Goal: Task Accomplishment & Management: Manage account settings

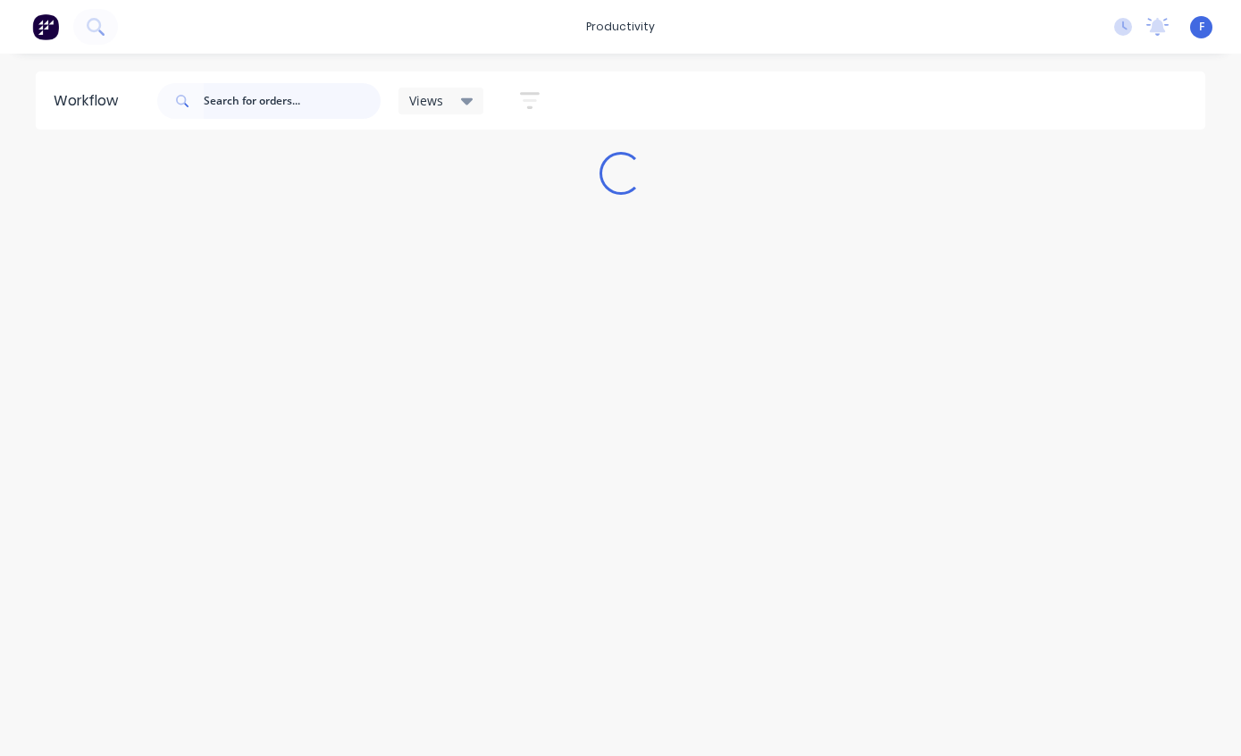
click at [278, 106] on input "text" at bounding box center [292, 101] width 177 height 36
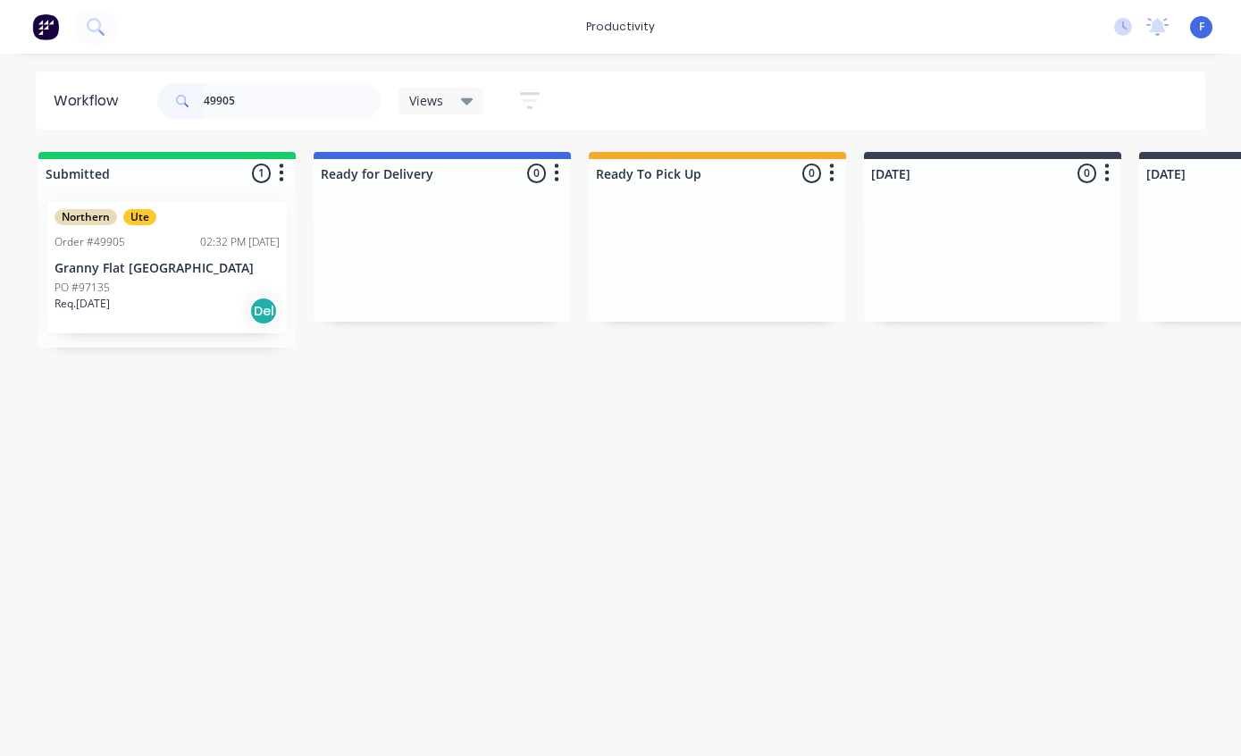
click at [135, 265] on p "Granny Flat [GEOGRAPHIC_DATA]" at bounding box center [167, 268] width 225 height 15
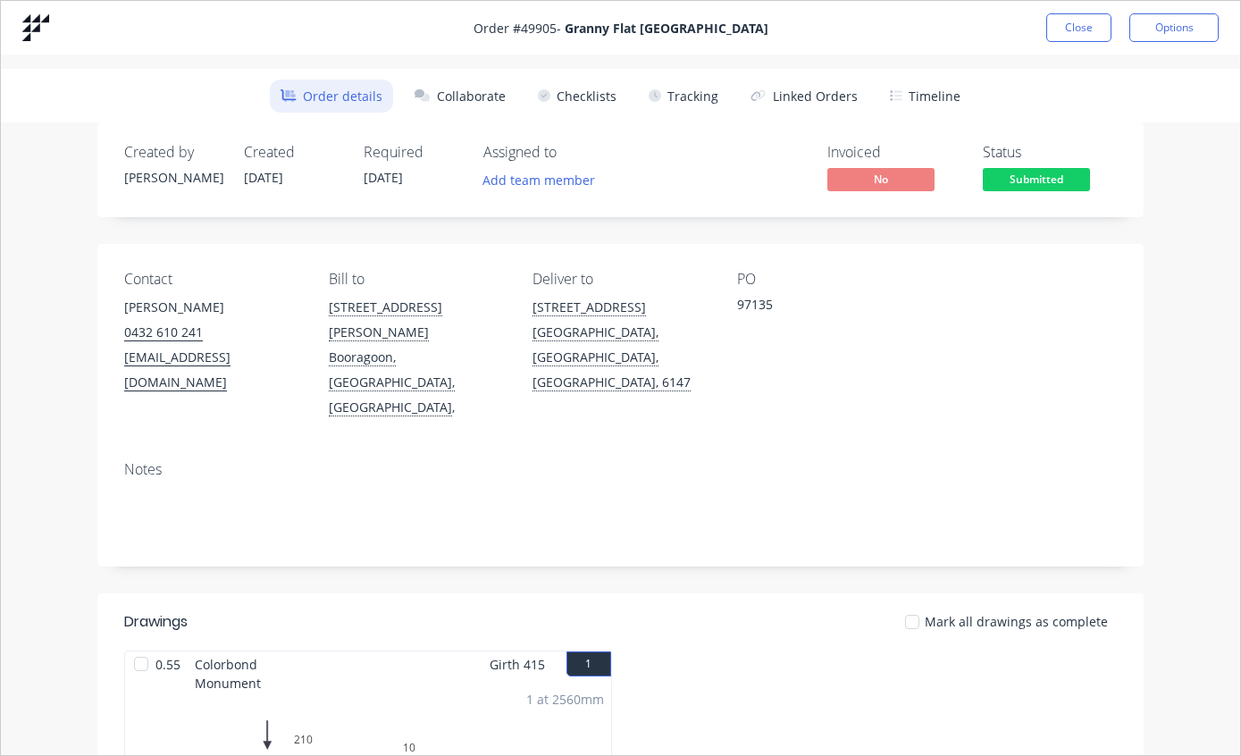
click at [684, 102] on button "Tracking" at bounding box center [683, 96] width 91 height 33
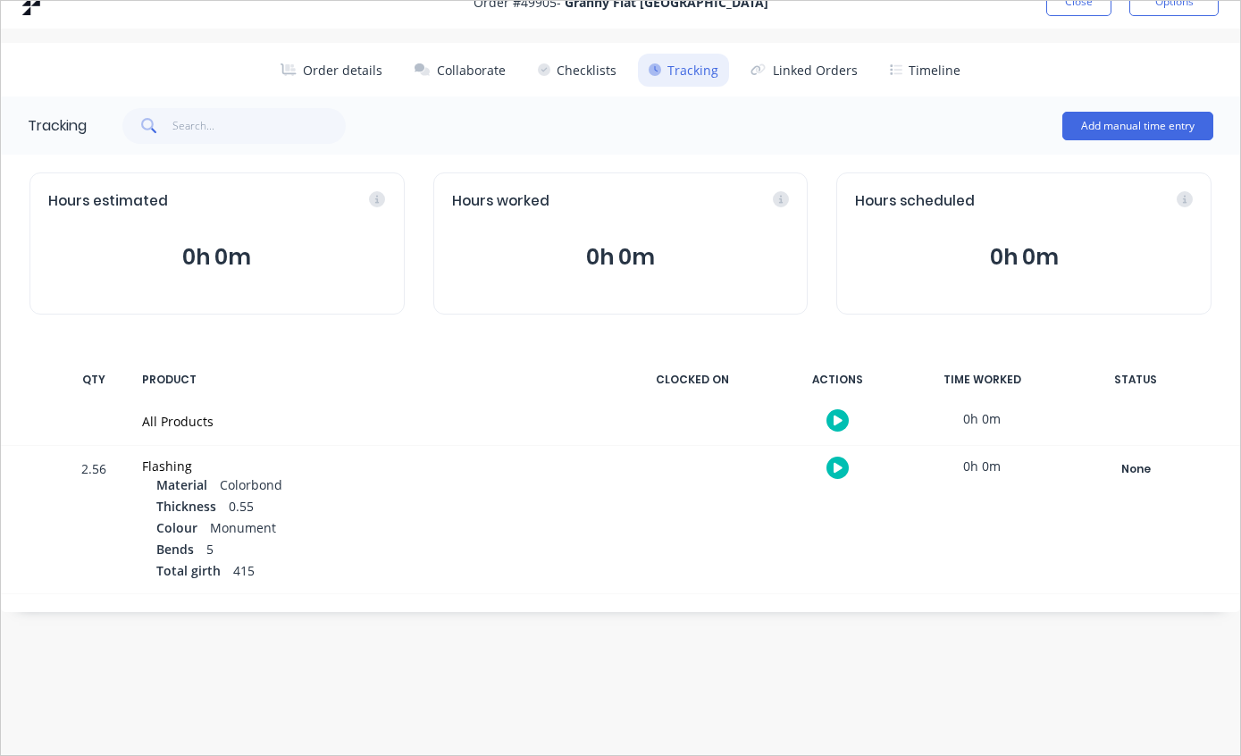
scroll to position [63, 0]
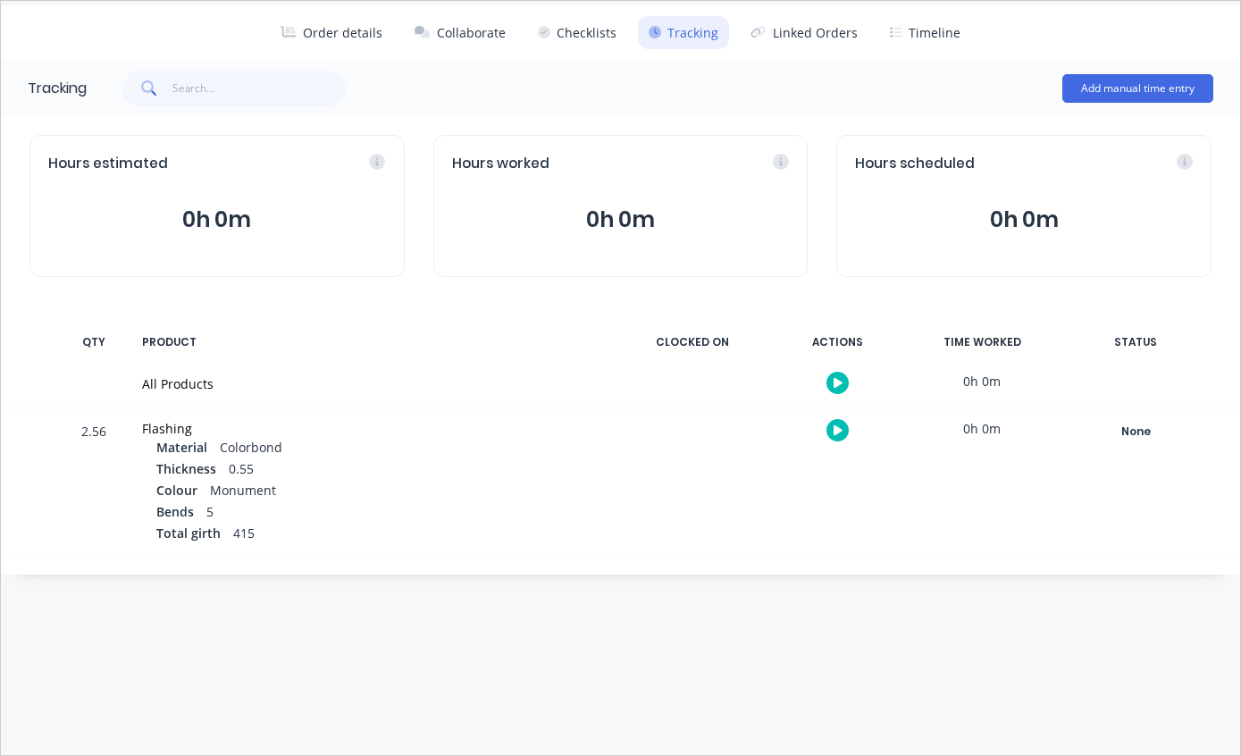
click at [1137, 425] on div "None" at bounding box center [1135, 431] width 129 height 23
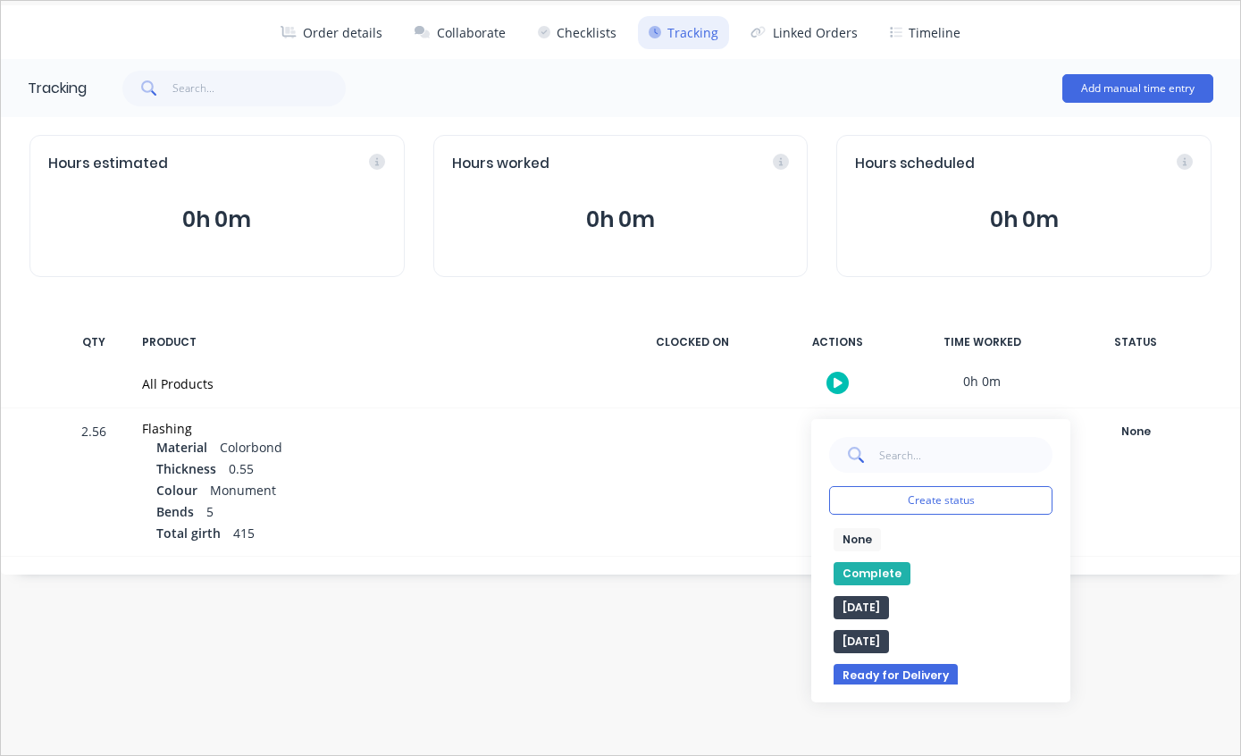
click at [883, 567] on button "Complete" at bounding box center [872, 573] width 77 height 23
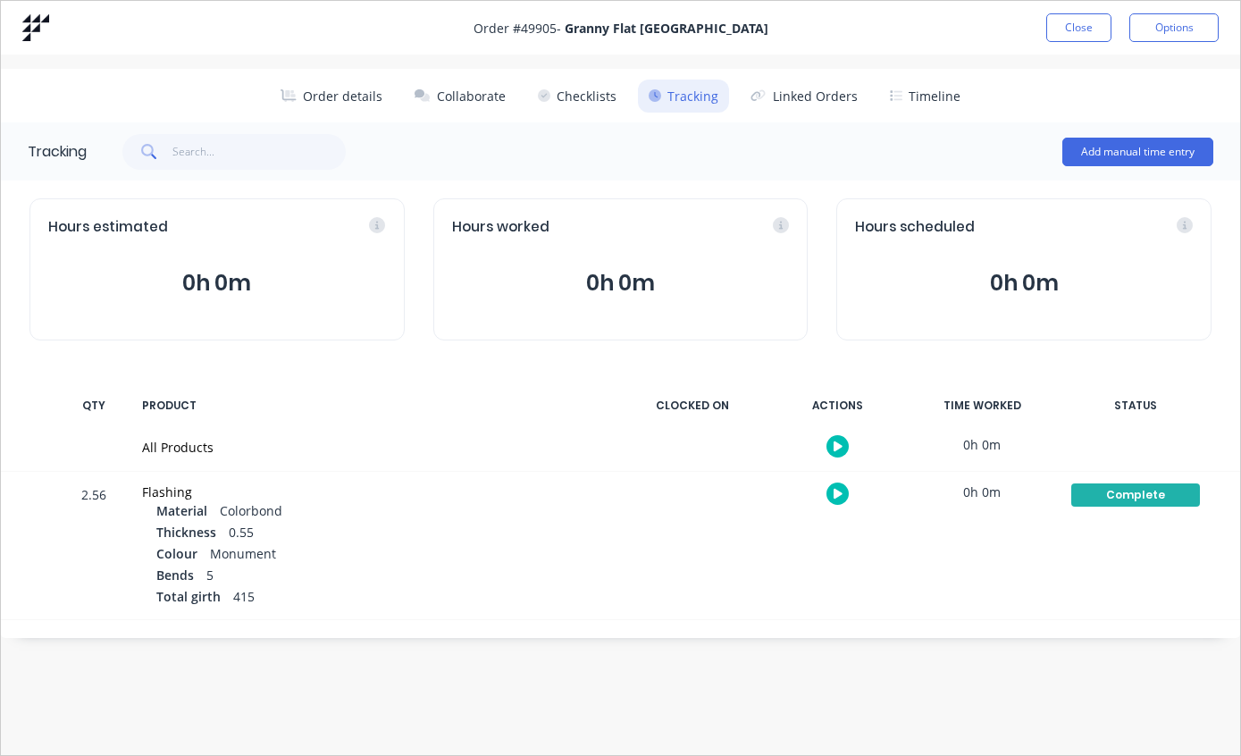
scroll to position [0, 0]
click at [1078, 34] on button "Close" at bounding box center [1078, 27] width 65 height 29
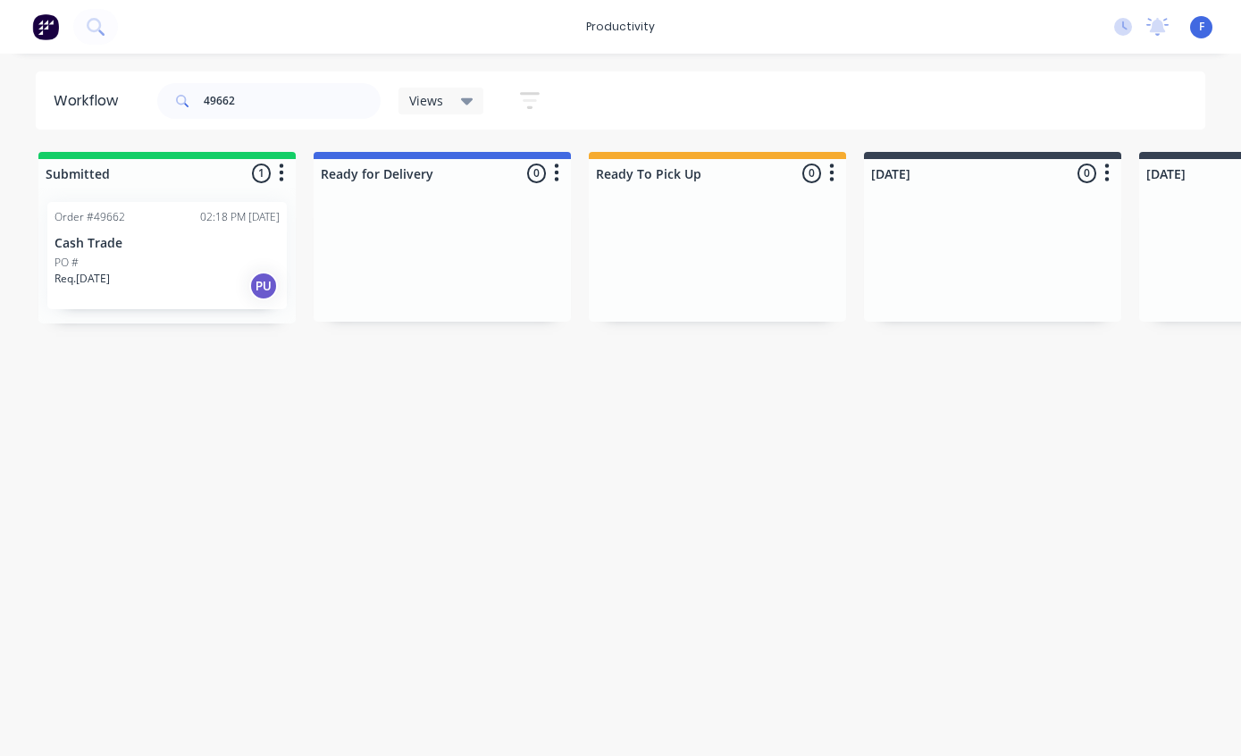
click at [183, 262] on div "PO #" at bounding box center [167, 263] width 225 height 16
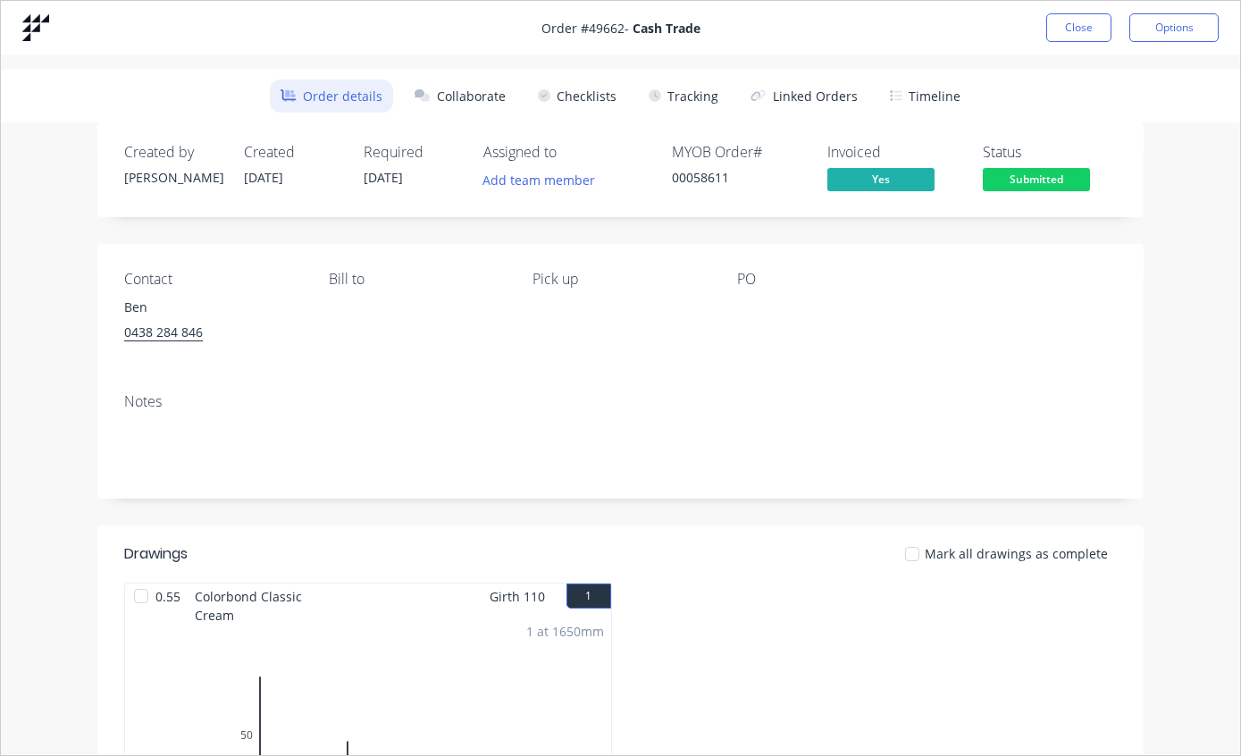
click at [704, 88] on button "Tracking" at bounding box center [683, 96] width 91 height 33
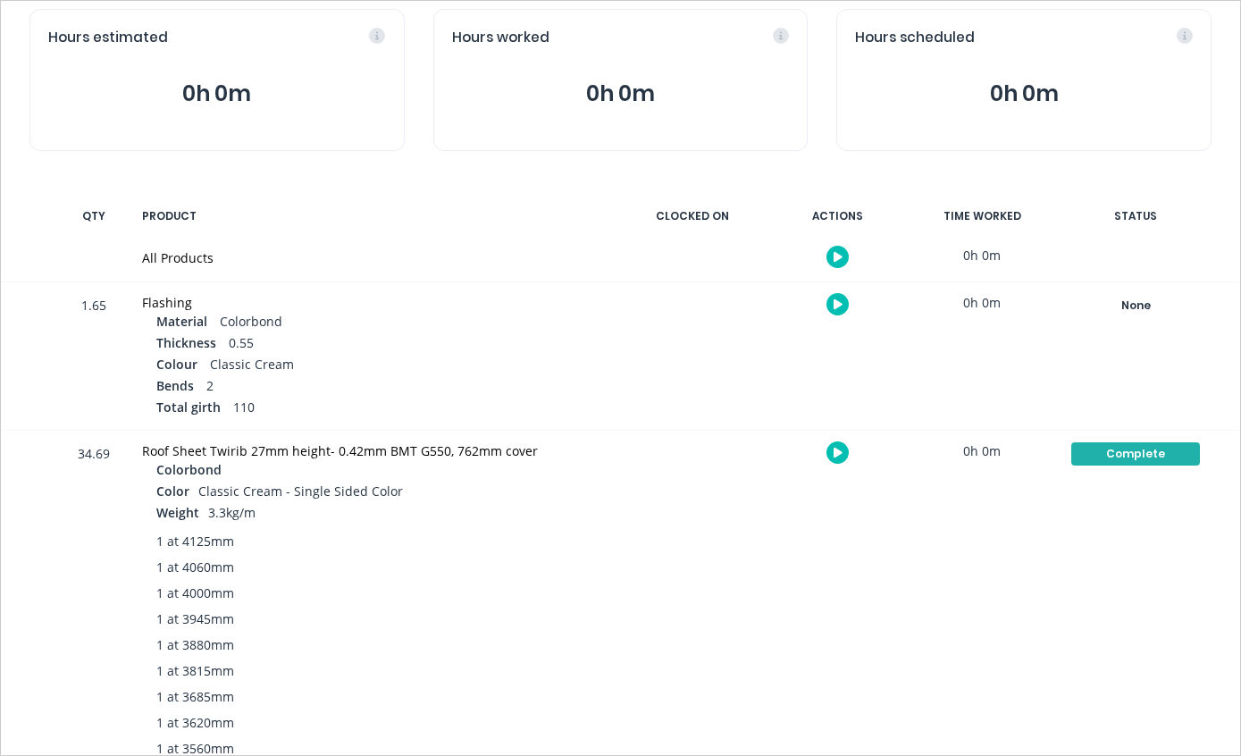
scroll to position [186, 0]
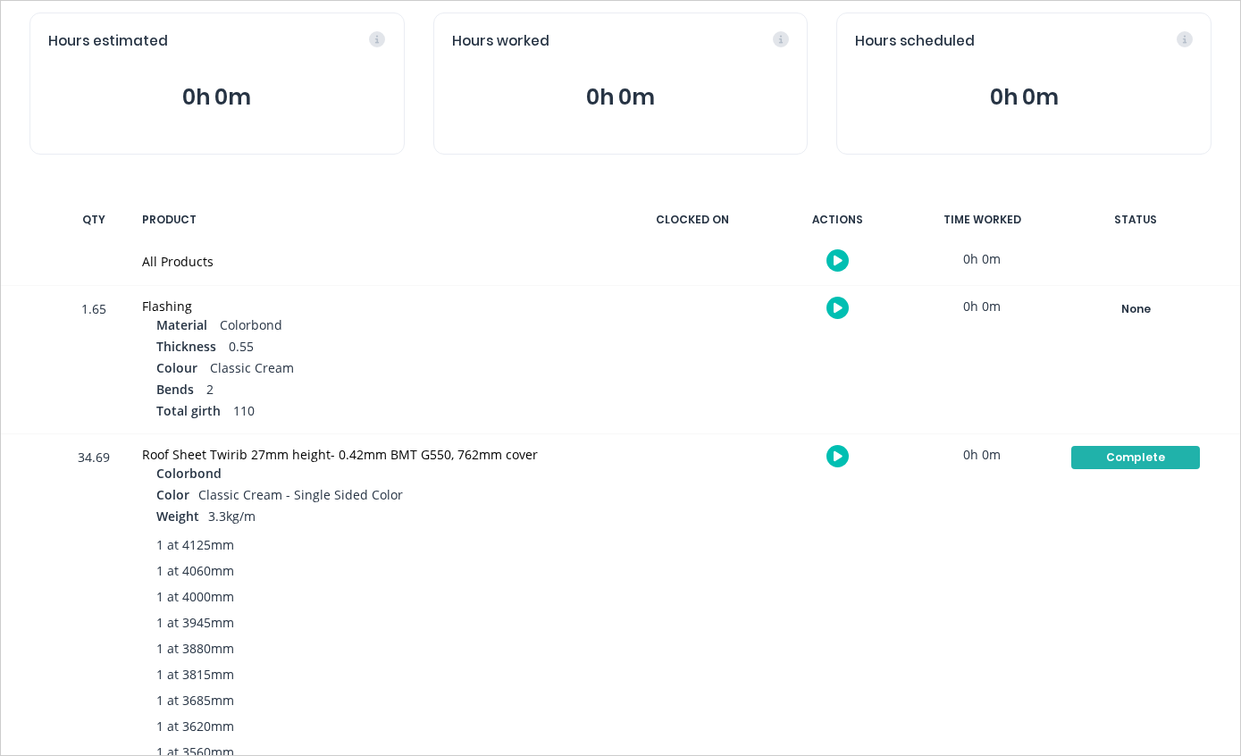
click at [1156, 298] on div "None" at bounding box center [1135, 309] width 129 height 23
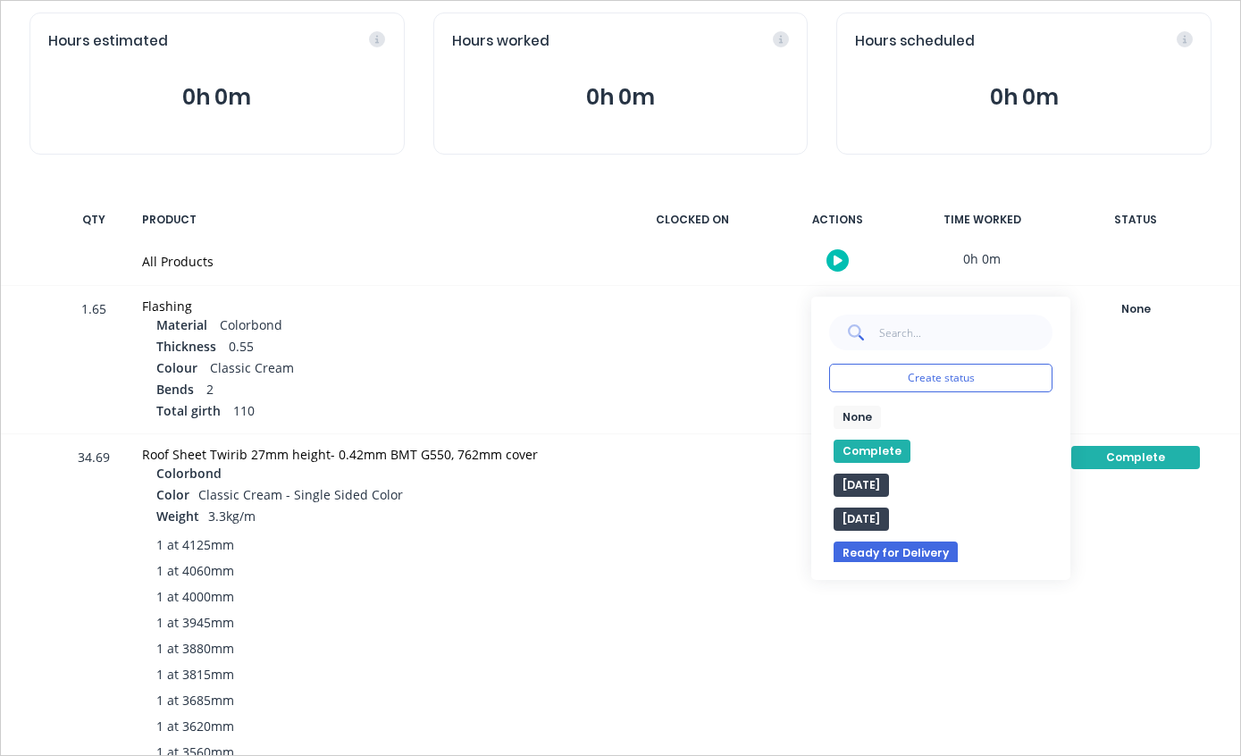
click at [882, 446] on button "Complete" at bounding box center [872, 451] width 77 height 23
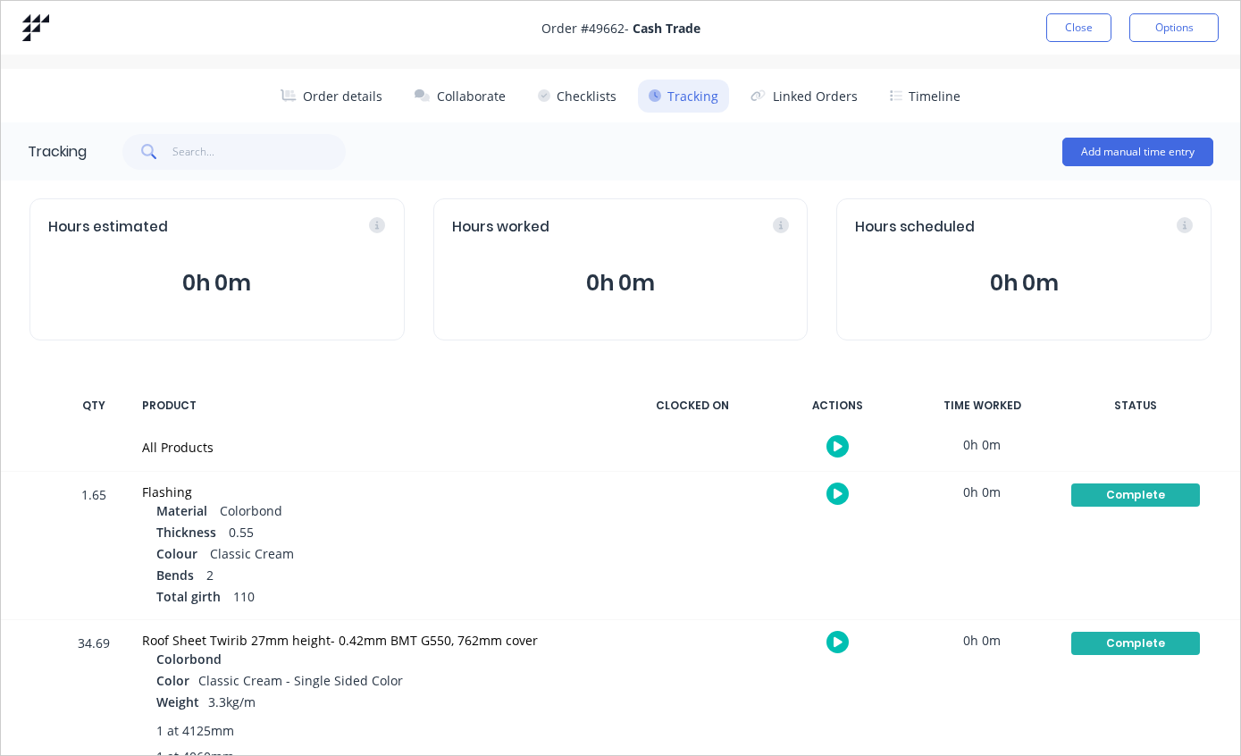
scroll to position [0, 0]
click at [1076, 29] on button "Close" at bounding box center [1078, 27] width 65 height 29
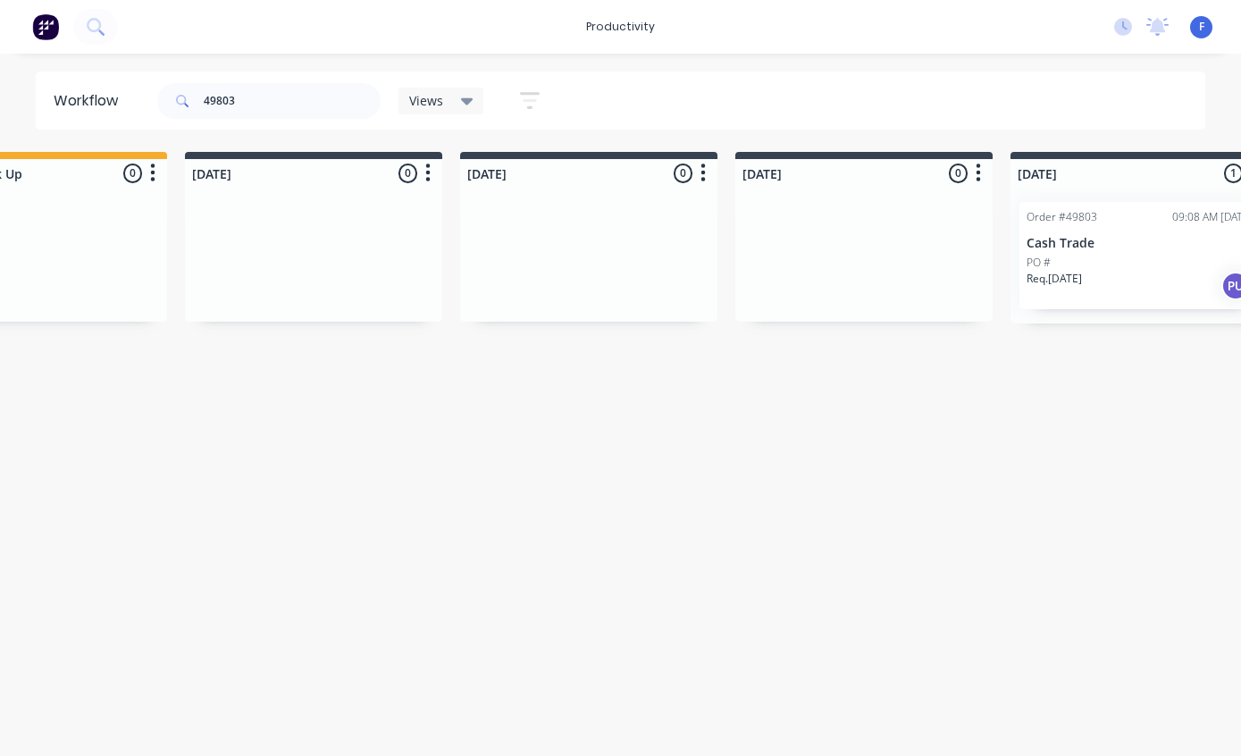
scroll to position [0, 1480]
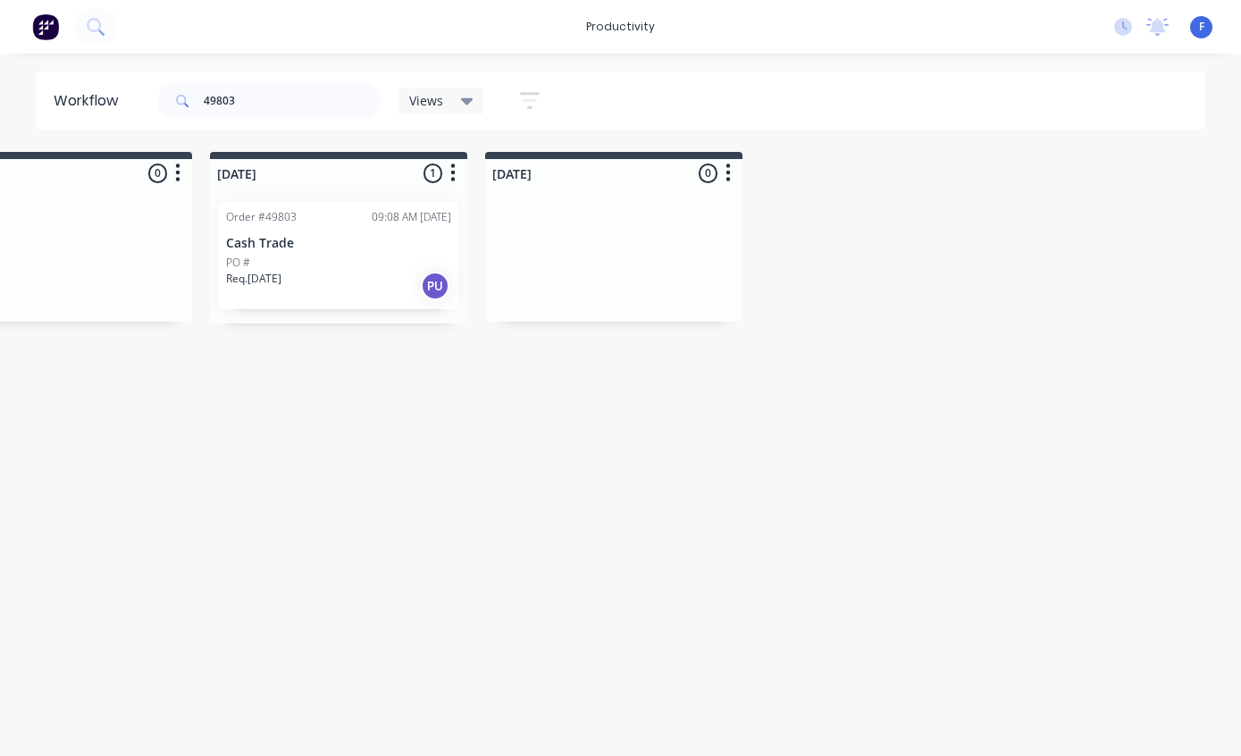
click at [364, 256] on div "PO #" at bounding box center [338, 263] width 225 height 16
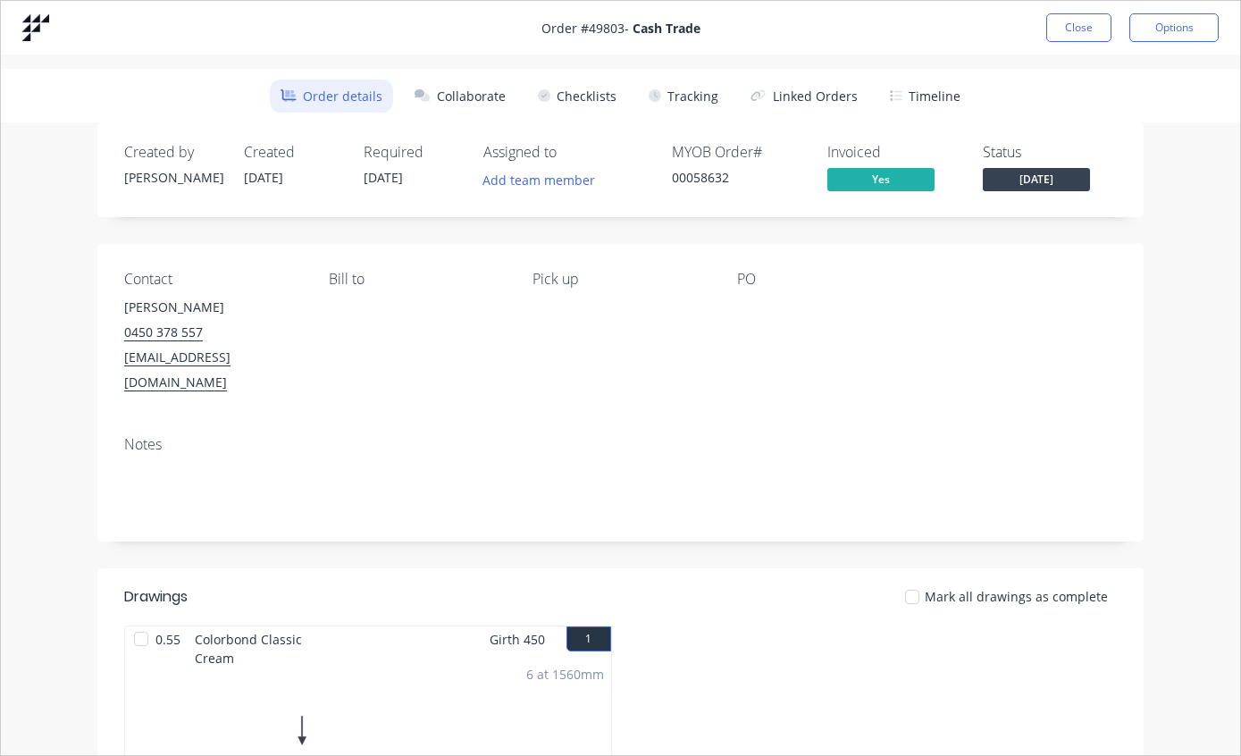
click at [692, 111] on button "Tracking" at bounding box center [683, 96] width 91 height 33
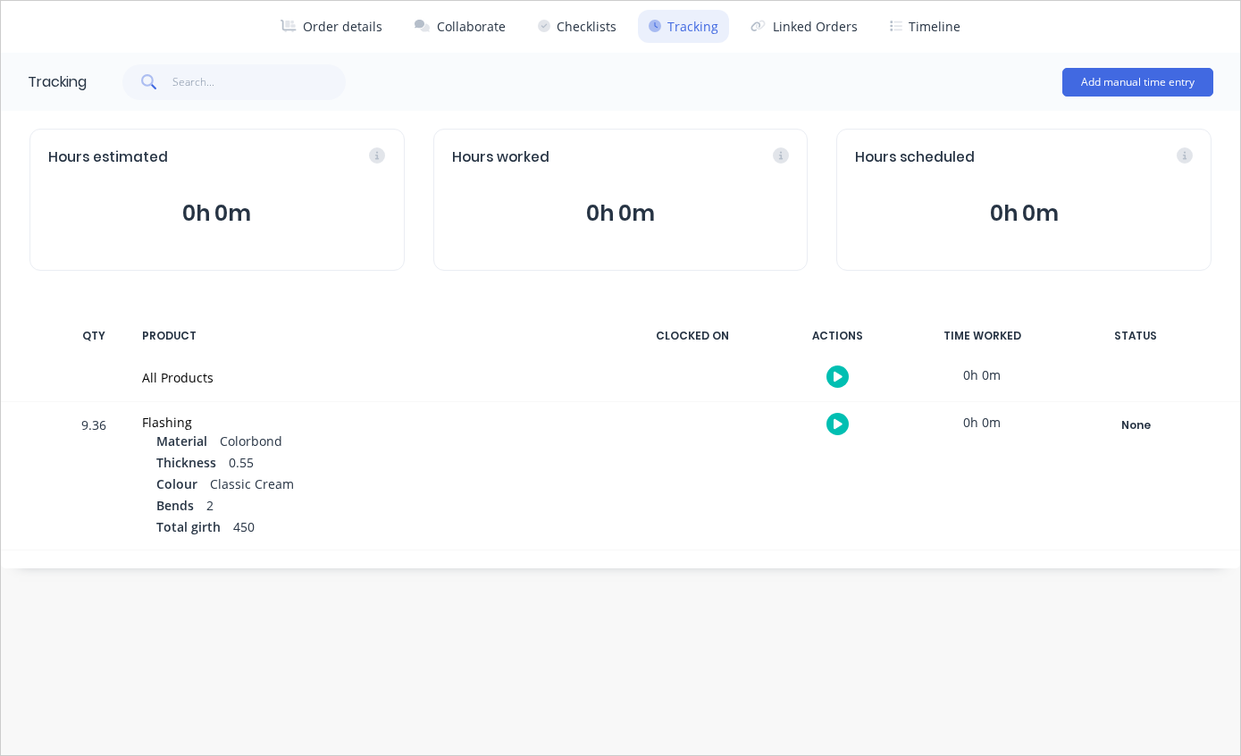
scroll to position [70, 0]
click at [1148, 418] on div "None" at bounding box center [1135, 425] width 129 height 23
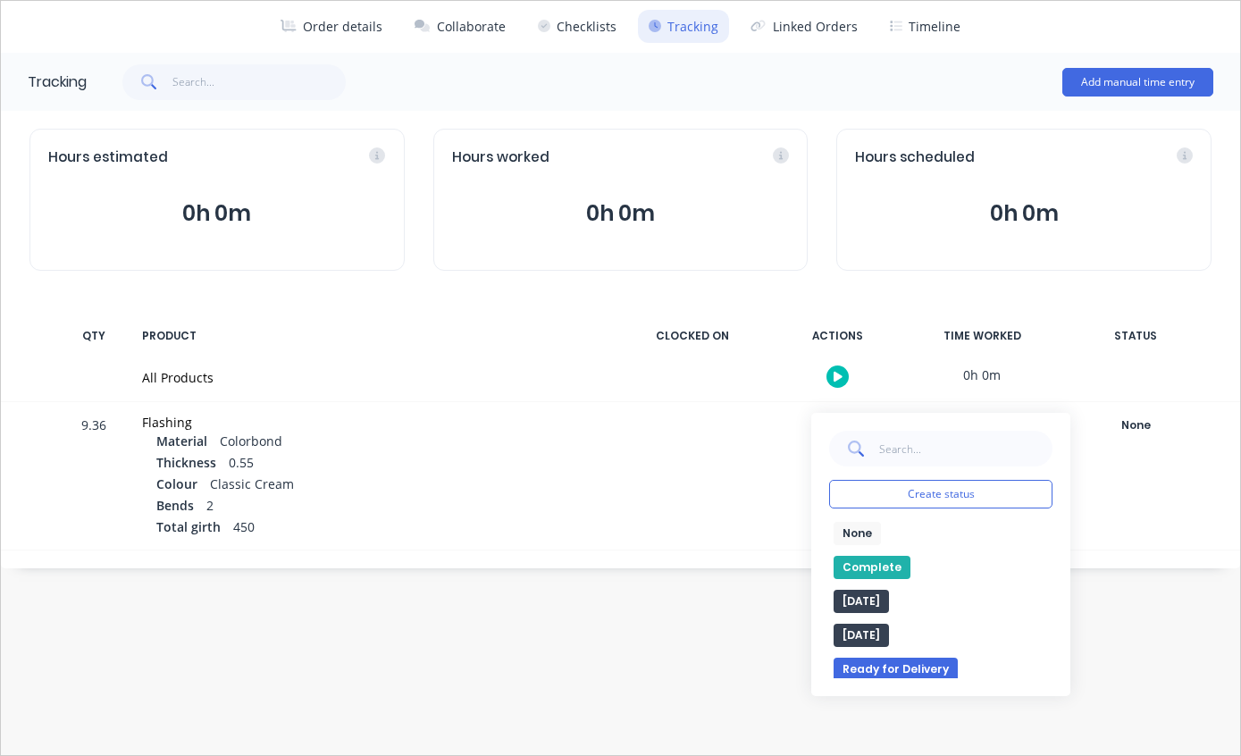
click at [877, 566] on button "Complete" at bounding box center [872, 567] width 77 height 23
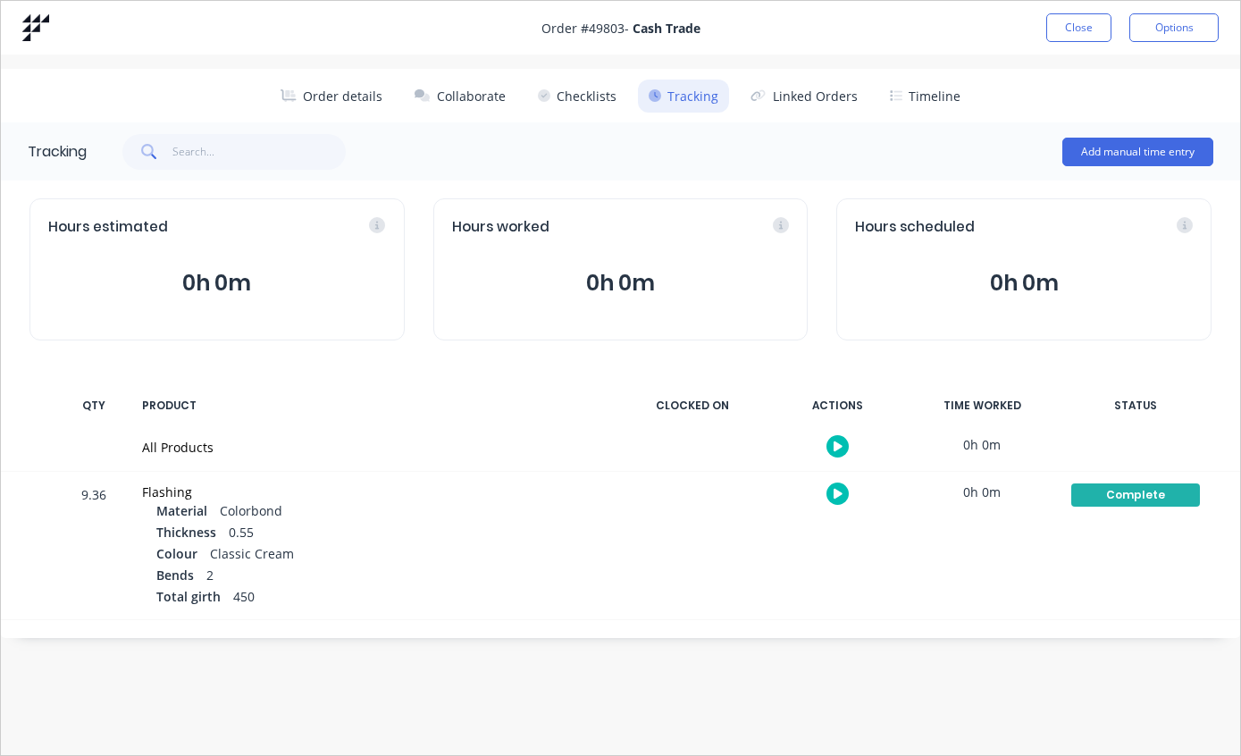
scroll to position [0, 0]
click at [1083, 18] on button "Close" at bounding box center [1078, 27] width 65 height 29
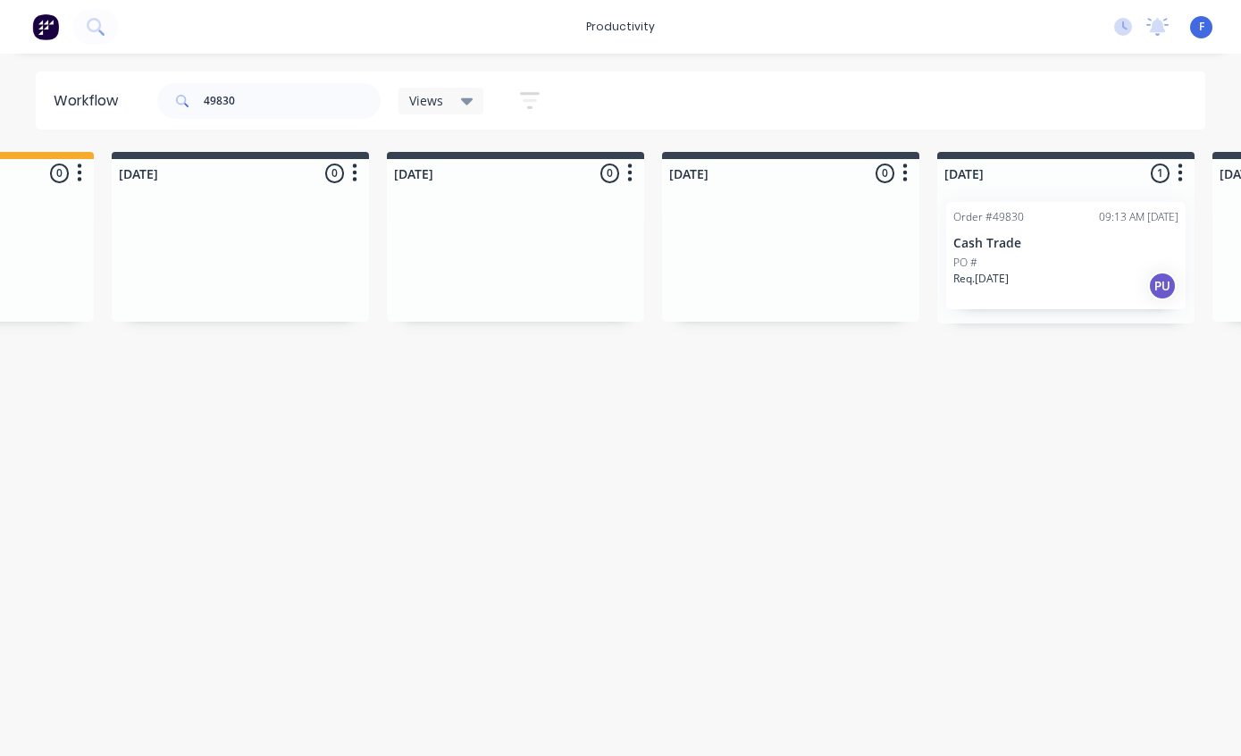
scroll to position [0, 1480]
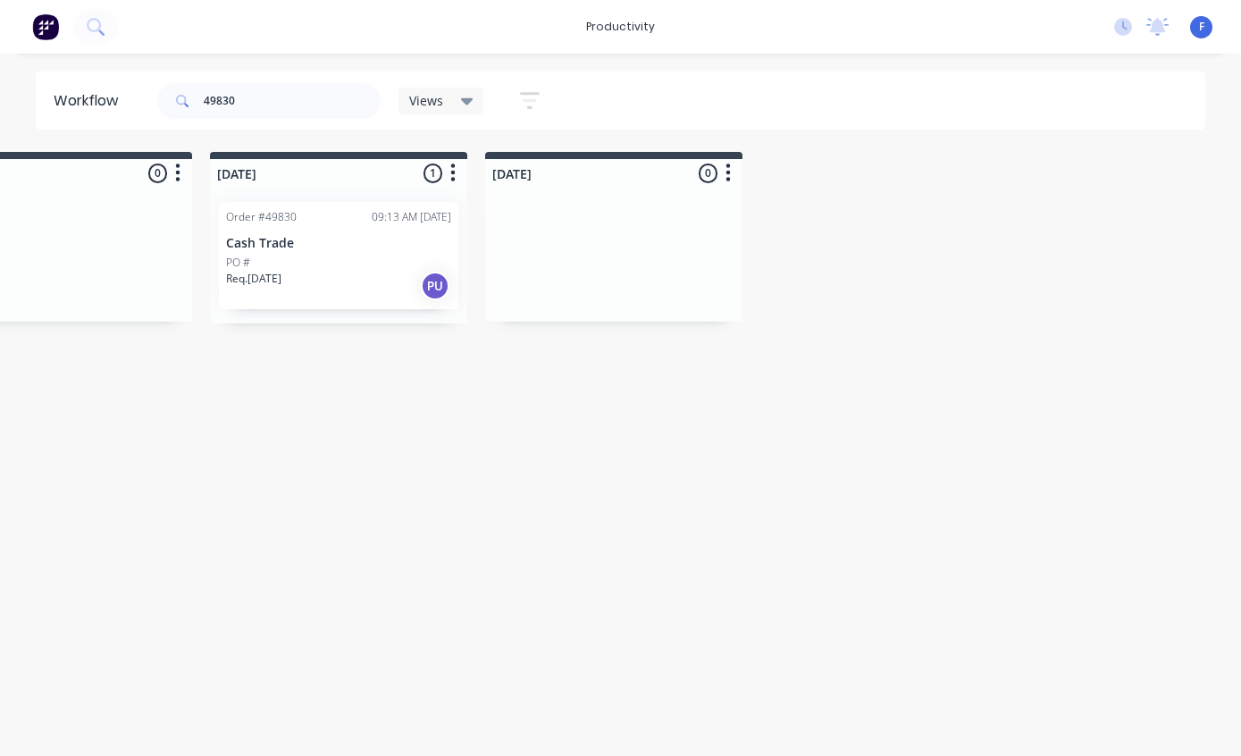
click at [388, 263] on div "PO #" at bounding box center [338, 263] width 225 height 16
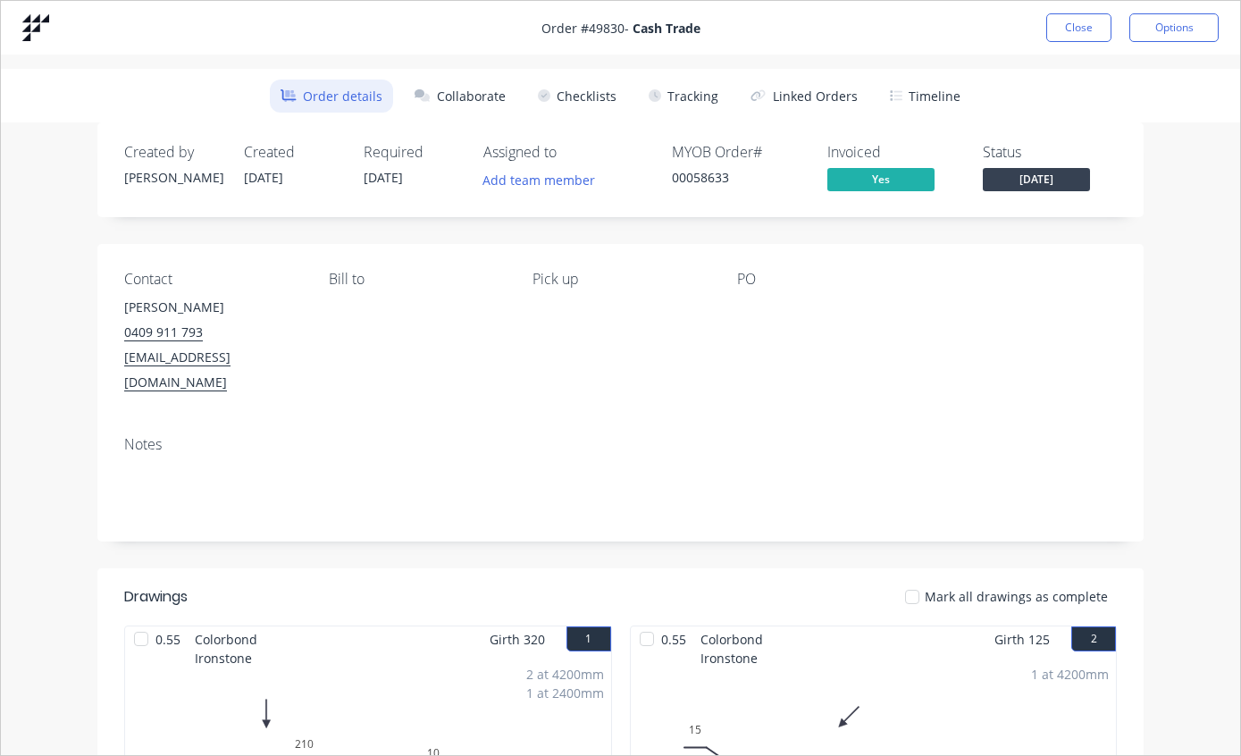
click at [695, 108] on button "Tracking" at bounding box center [683, 96] width 91 height 33
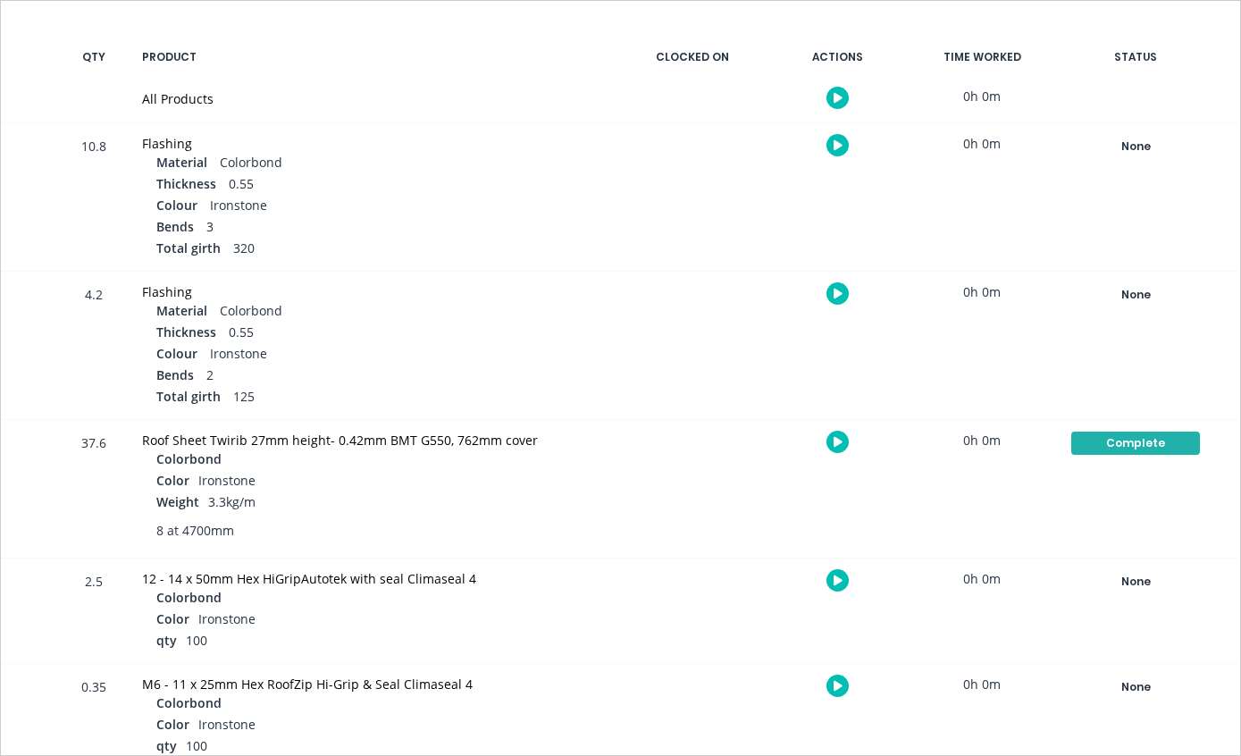
scroll to position [346, 0]
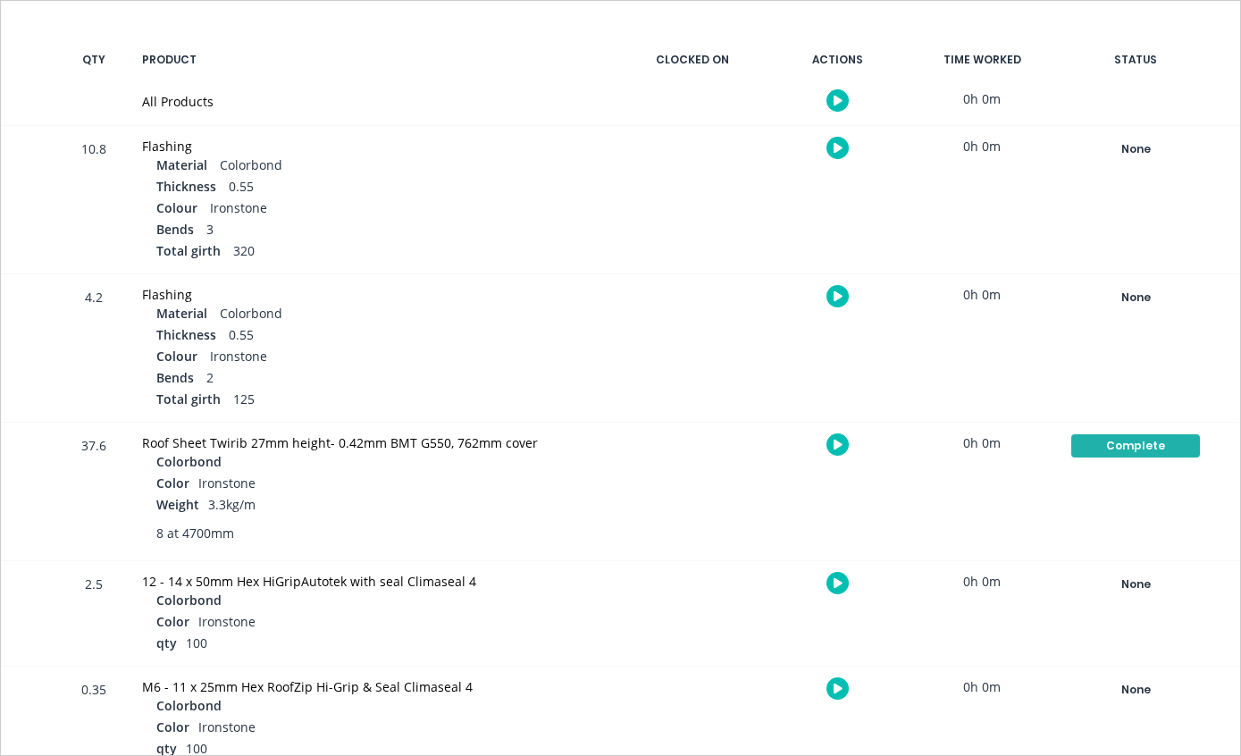
click at [1134, 148] on div "None" at bounding box center [1135, 149] width 129 height 23
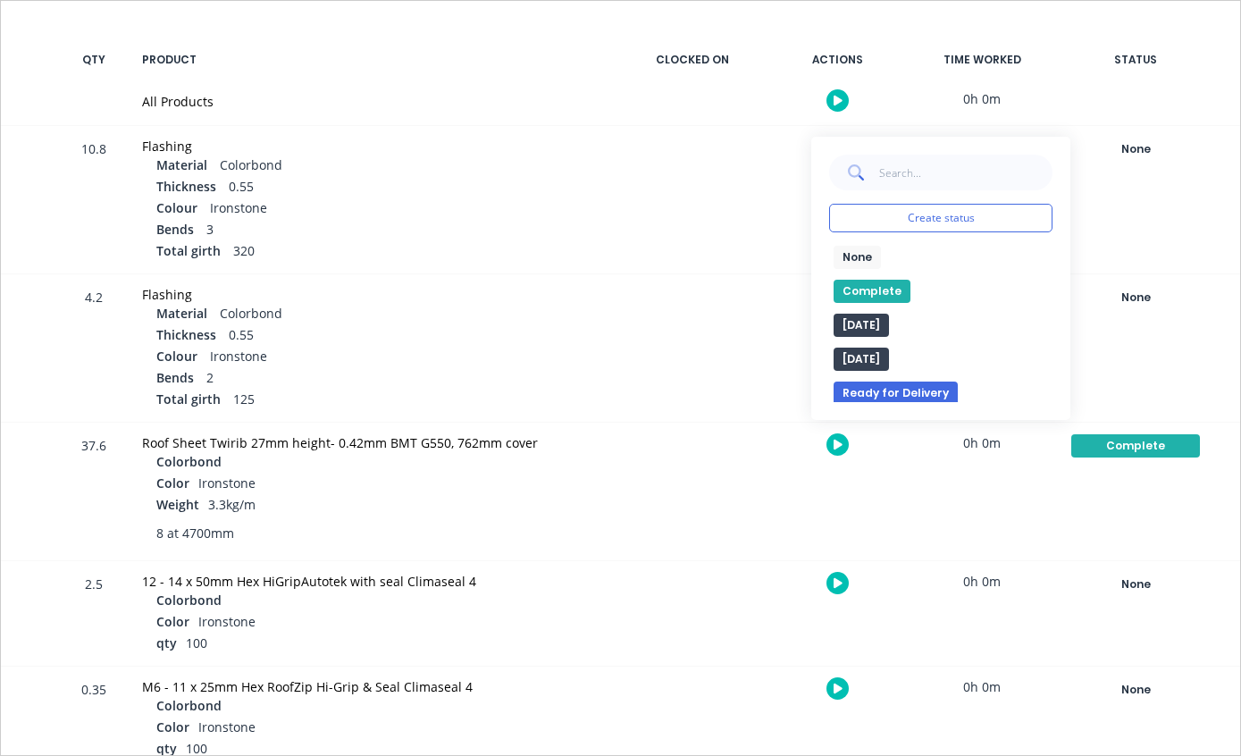
click at [887, 285] on button "Complete" at bounding box center [872, 291] width 77 height 23
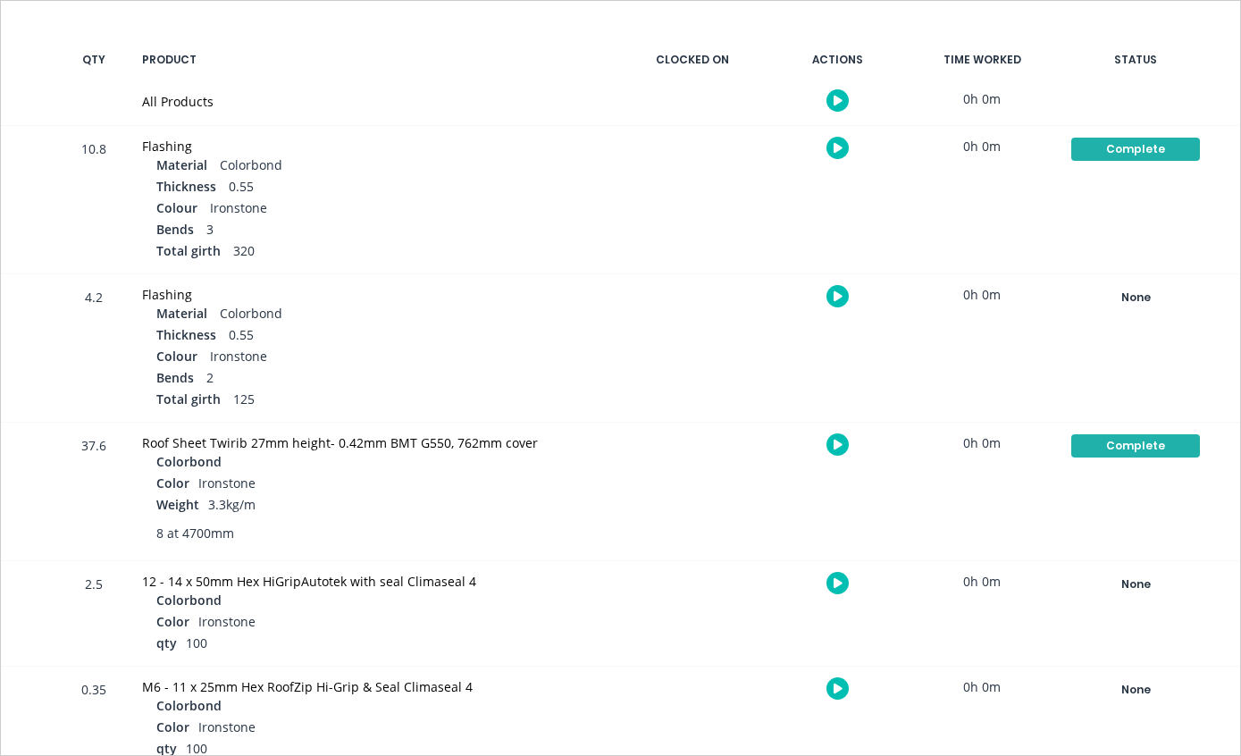
click at [1129, 294] on div "None" at bounding box center [1135, 297] width 129 height 23
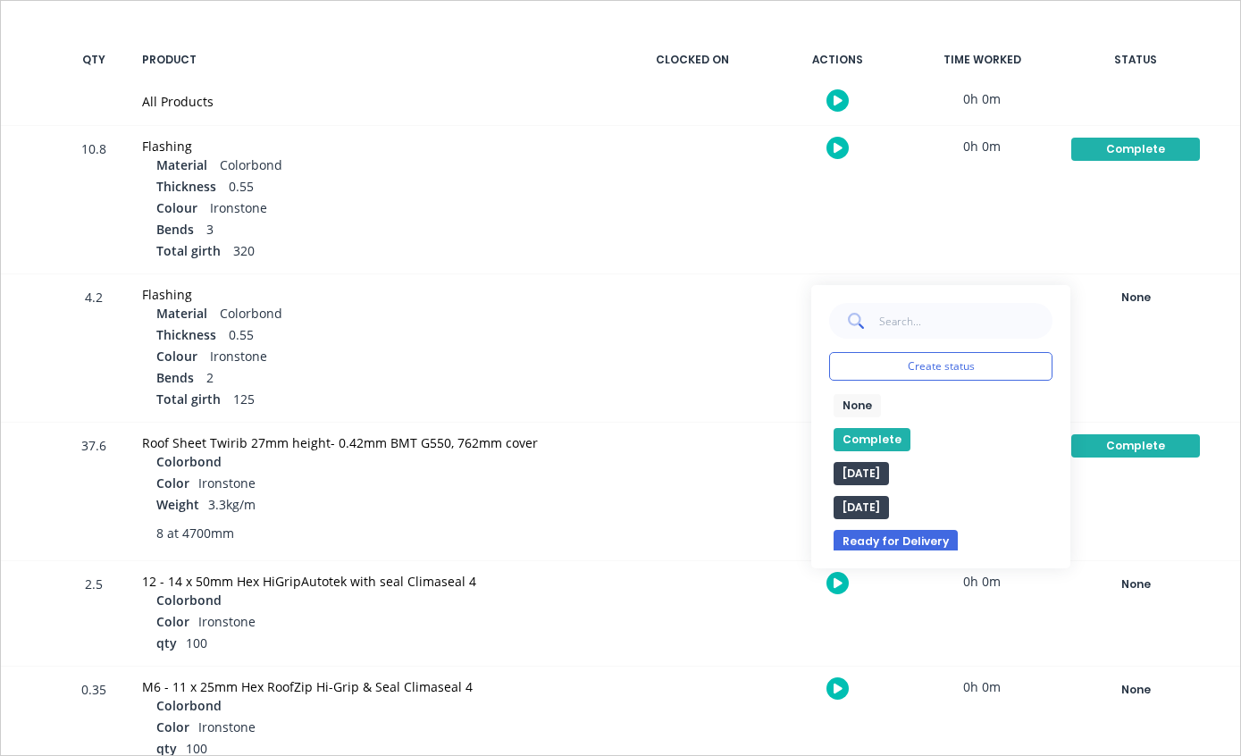
click at [880, 441] on button "Complete" at bounding box center [872, 439] width 77 height 23
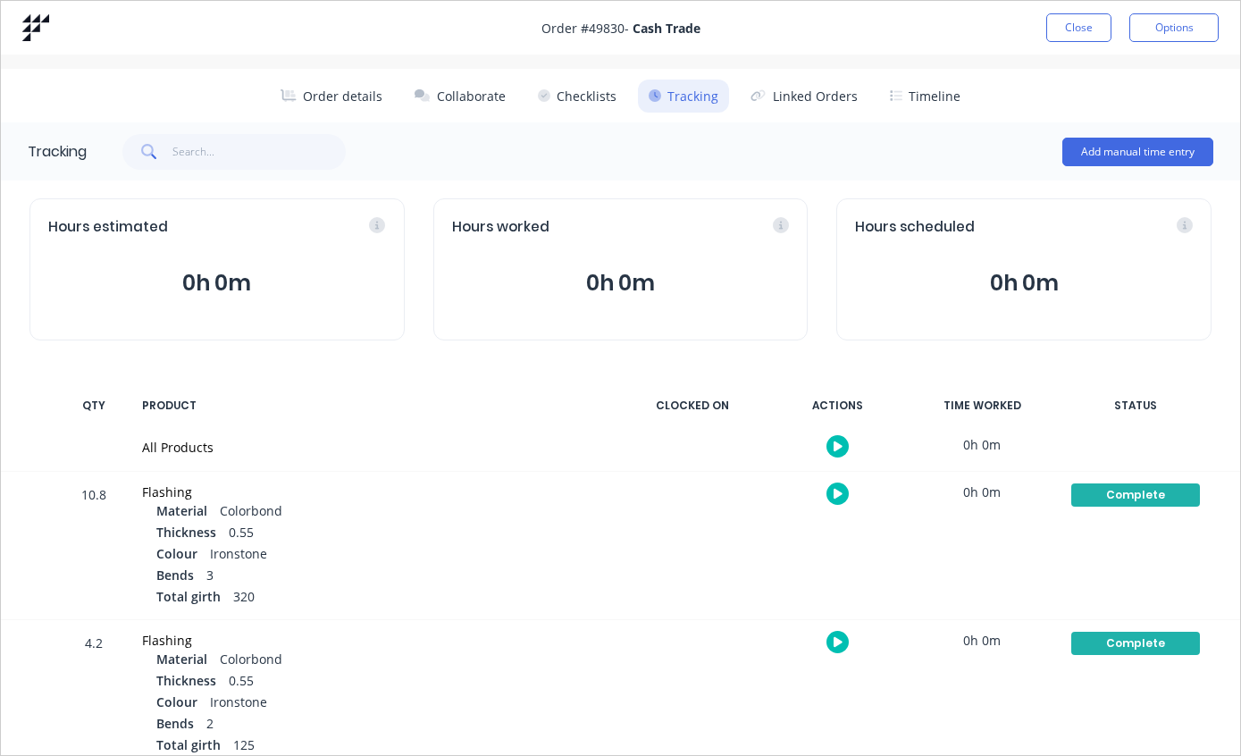
scroll to position [0, 0]
click at [1079, 26] on button "Close" at bounding box center [1078, 27] width 65 height 29
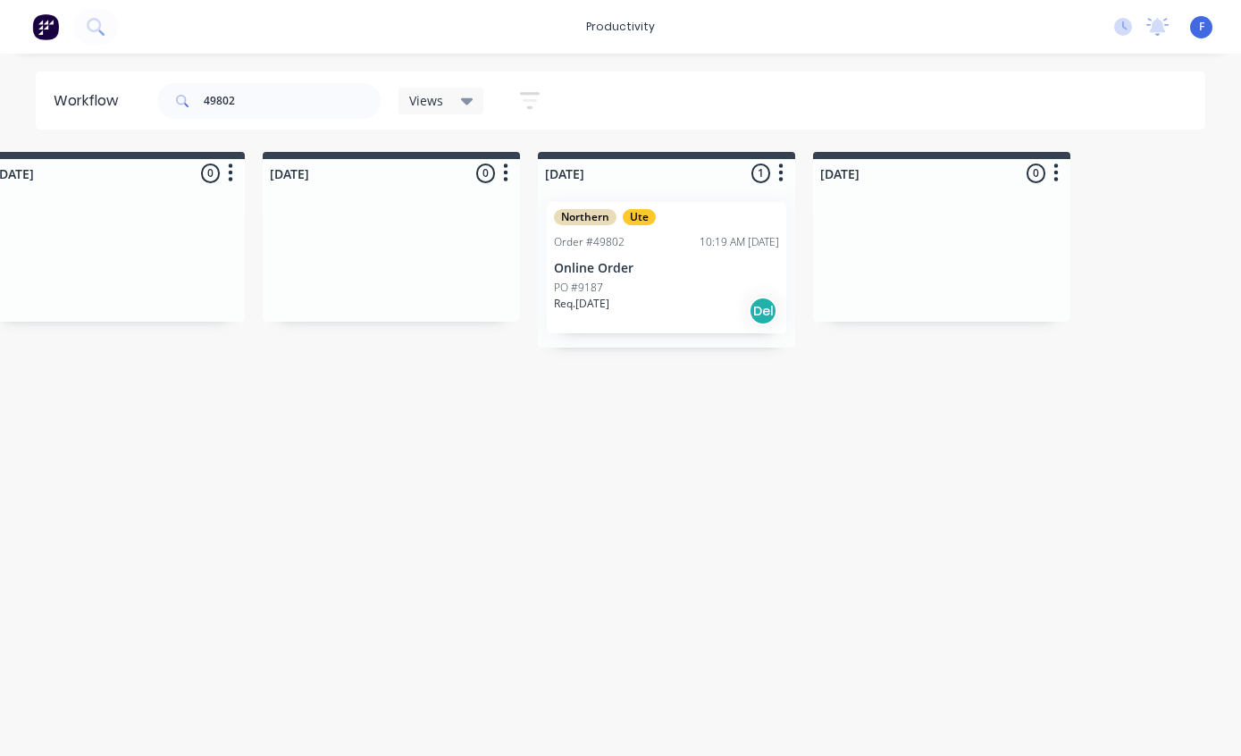
scroll to position [0, 1480]
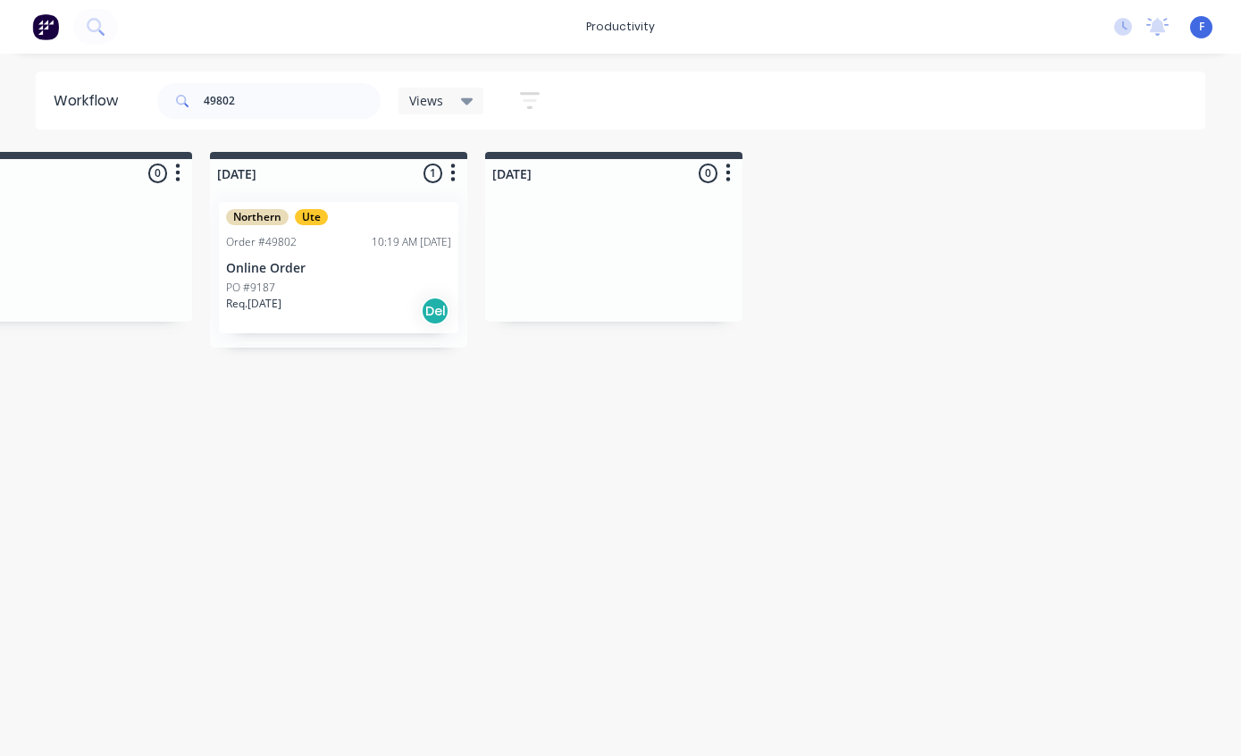
click at [334, 284] on div "PO #9187" at bounding box center [338, 288] width 225 height 16
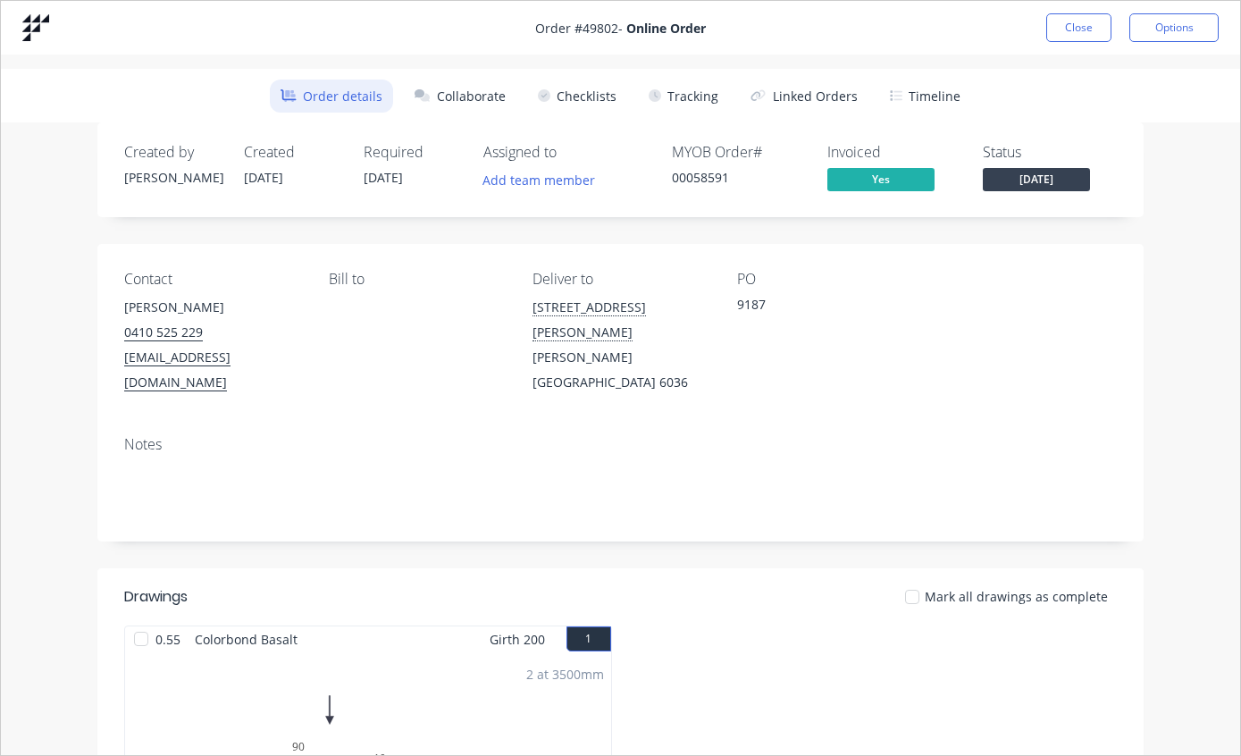
click at [713, 97] on button "Tracking" at bounding box center [683, 96] width 91 height 33
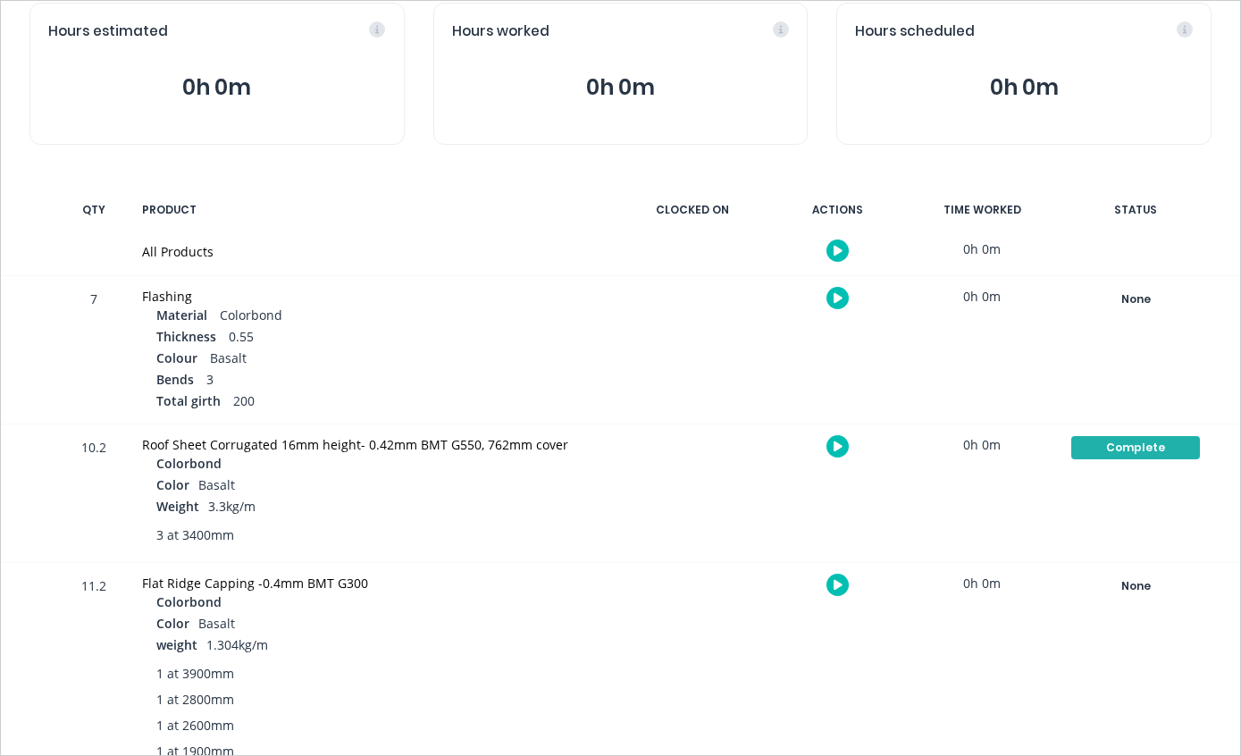
scroll to position [195, 0]
click at [1163, 298] on div "None" at bounding box center [1135, 300] width 129 height 23
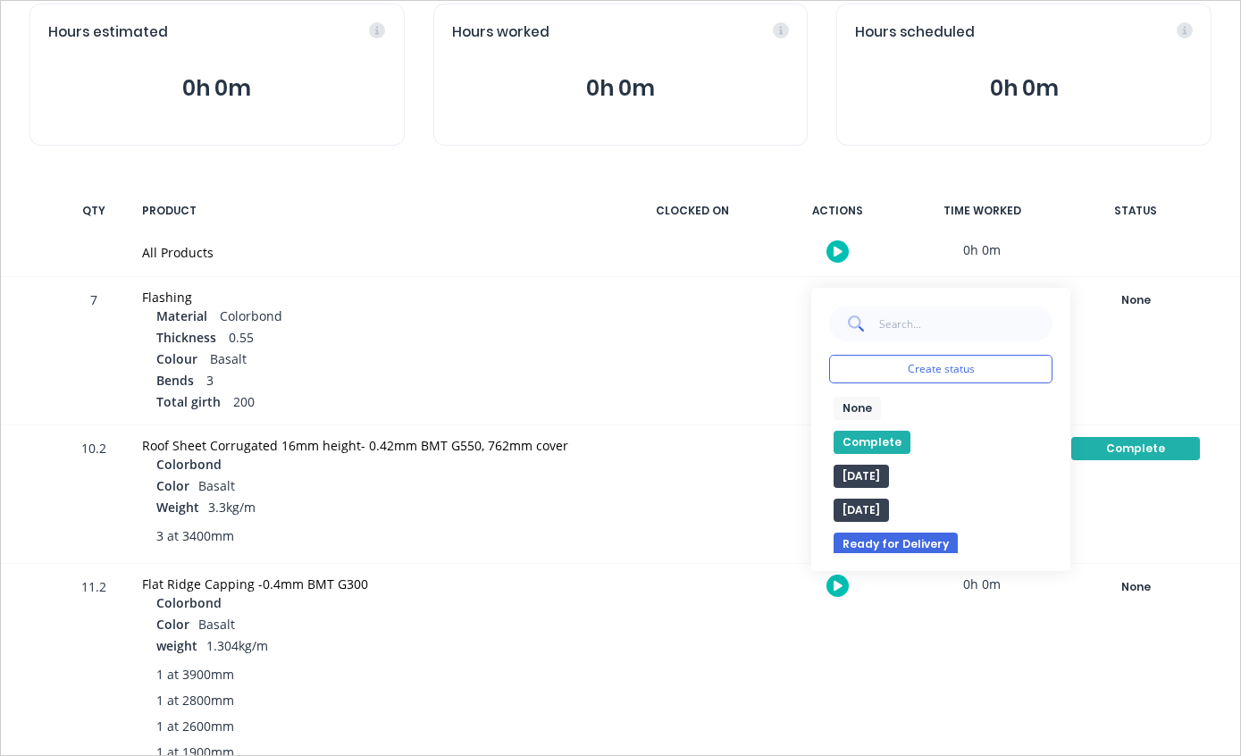
click at [886, 433] on button "Complete" at bounding box center [872, 442] width 77 height 23
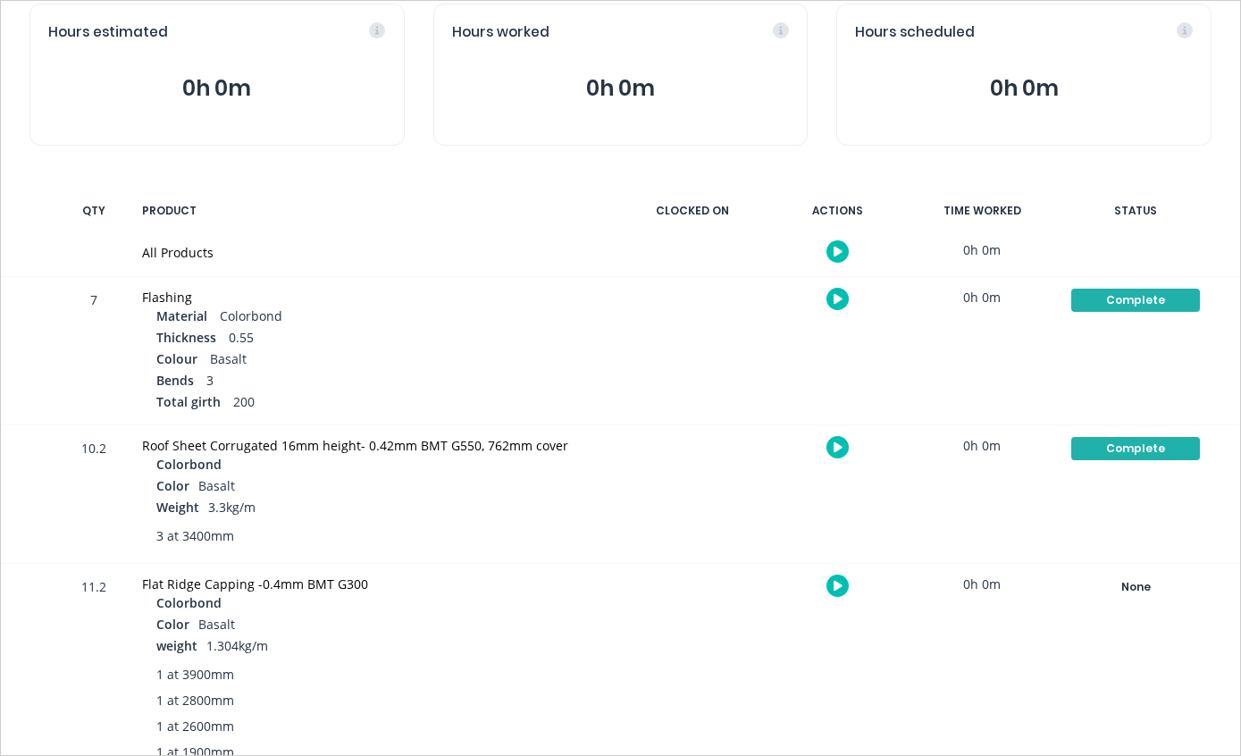
click at [1139, 584] on div "None" at bounding box center [1135, 586] width 129 height 23
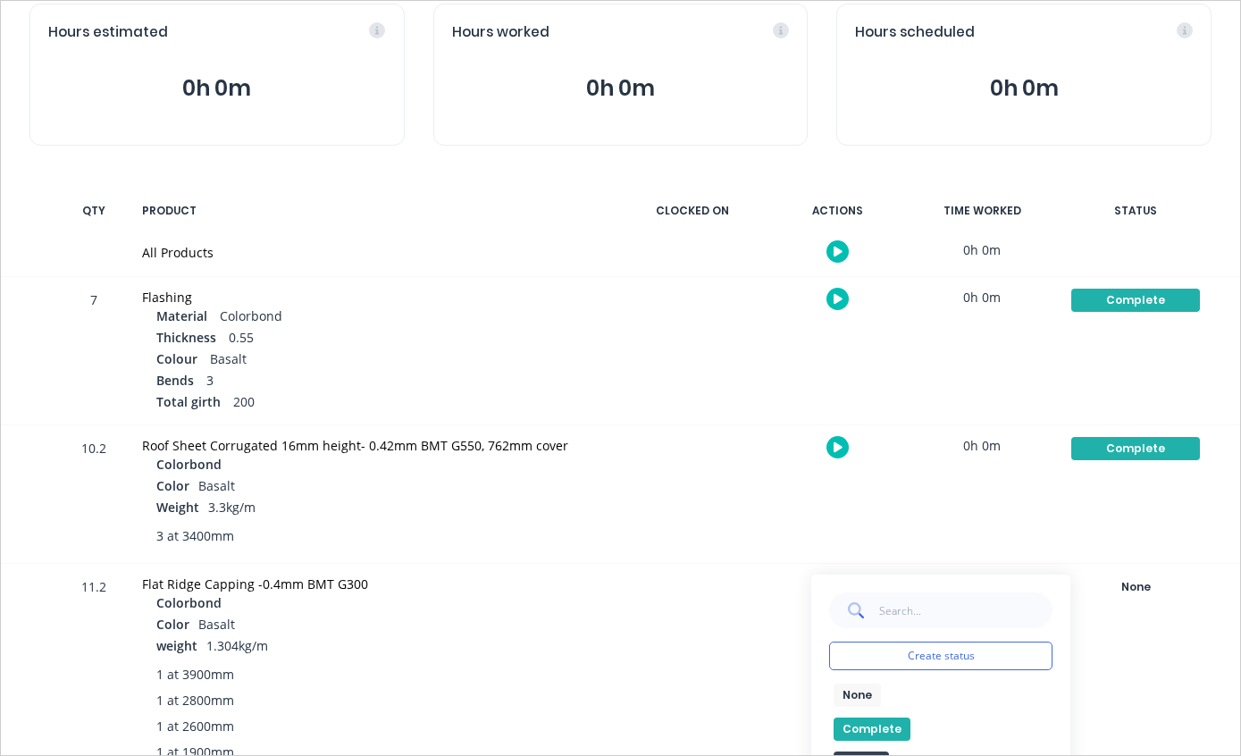
click at [894, 718] on button "Complete" at bounding box center [872, 729] width 77 height 23
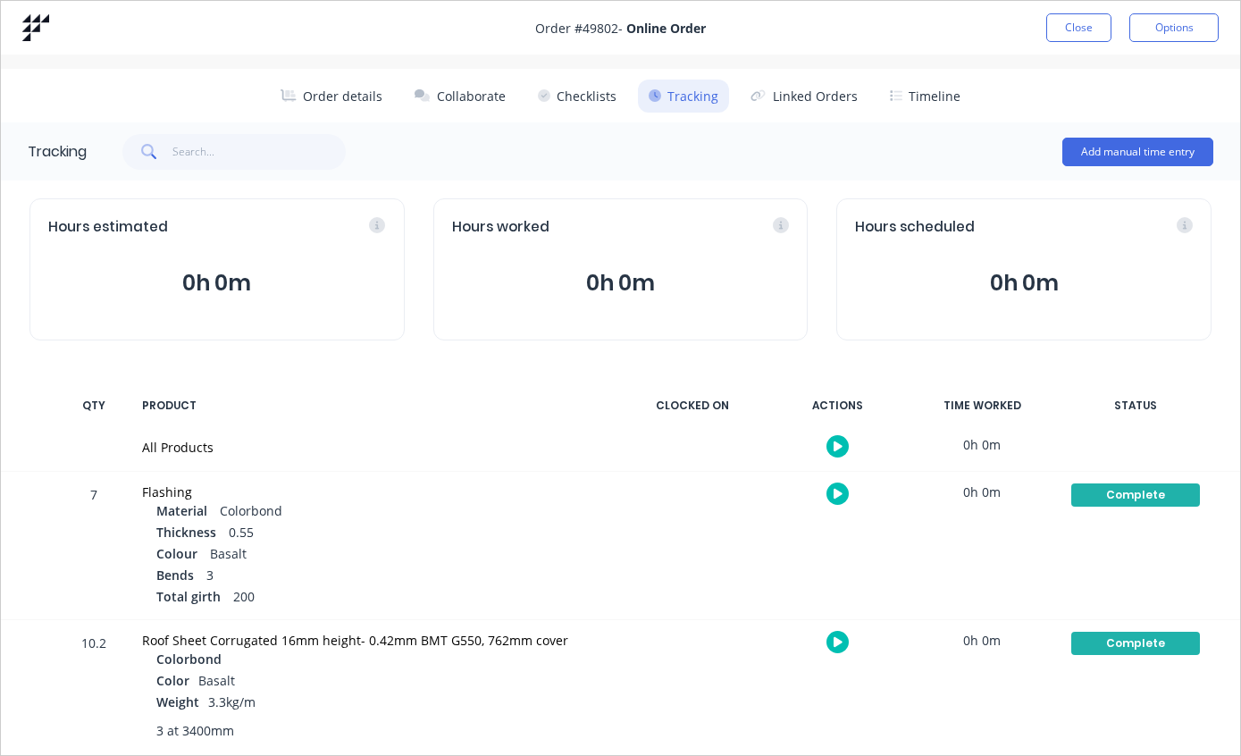
scroll to position [0, 0]
click at [1080, 25] on button "Close" at bounding box center [1078, 27] width 65 height 29
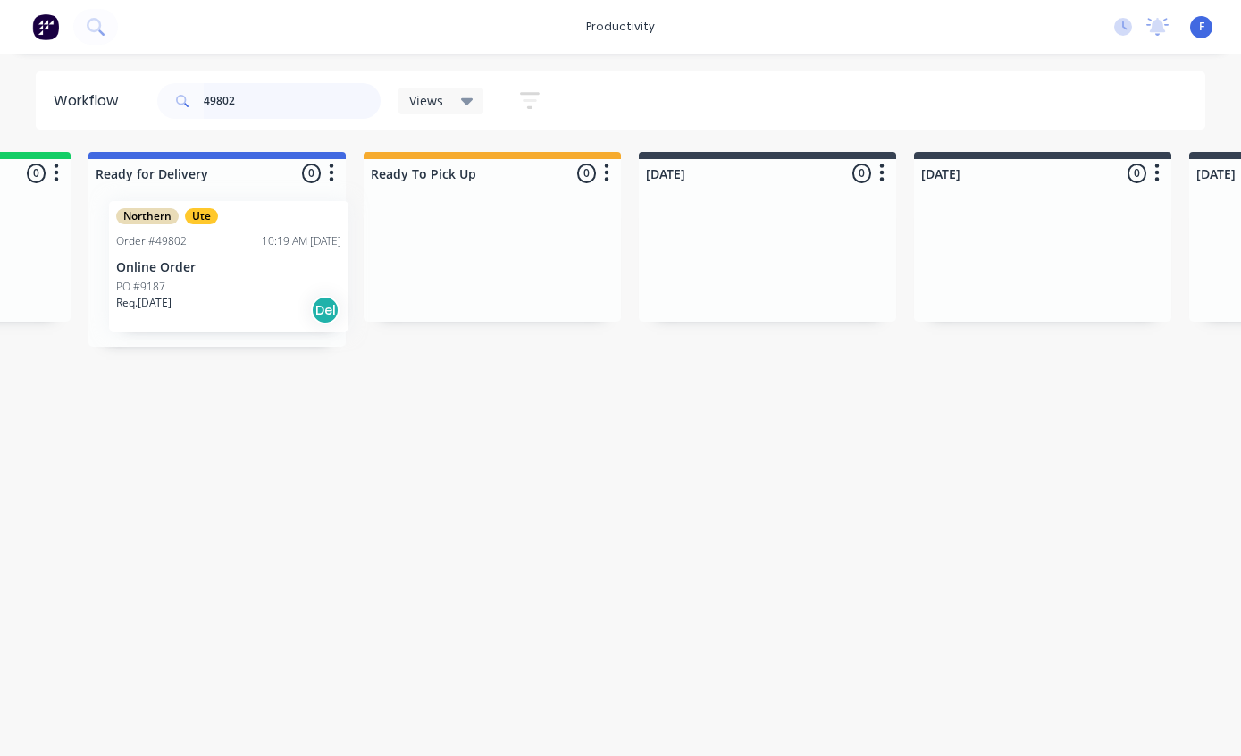
scroll to position [0, 207]
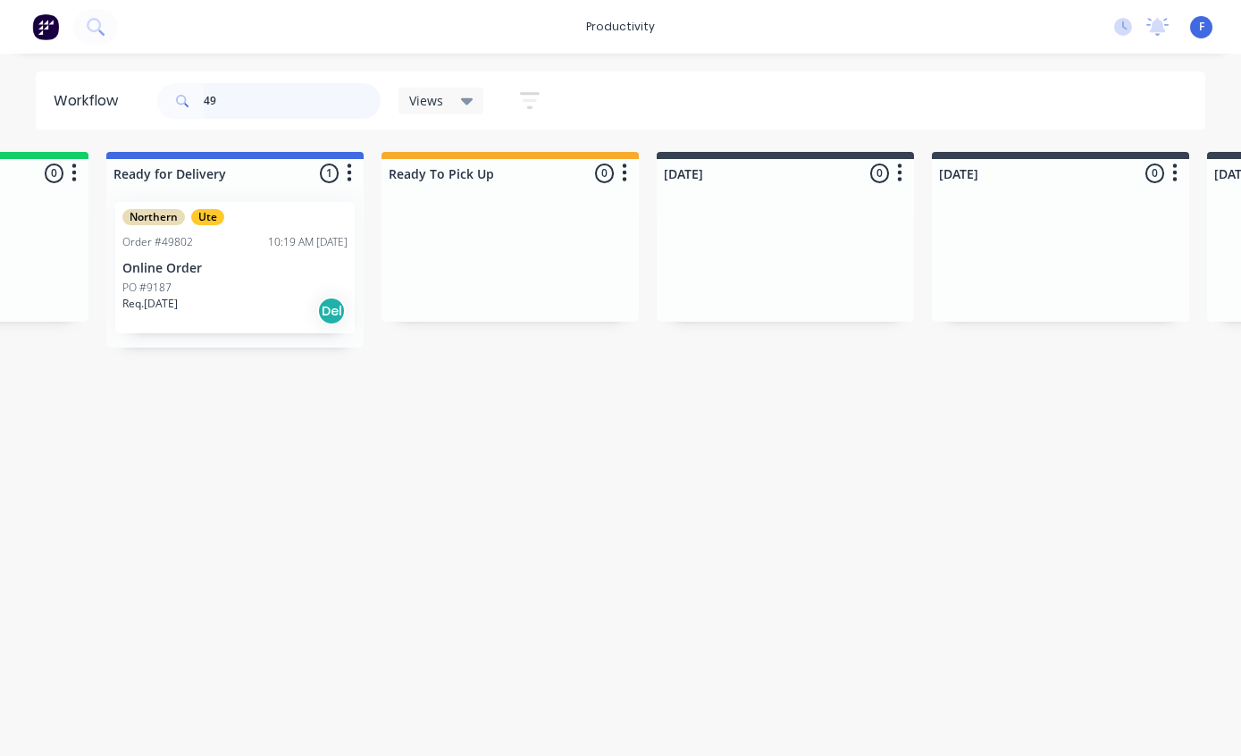
type input "4"
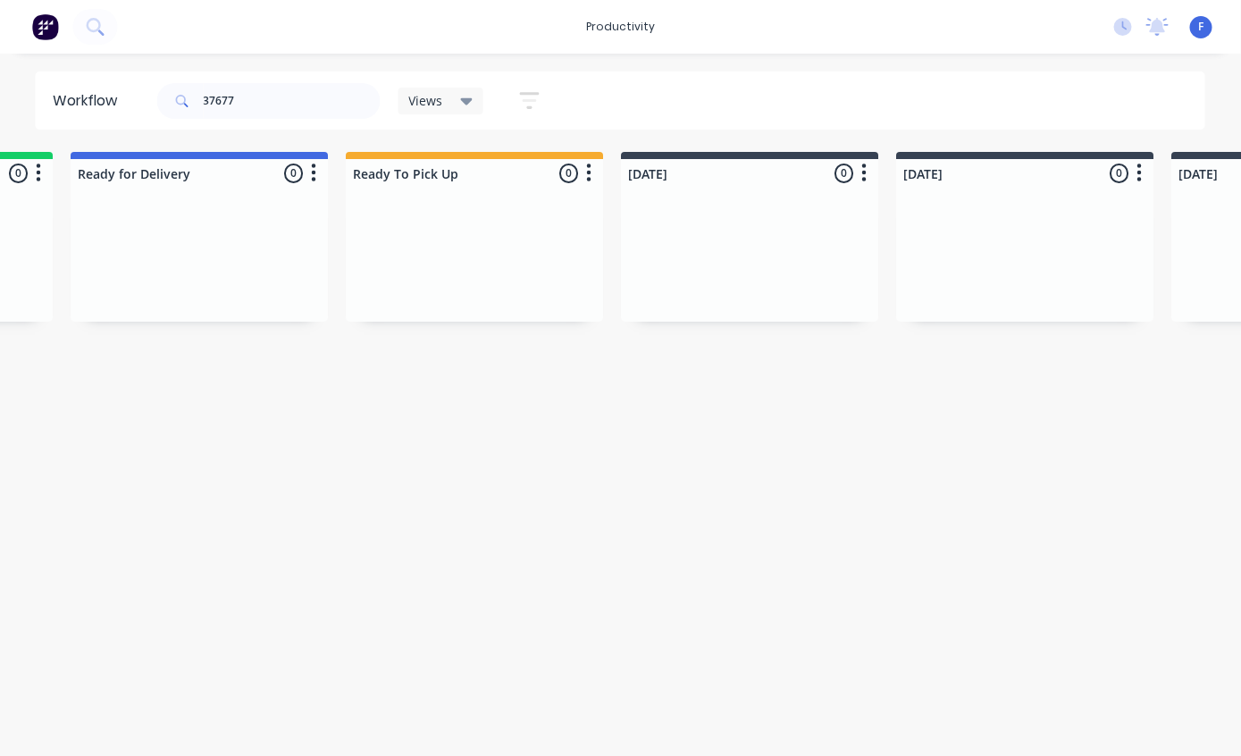
scroll to position [0, 0]
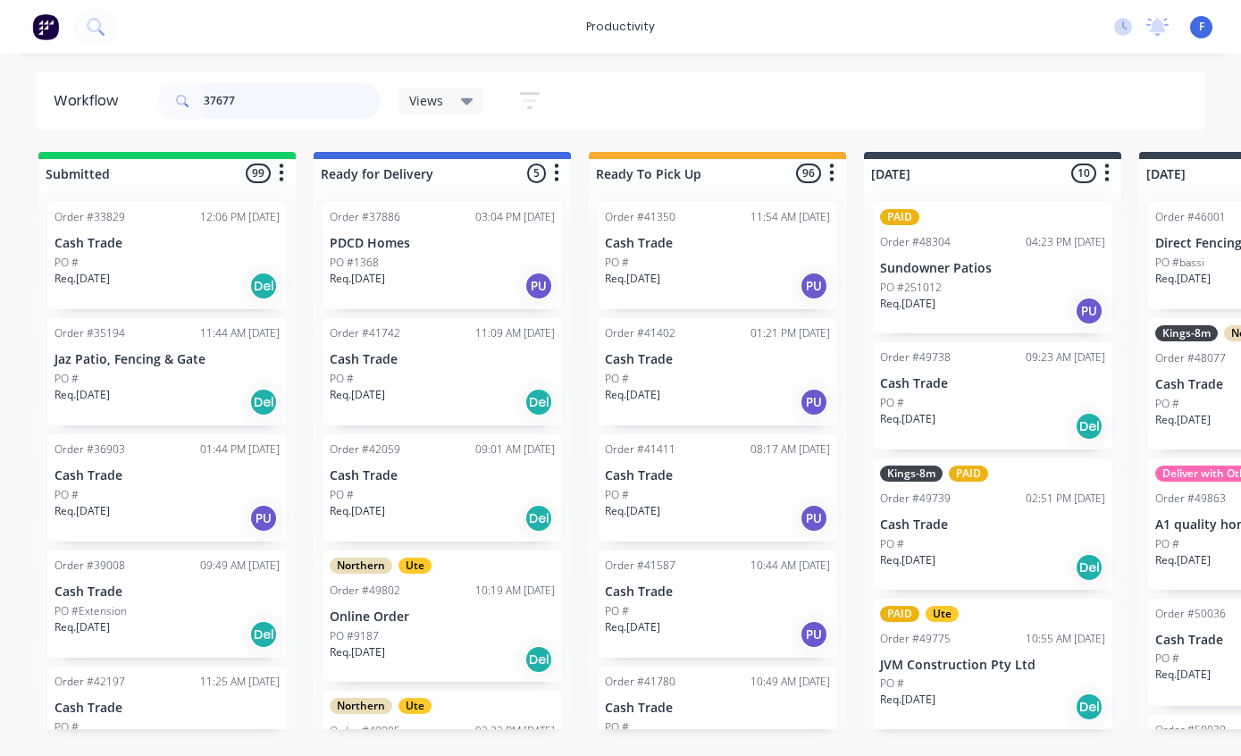
click at [287, 102] on input "37677" at bounding box center [292, 101] width 177 height 36
type input "3"
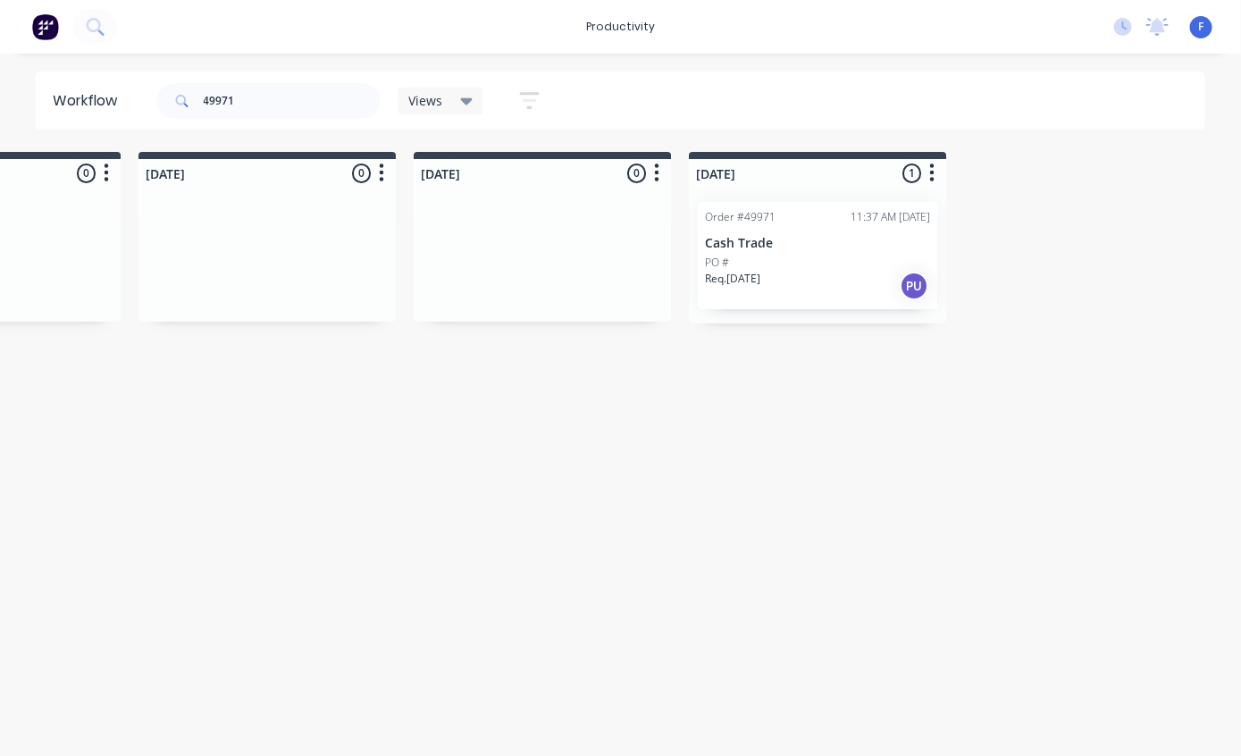
scroll to position [0, 1480]
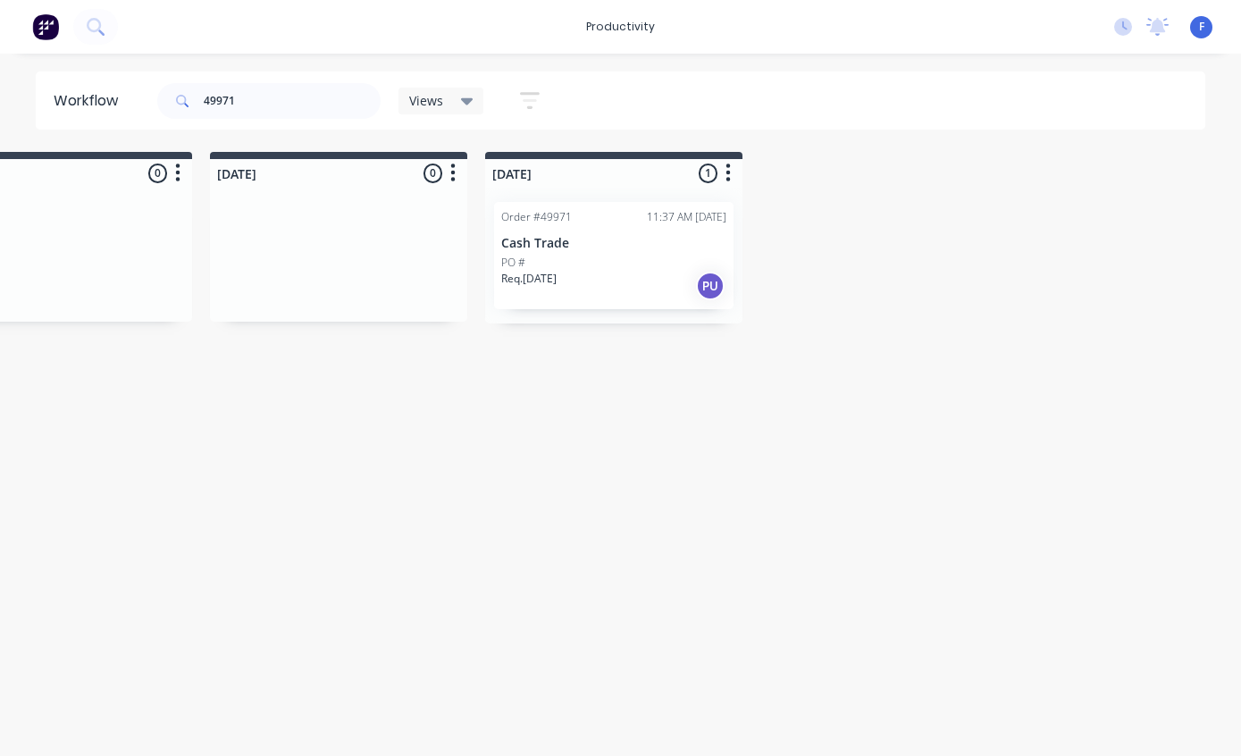
click at [653, 266] on div "PO #" at bounding box center [613, 263] width 225 height 16
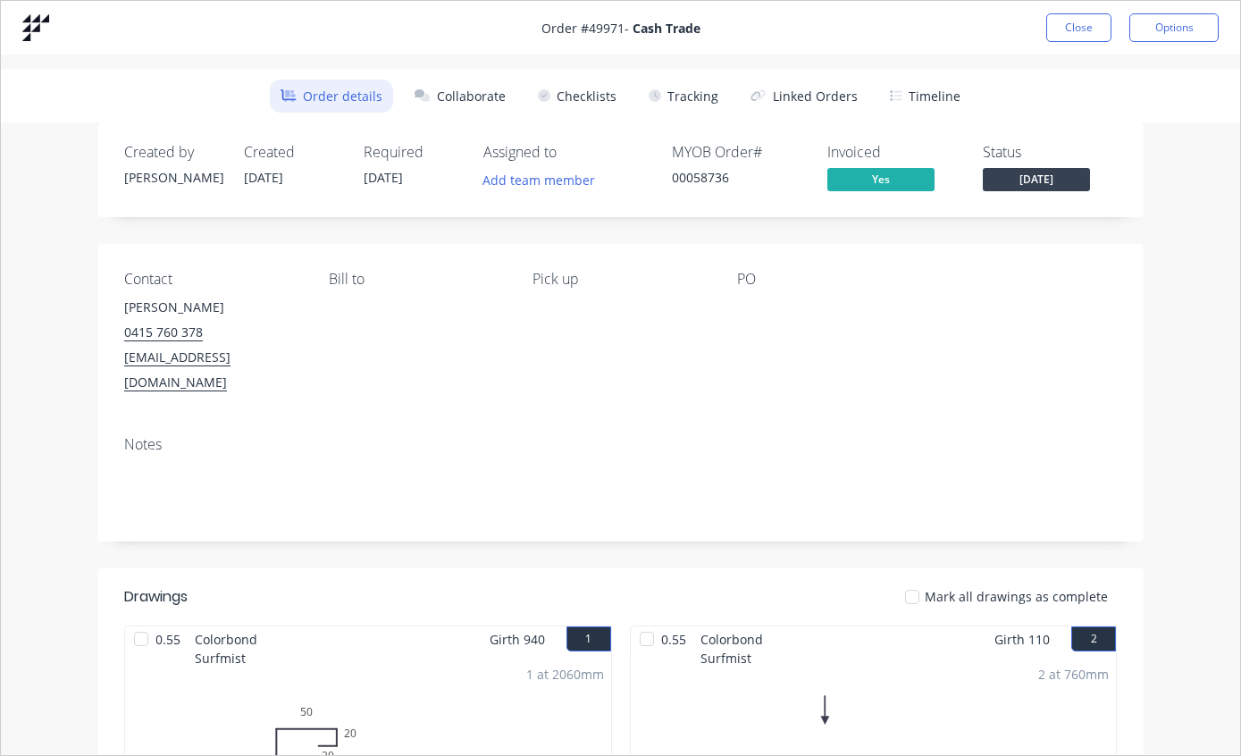
click at [693, 108] on button "Tracking" at bounding box center [683, 96] width 91 height 33
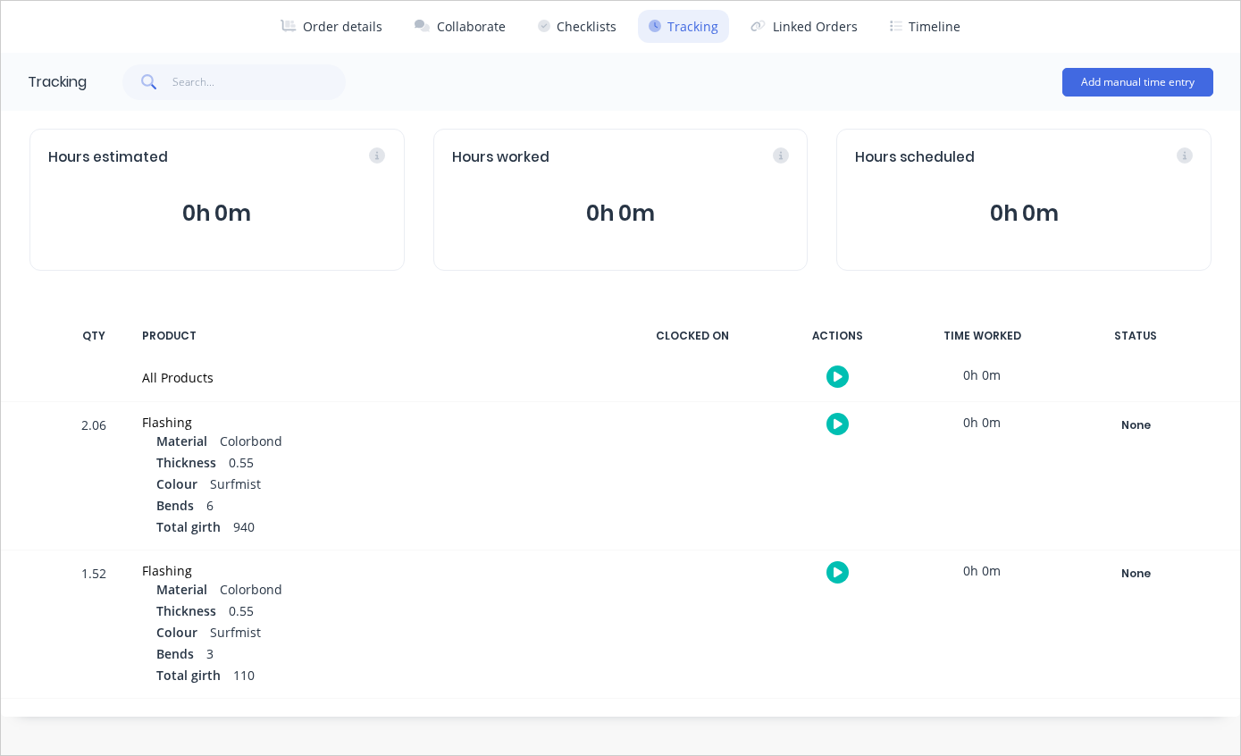
scroll to position [70, 0]
click at [1148, 429] on div "None" at bounding box center [1135, 425] width 129 height 23
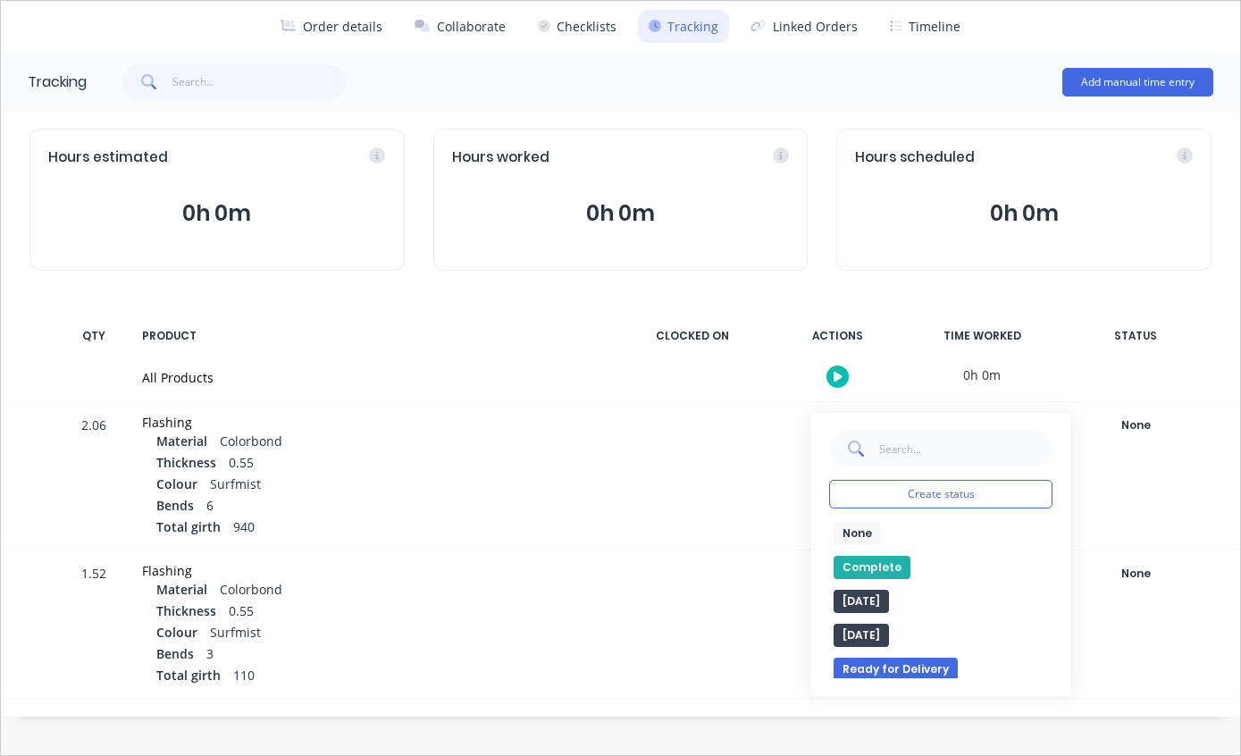
click at [872, 565] on button "Complete" at bounding box center [872, 567] width 77 height 23
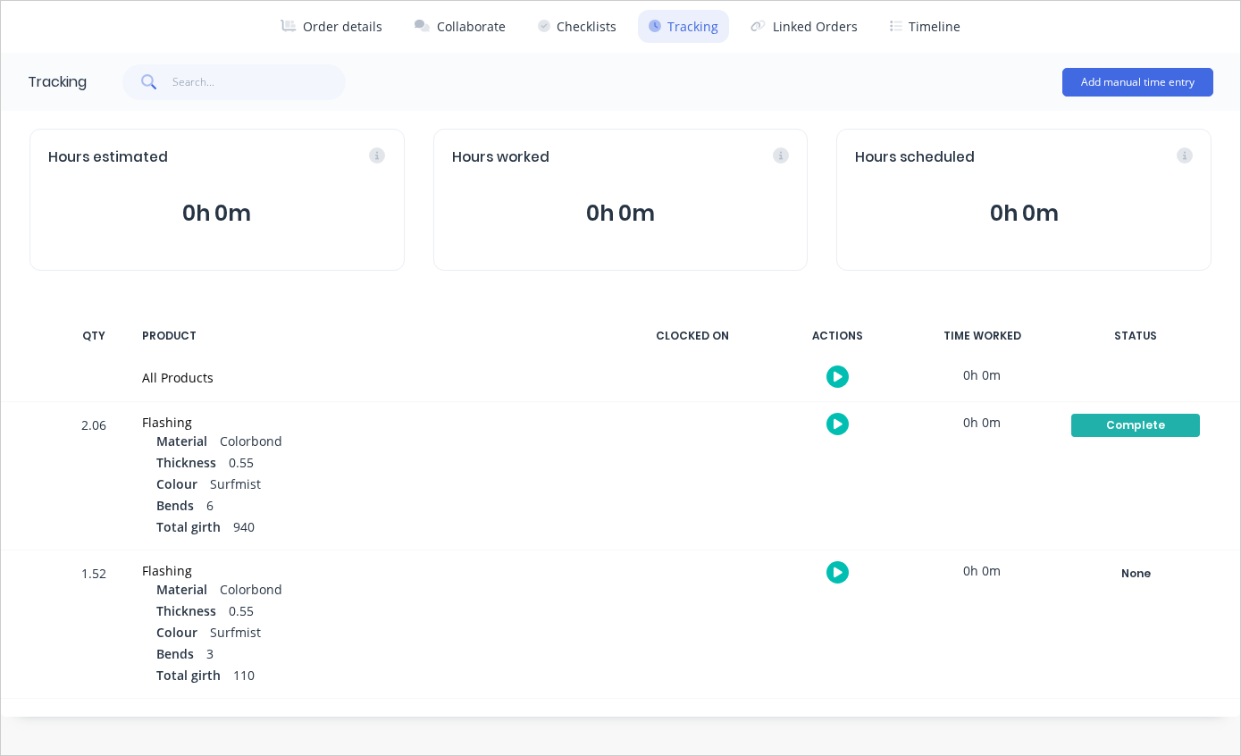
click at [1128, 582] on div "None" at bounding box center [1135, 573] width 129 height 23
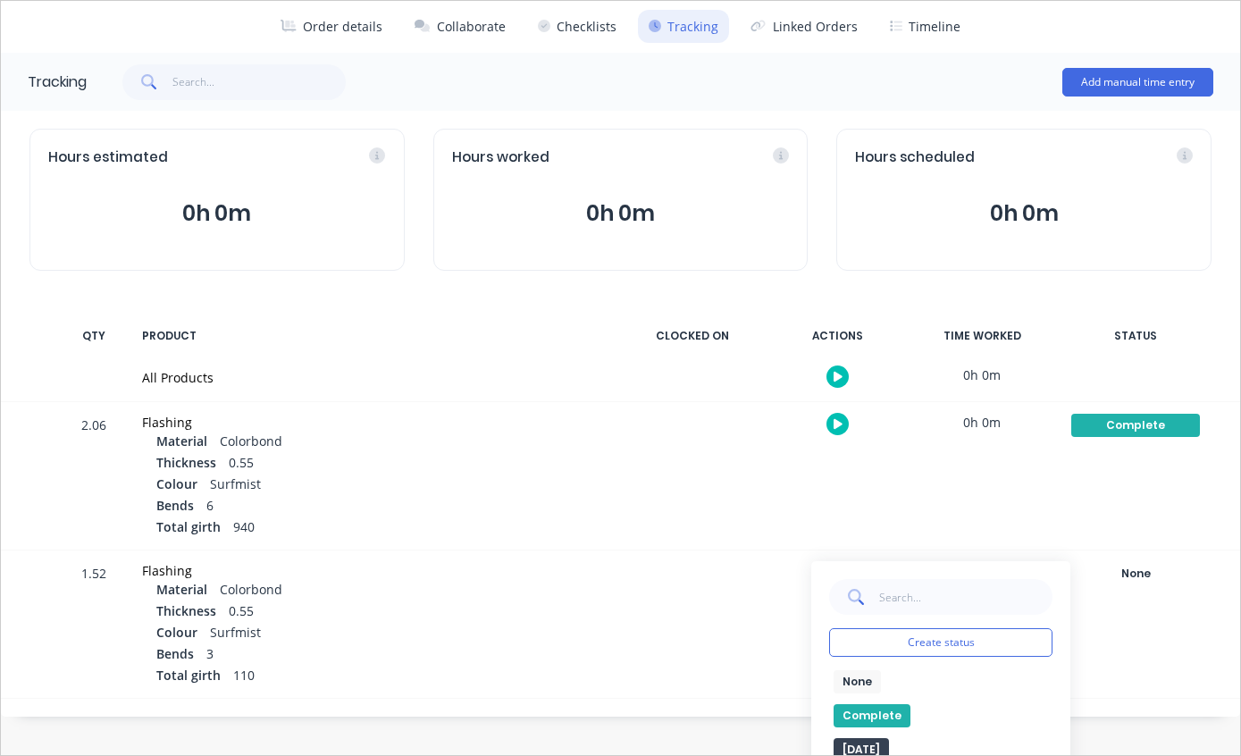
click at [885, 717] on button "Complete" at bounding box center [872, 715] width 77 height 23
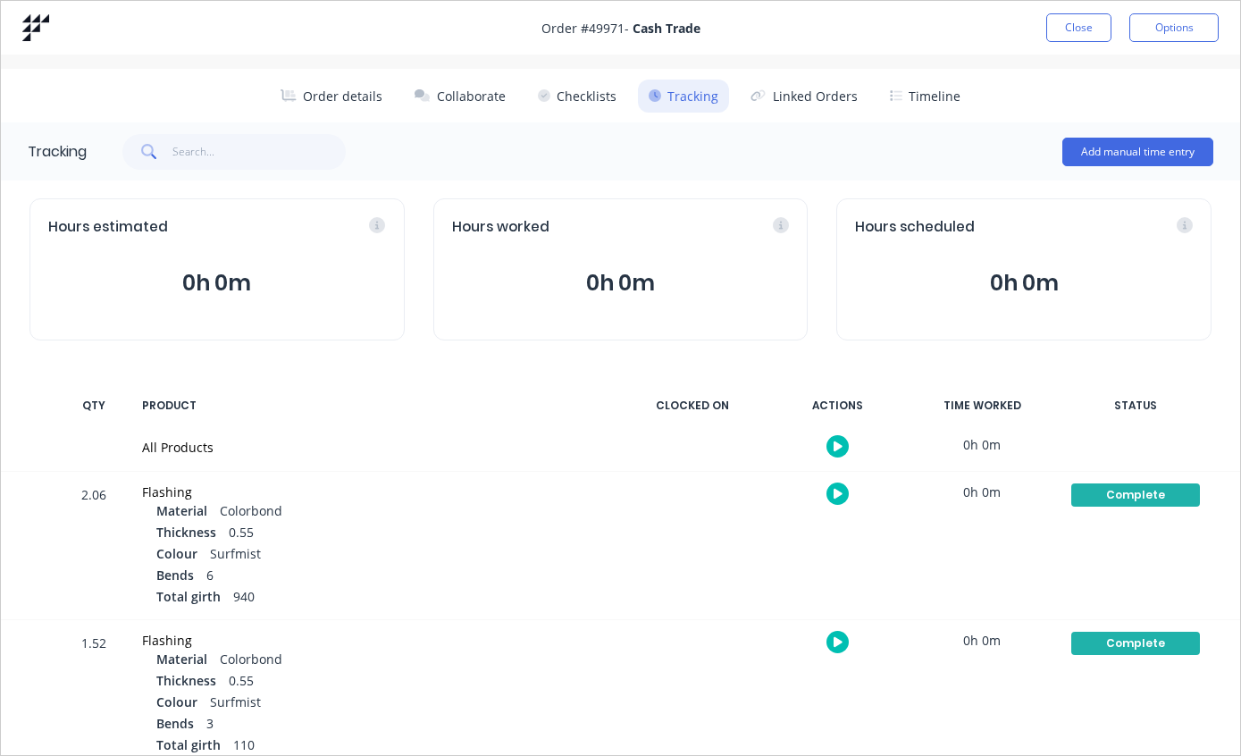
scroll to position [0, 0]
click at [1074, 22] on button "Close" at bounding box center [1078, 27] width 65 height 29
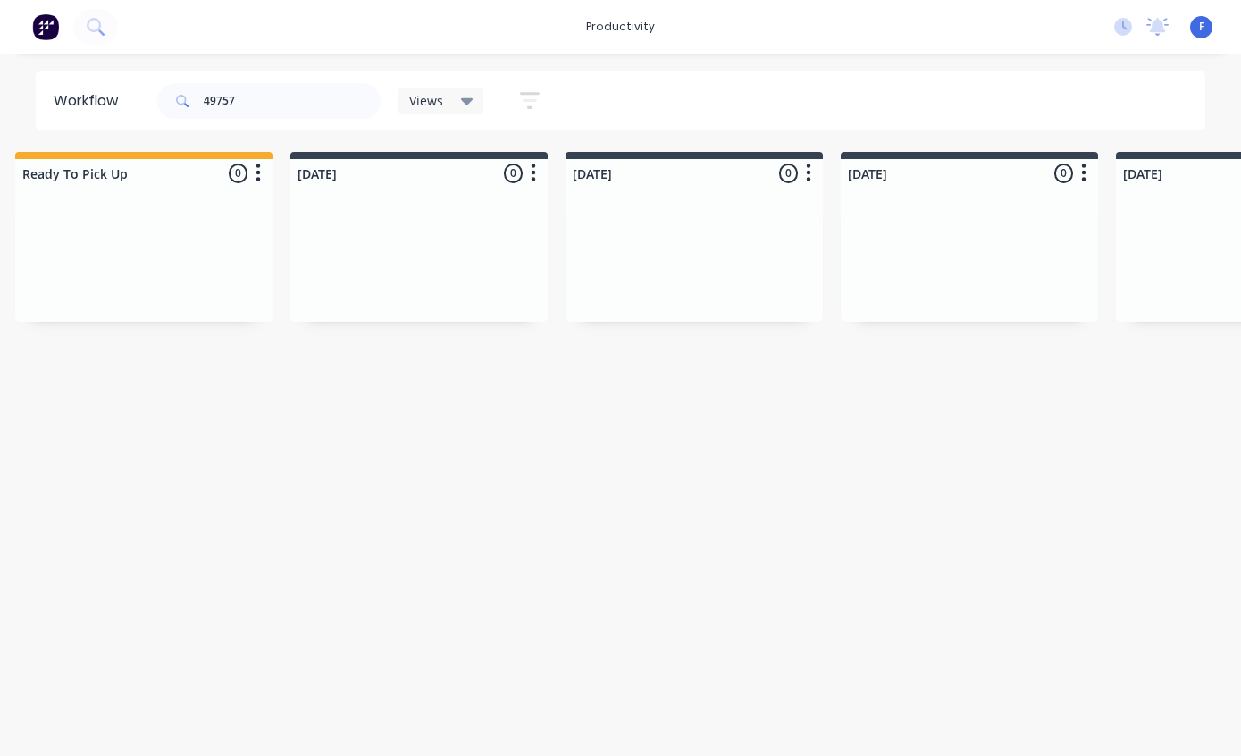
scroll to position [0, 1480]
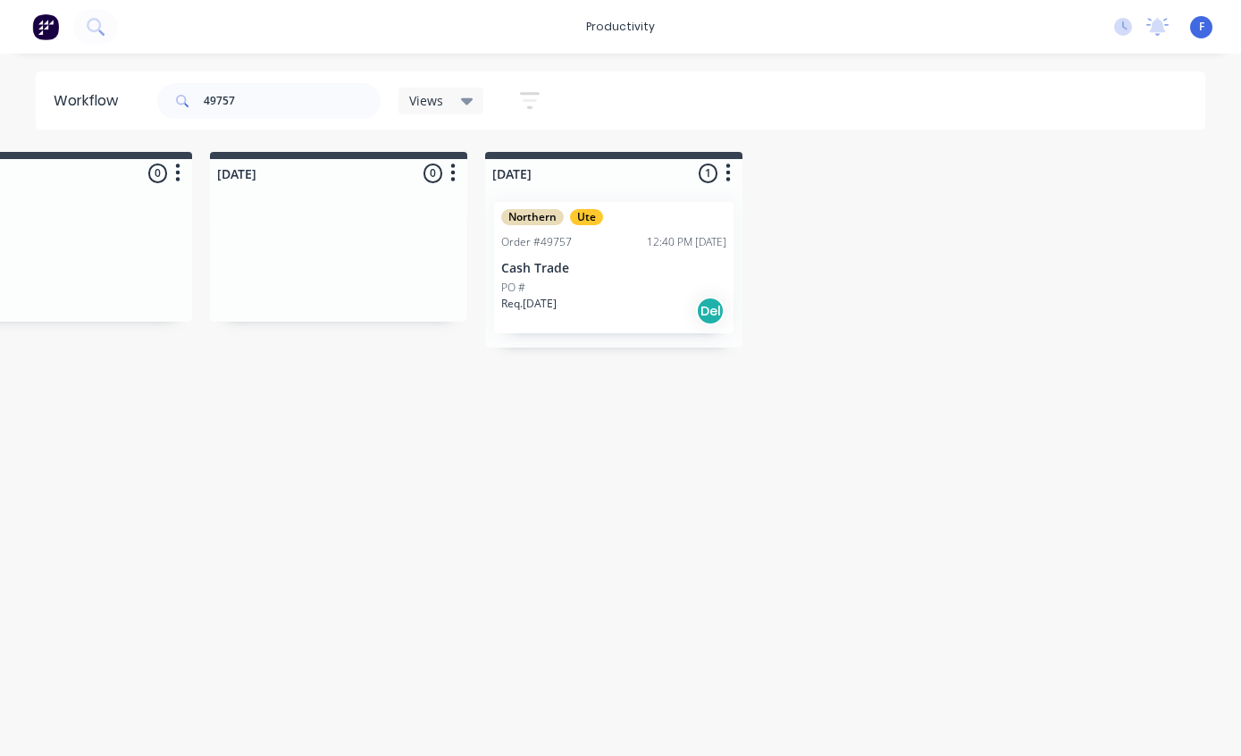
click at [592, 275] on div "Northern Ute Order #49757 12:40 PM [DATE] Cash Trade PO # Req. [DATE] Del" at bounding box center [613, 267] width 239 height 131
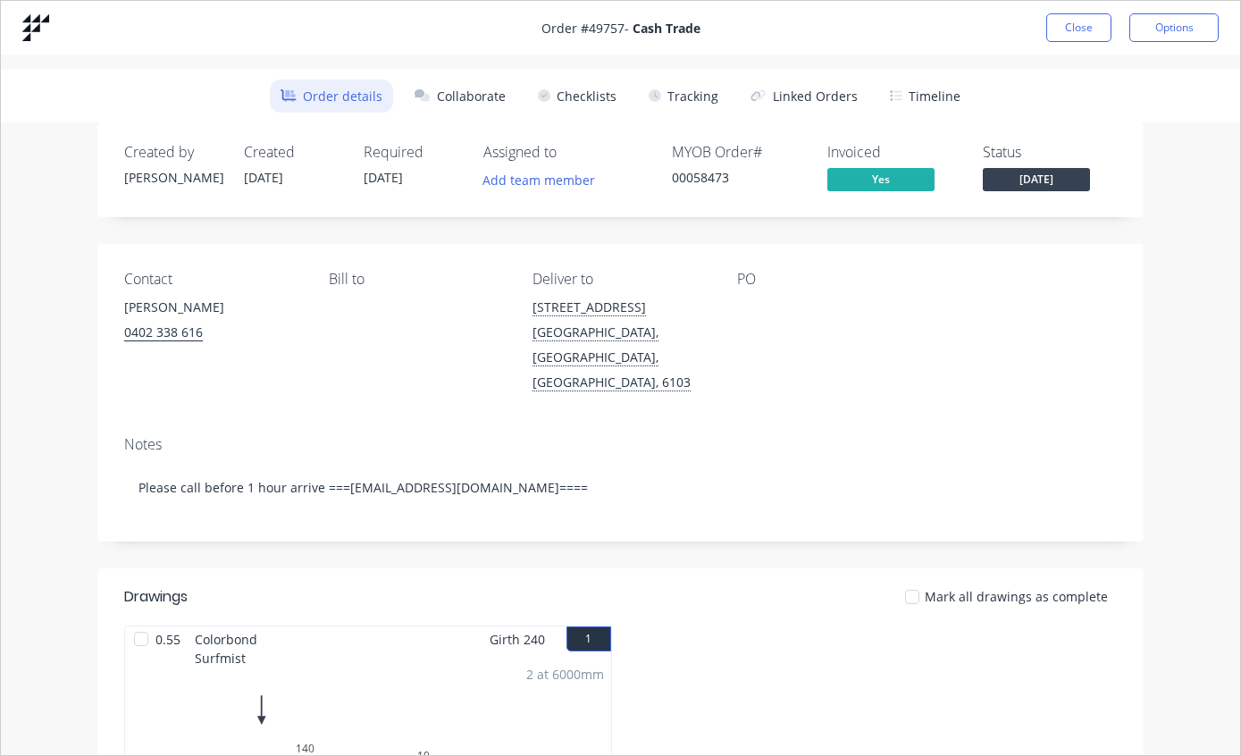
scroll to position [0, 0]
click at [701, 98] on button "Tracking" at bounding box center [683, 96] width 91 height 33
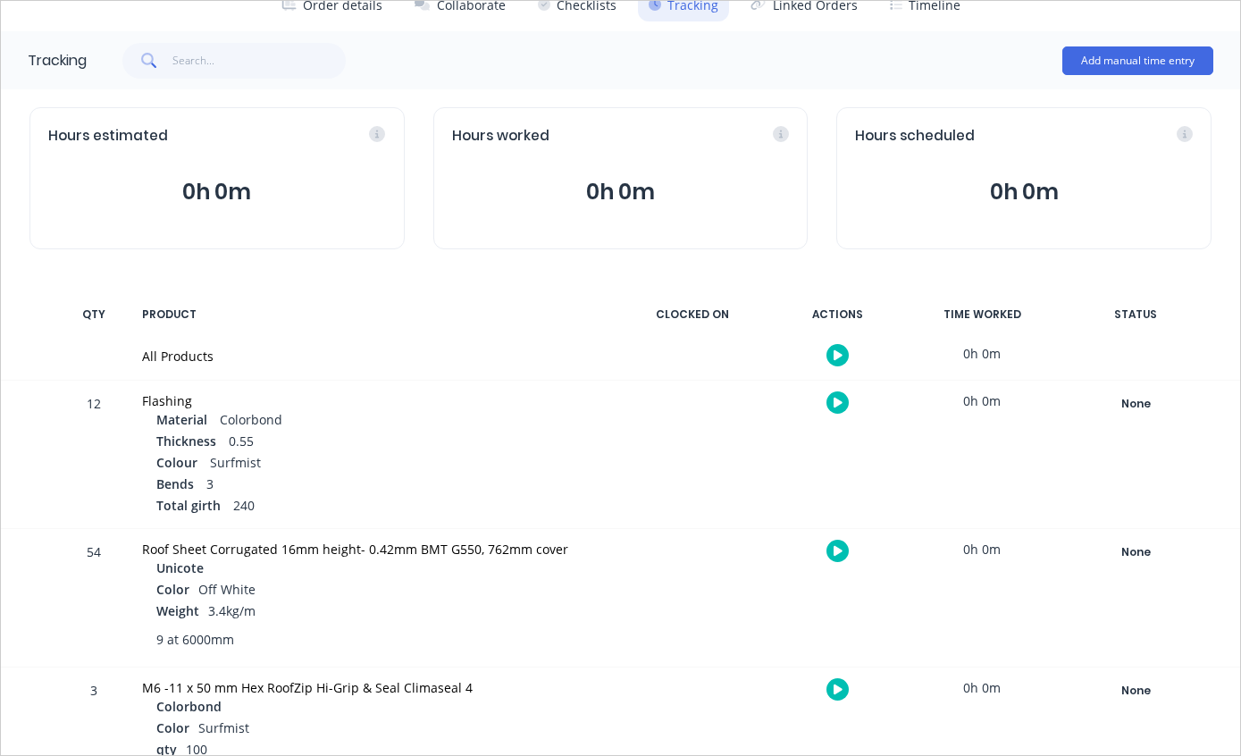
scroll to position [127, 0]
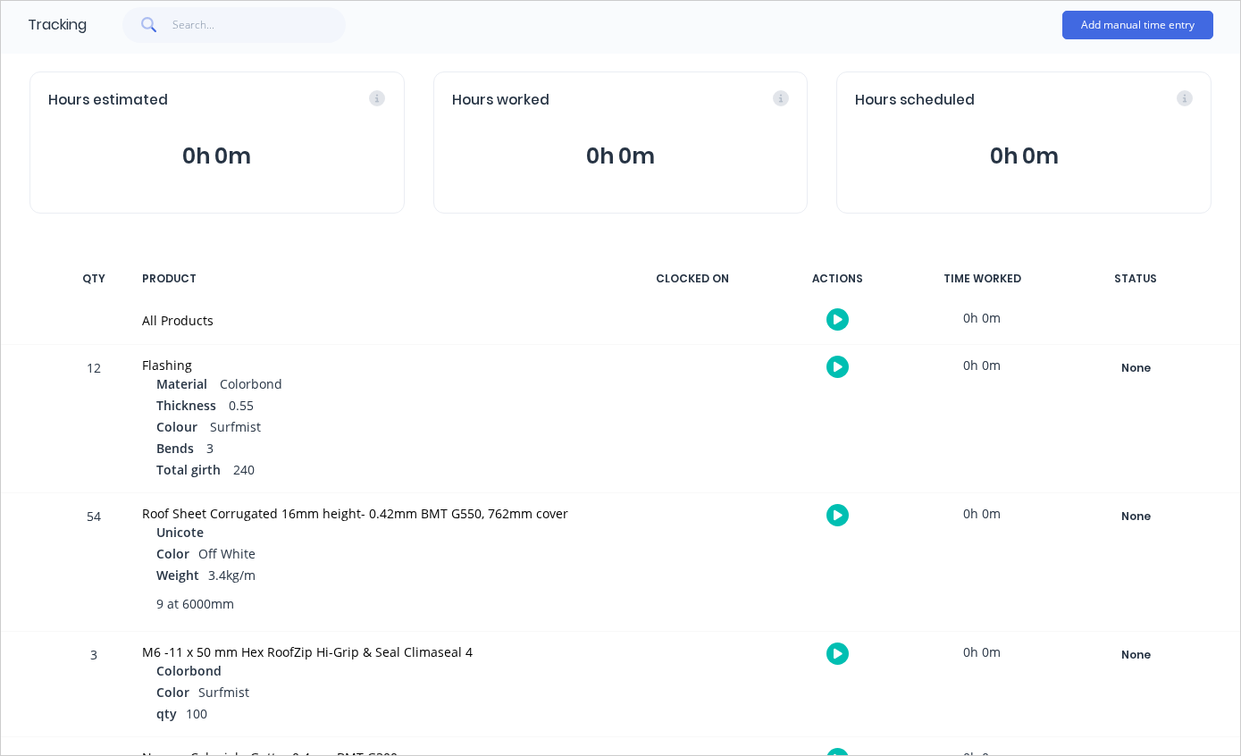
click at [1163, 368] on div "None" at bounding box center [1135, 368] width 129 height 23
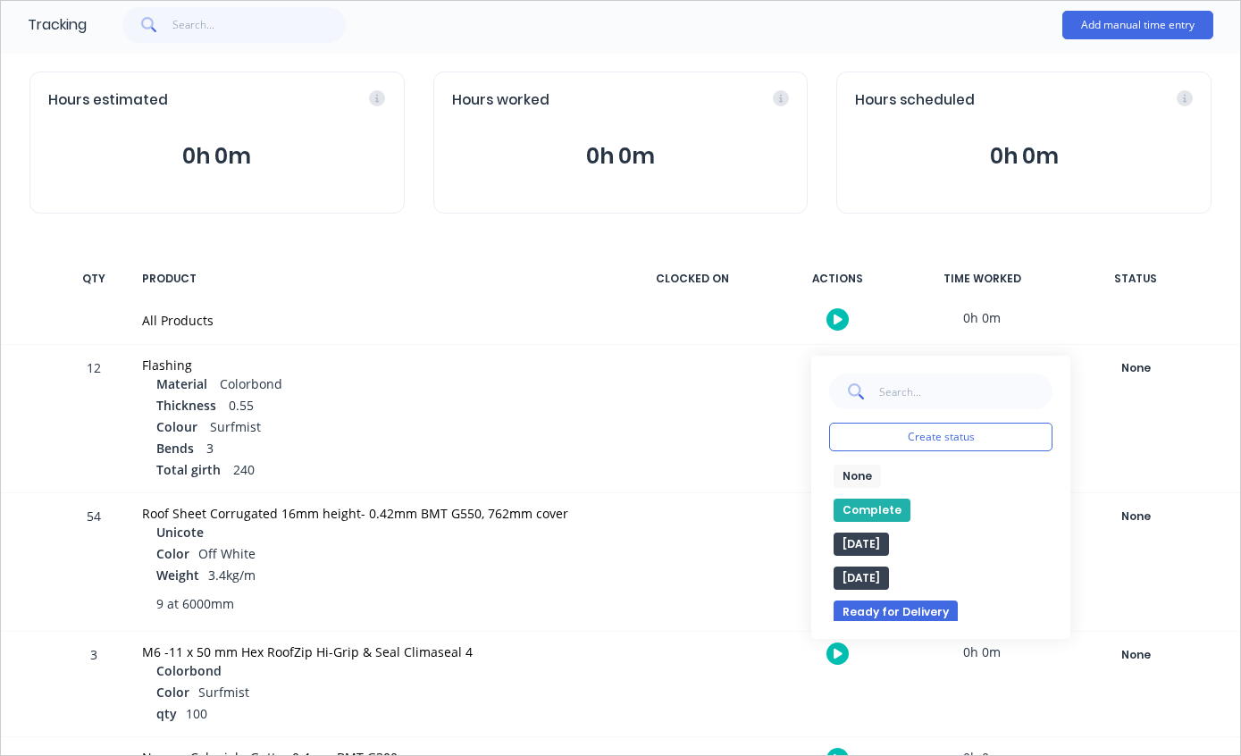
click at [869, 514] on button "Complete" at bounding box center [872, 510] width 77 height 23
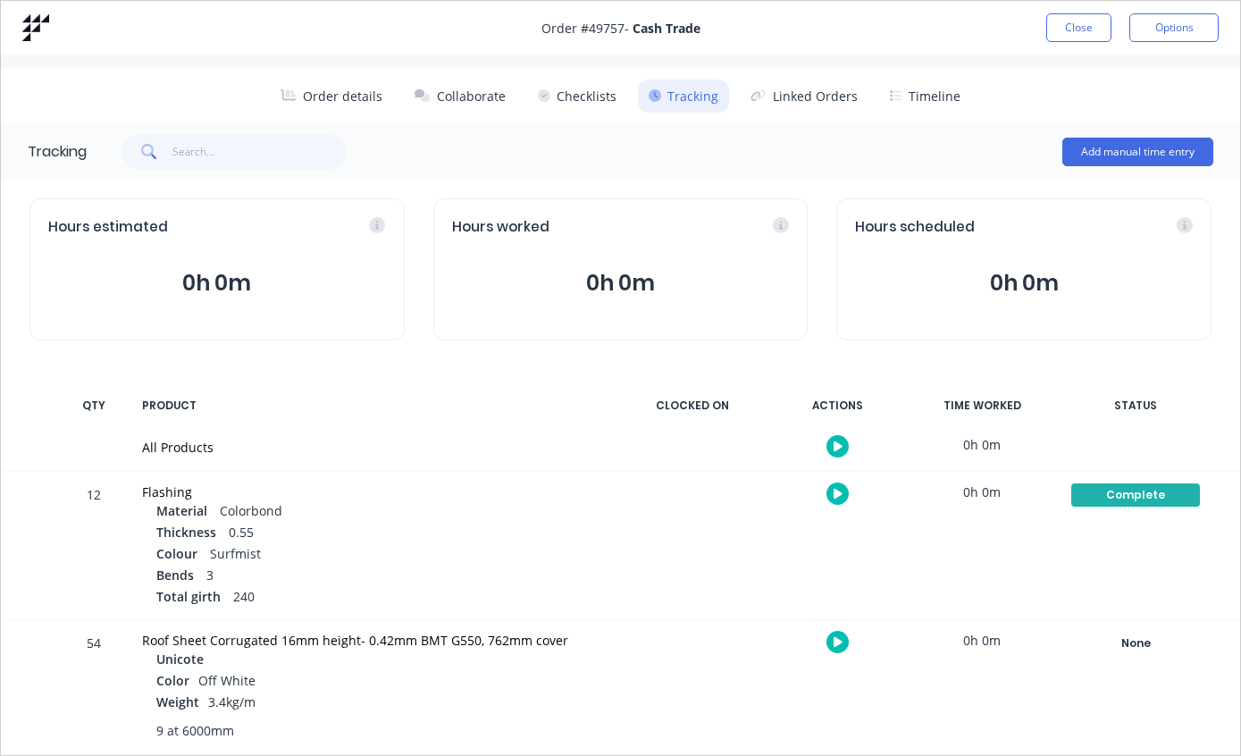
scroll to position [0, 0]
click at [1083, 38] on button "Close" at bounding box center [1078, 27] width 65 height 29
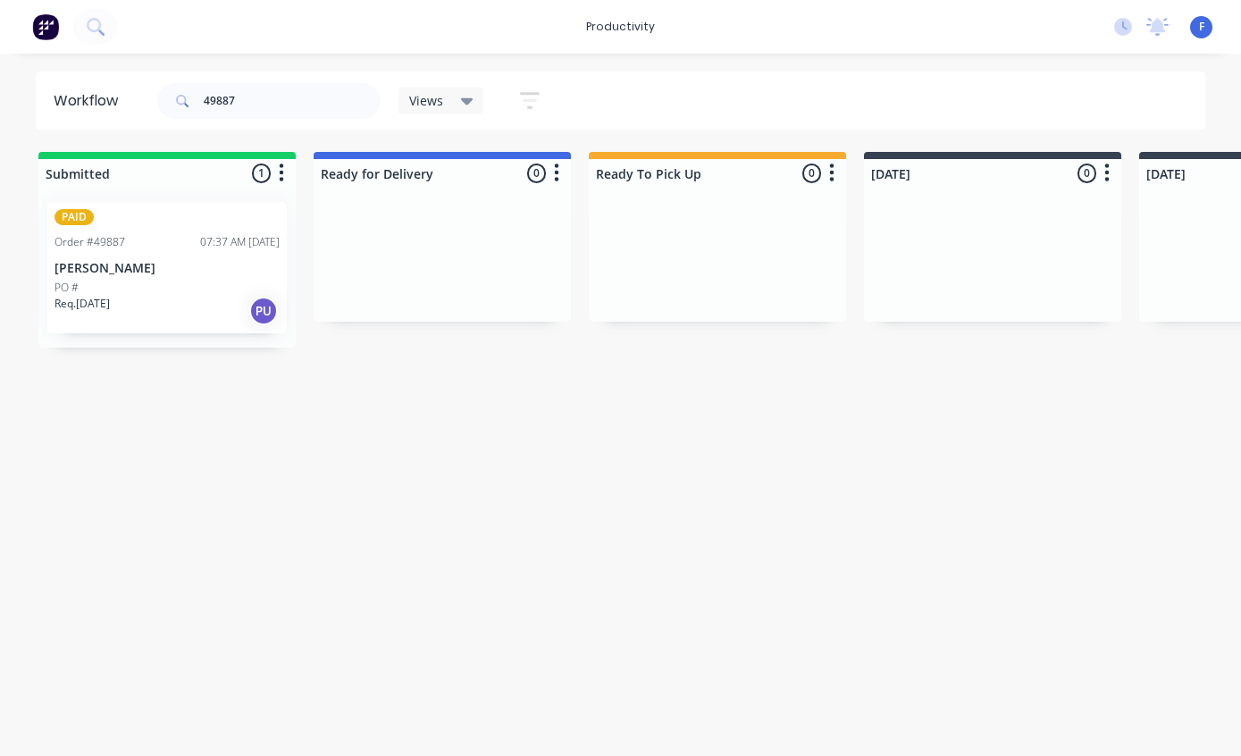
click at [168, 259] on div "PAID Order #49887 07:37 AM [DATE] [PERSON_NAME] PO # Req. [DATE] PU" at bounding box center [166, 267] width 239 height 131
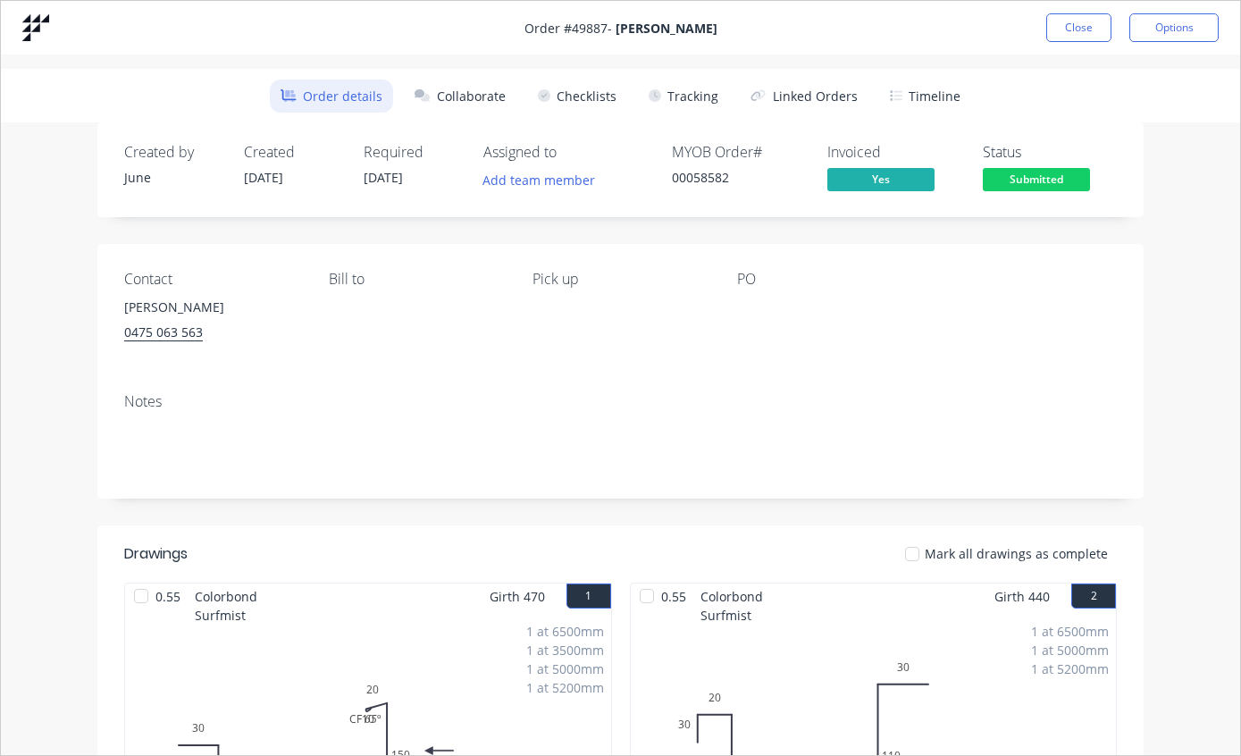
click at [710, 84] on button "Tracking" at bounding box center [683, 96] width 91 height 33
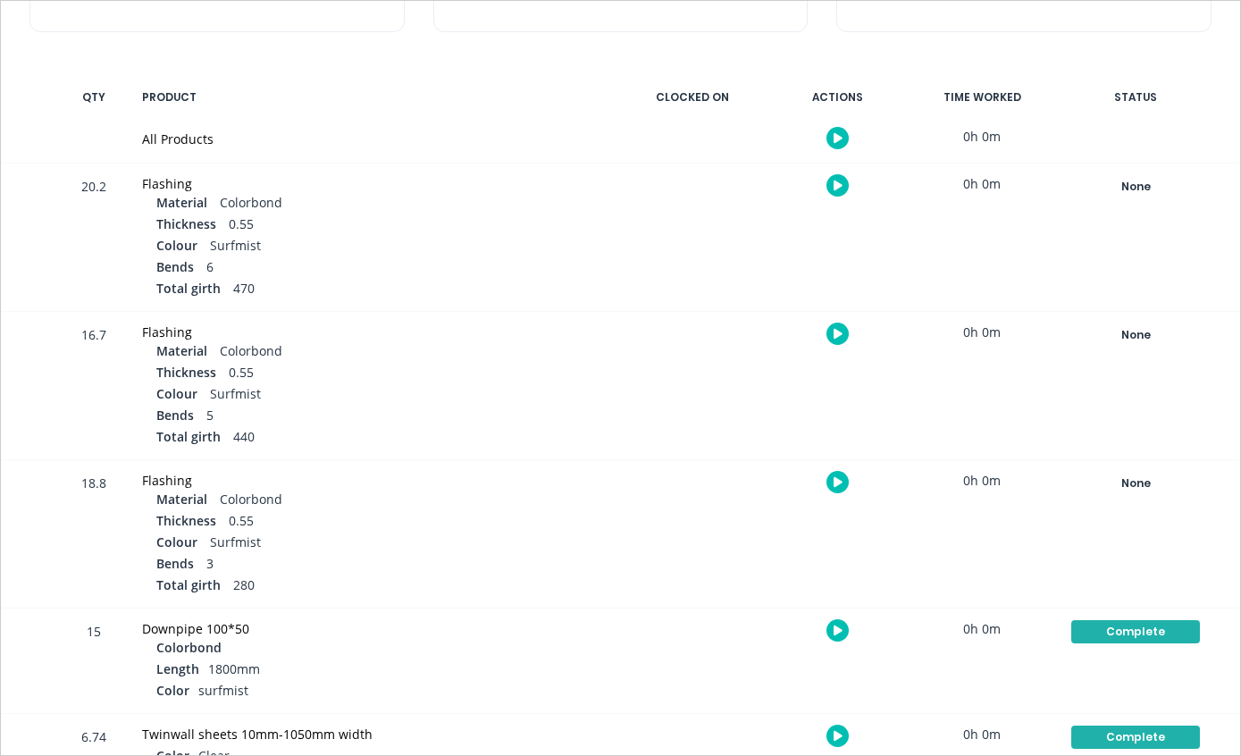
scroll to position [345, 0]
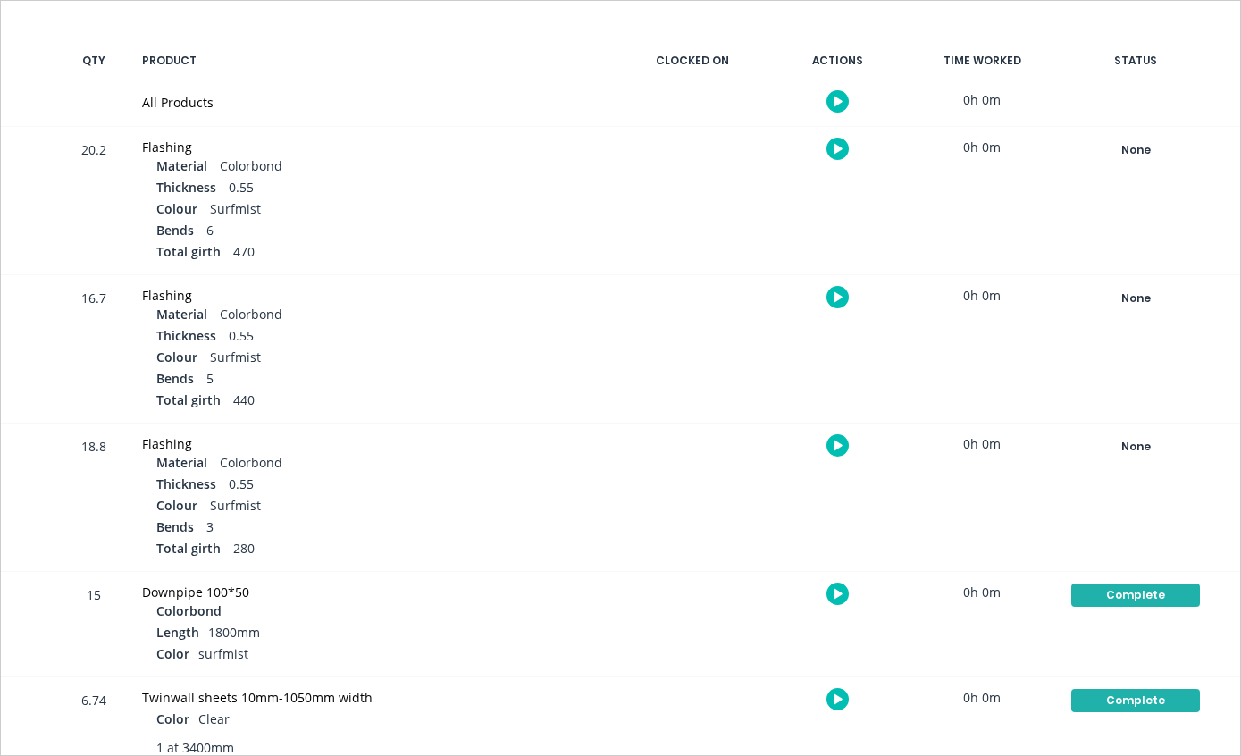
click at [1146, 155] on div "None" at bounding box center [1135, 150] width 129 height 23
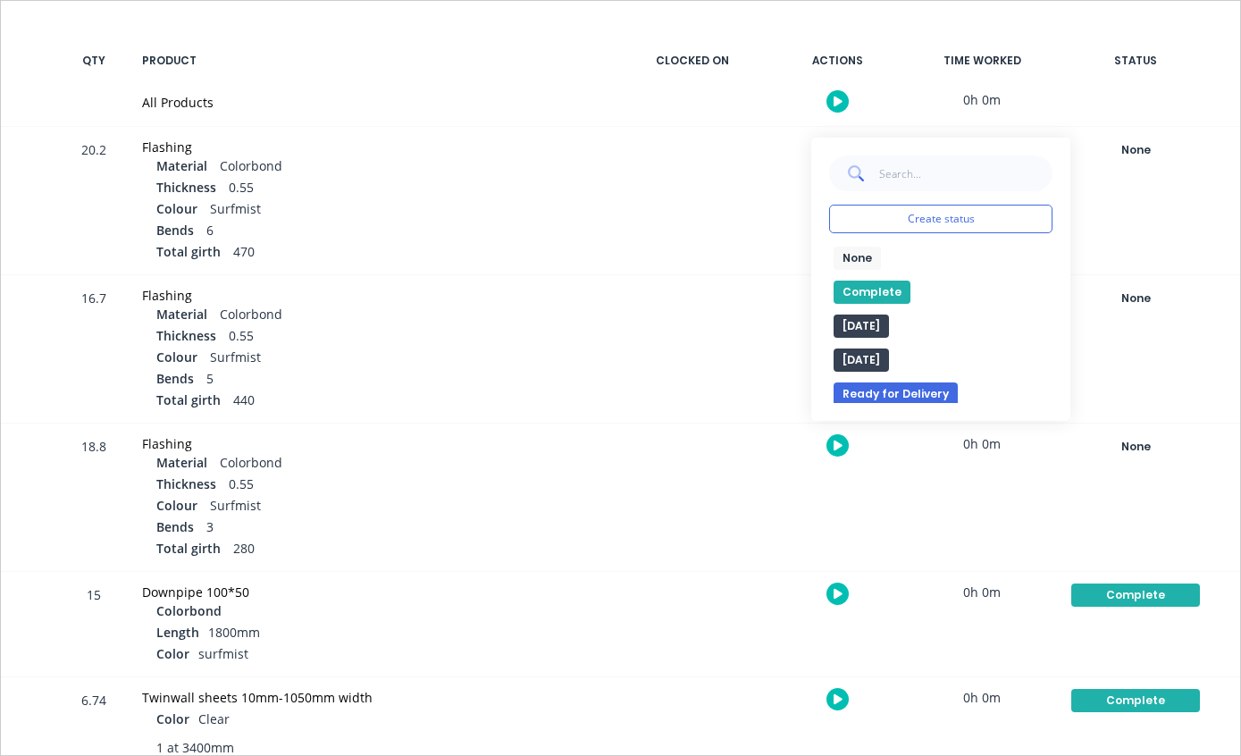
click at [878, 289] on button "Complete" at bounding box center [872, 292] width 77 height 23
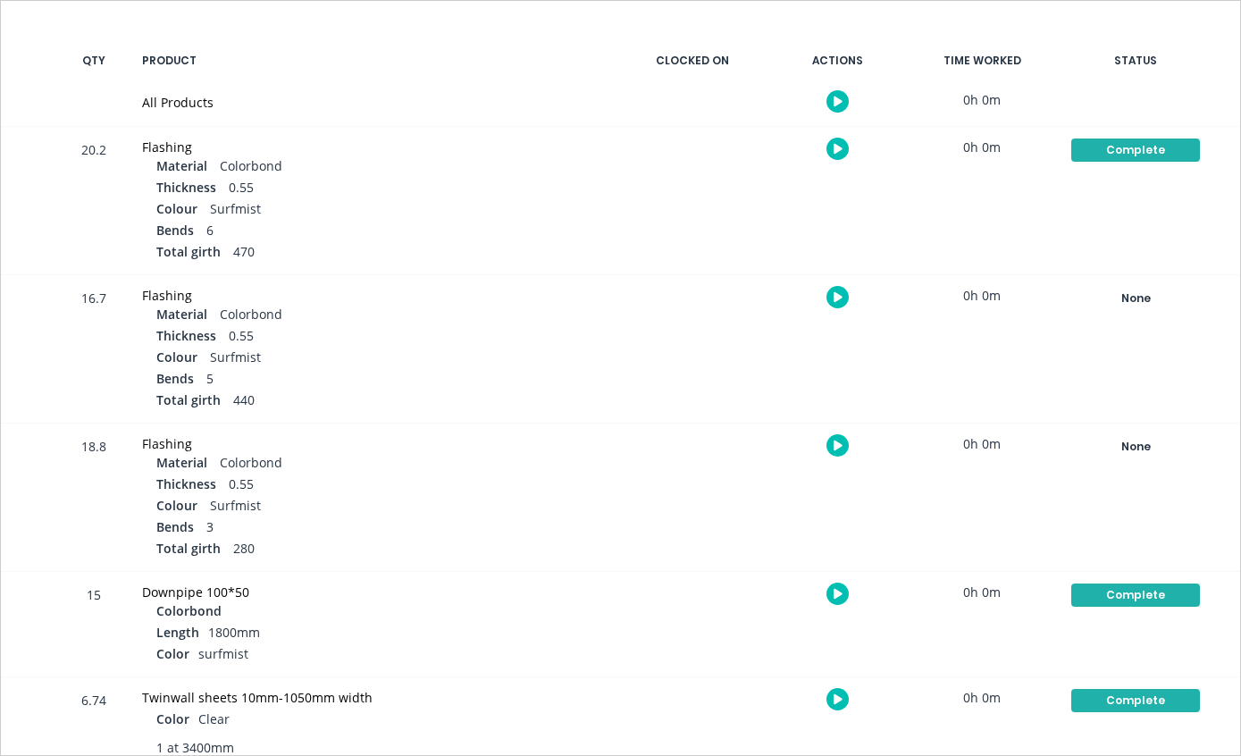
click at [1166, 291] on div "None" at bounding box center [1135, 298] width 129 height 23
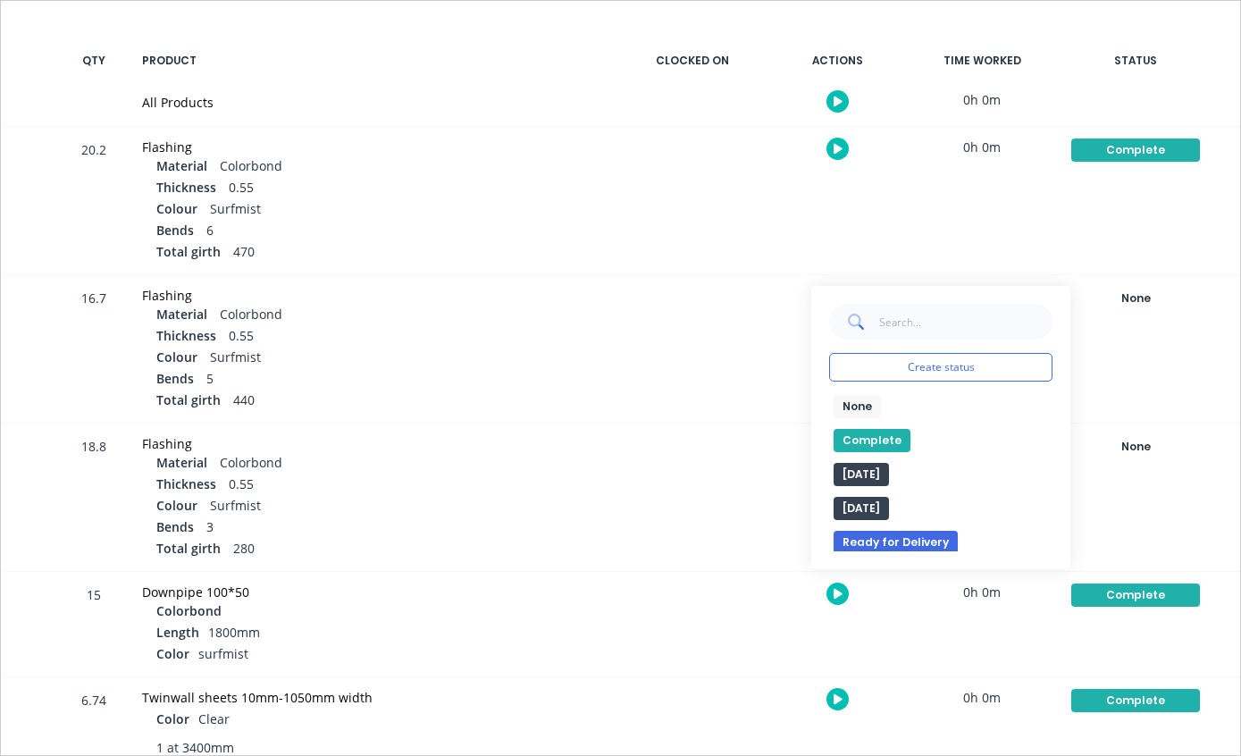
click at [863, 432] on button "Complete" at bounding box center [872, 440] width 77 height 23
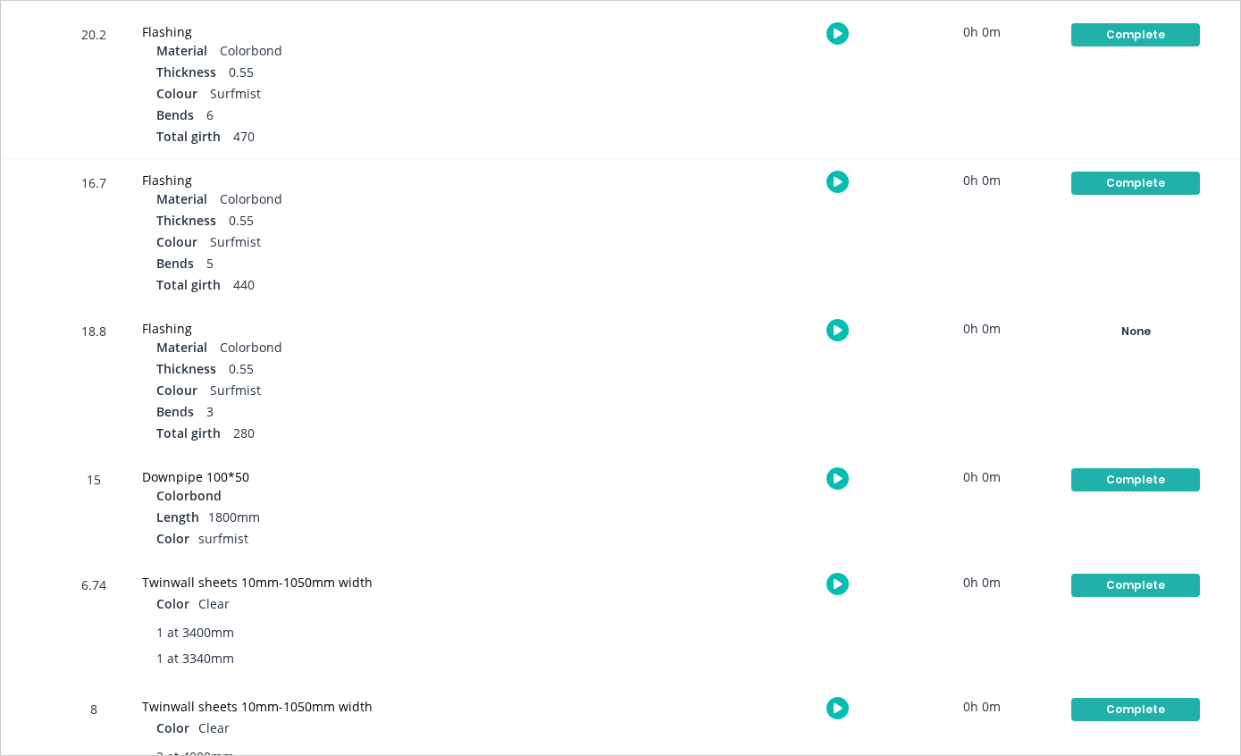
scroll to position [467, 0]
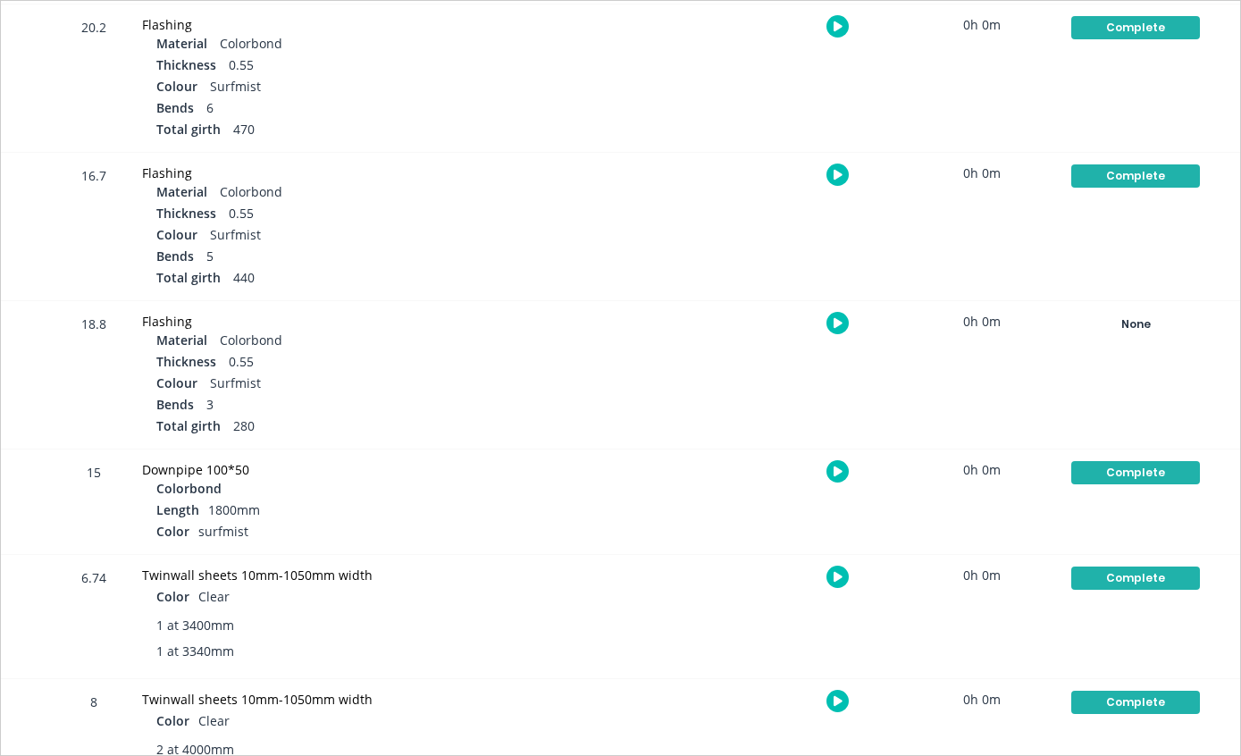
click at [1171, 326] on div "None" at bounding box center [1135, 324] width 129 height 23
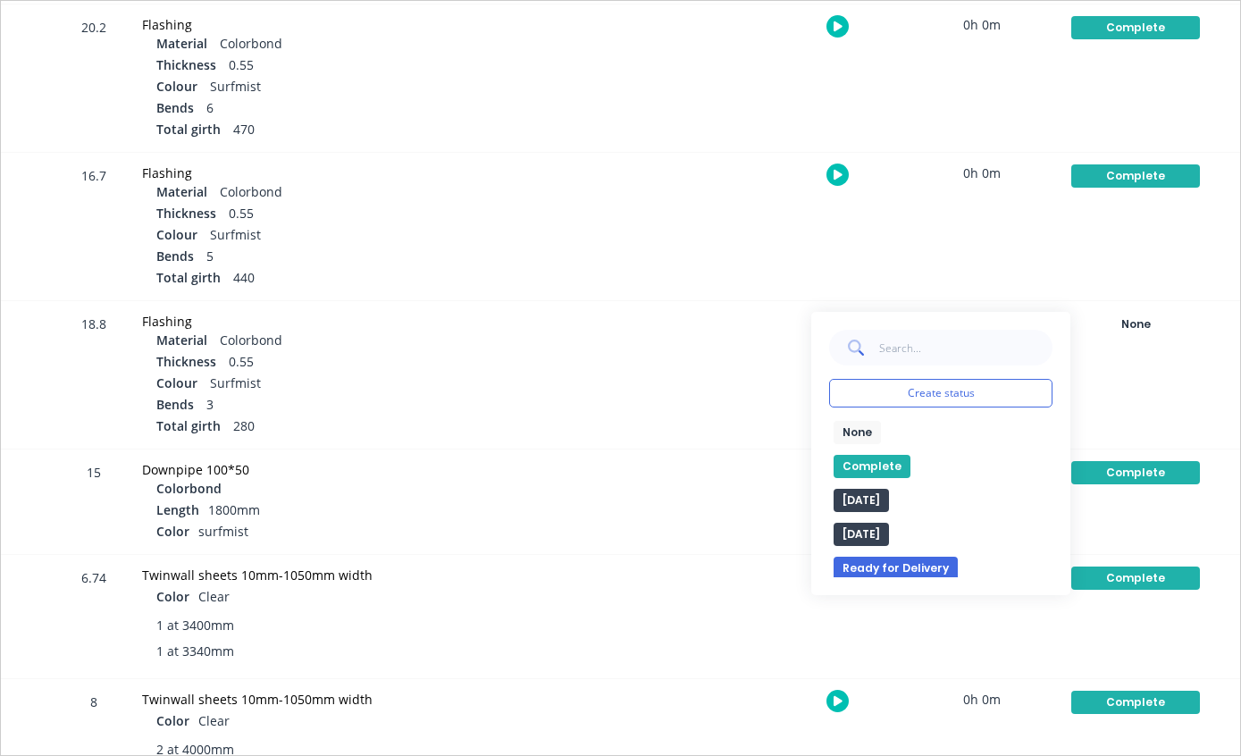
click at [894, 458] on button "Complete" at bounding box center [872, 466] width 77 height 23
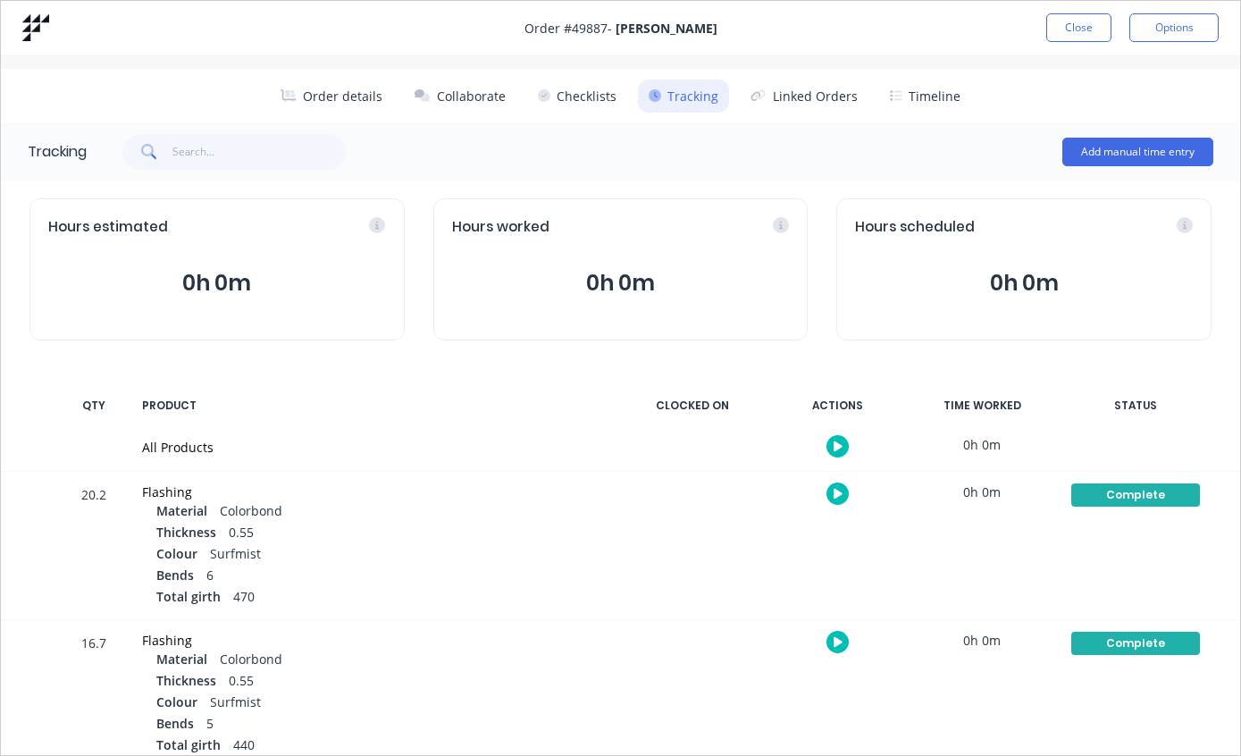
scroll to position [0, 0]
click at [1084, 24] on button "Close" at bounding box center [1078, 27] width 65 height 29
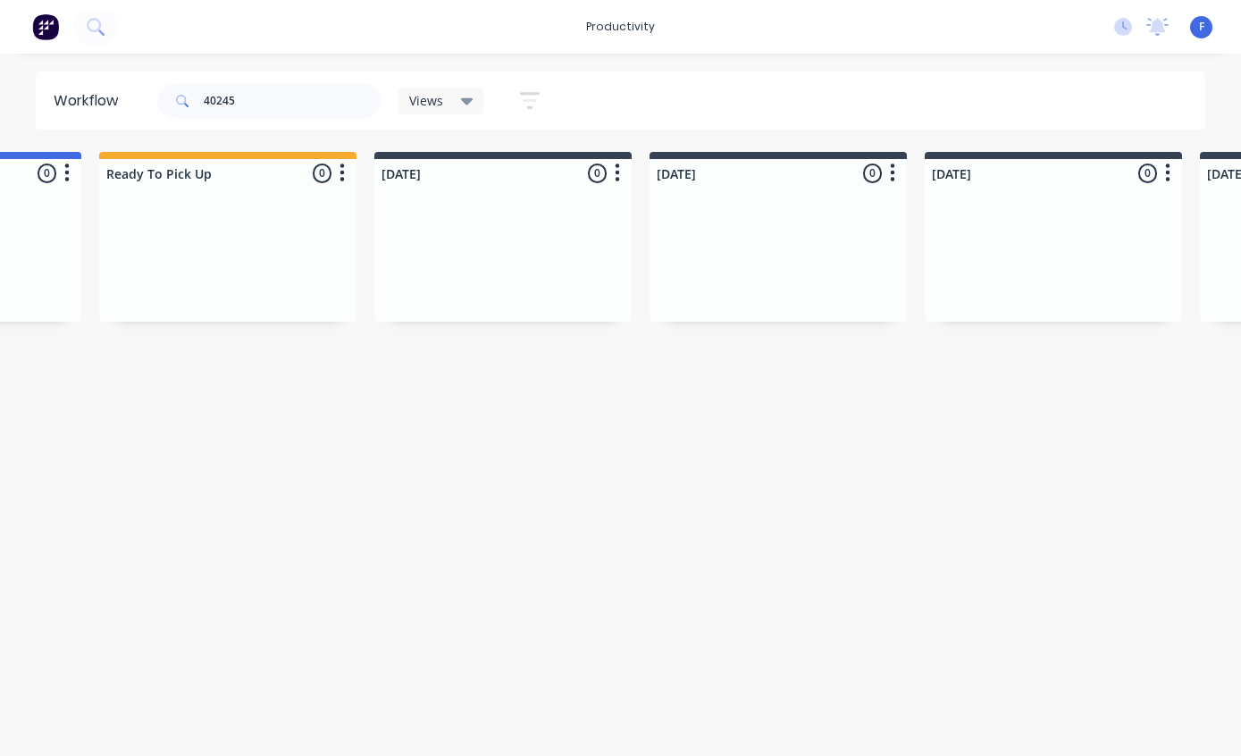
scroll to position [0, 1480]
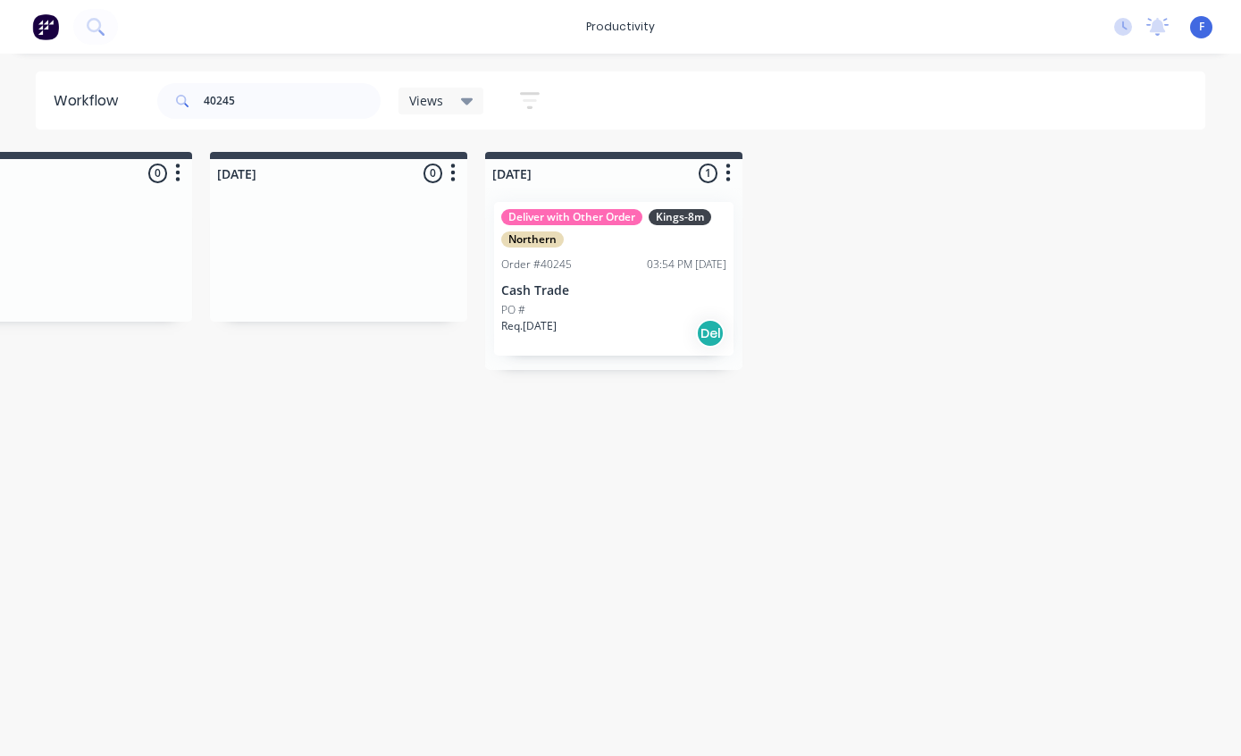
click at [639, 304] on div "PO #" at bounding box center [613, 310] width 225 height 16
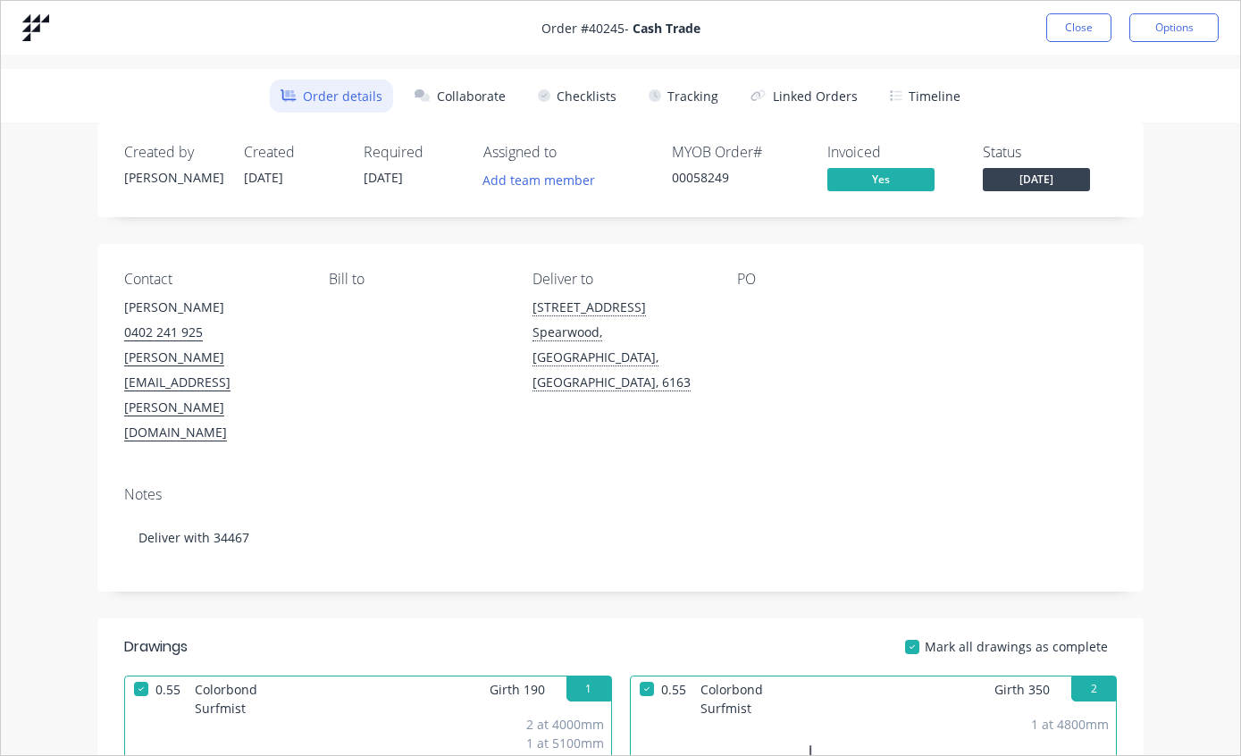
click at [691, 105] on button "Tracking" at bounding box center [683, 96] width 91 height 33
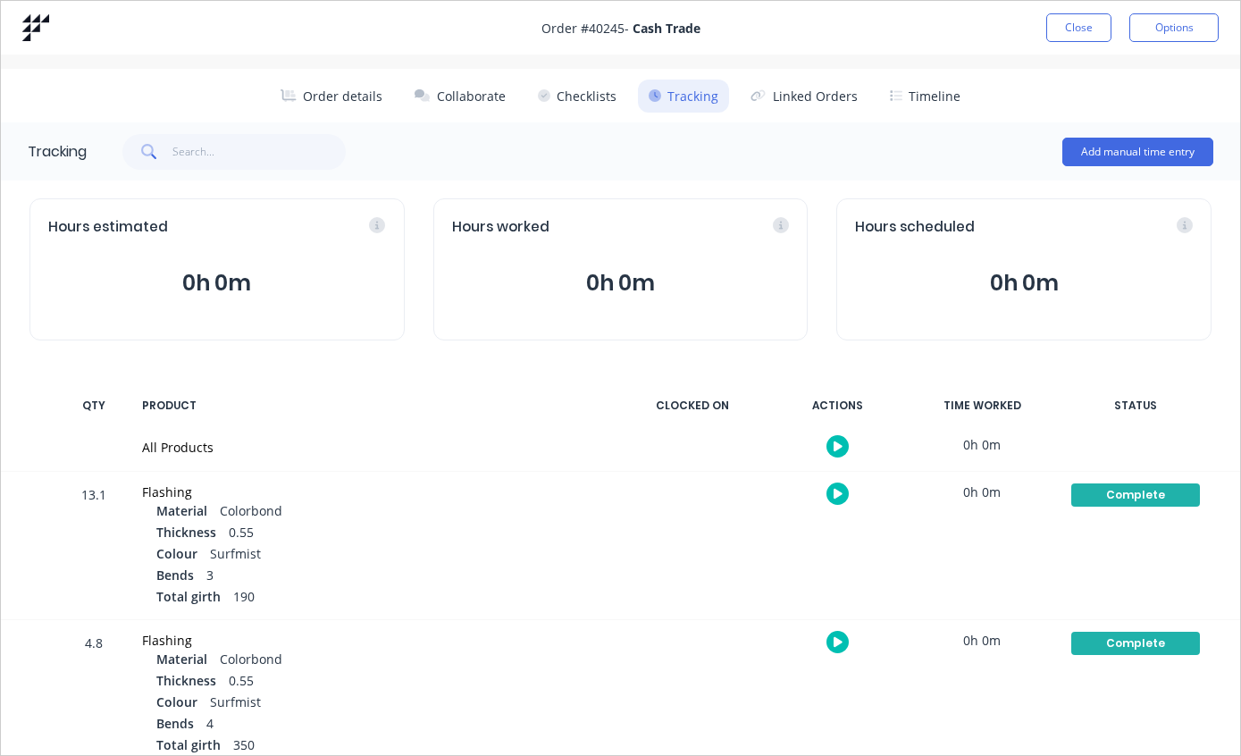
scroll to position [0, 0]
click at [1070, 31] on button "Close" at bounding box center [1078, 27] width 65 height 29
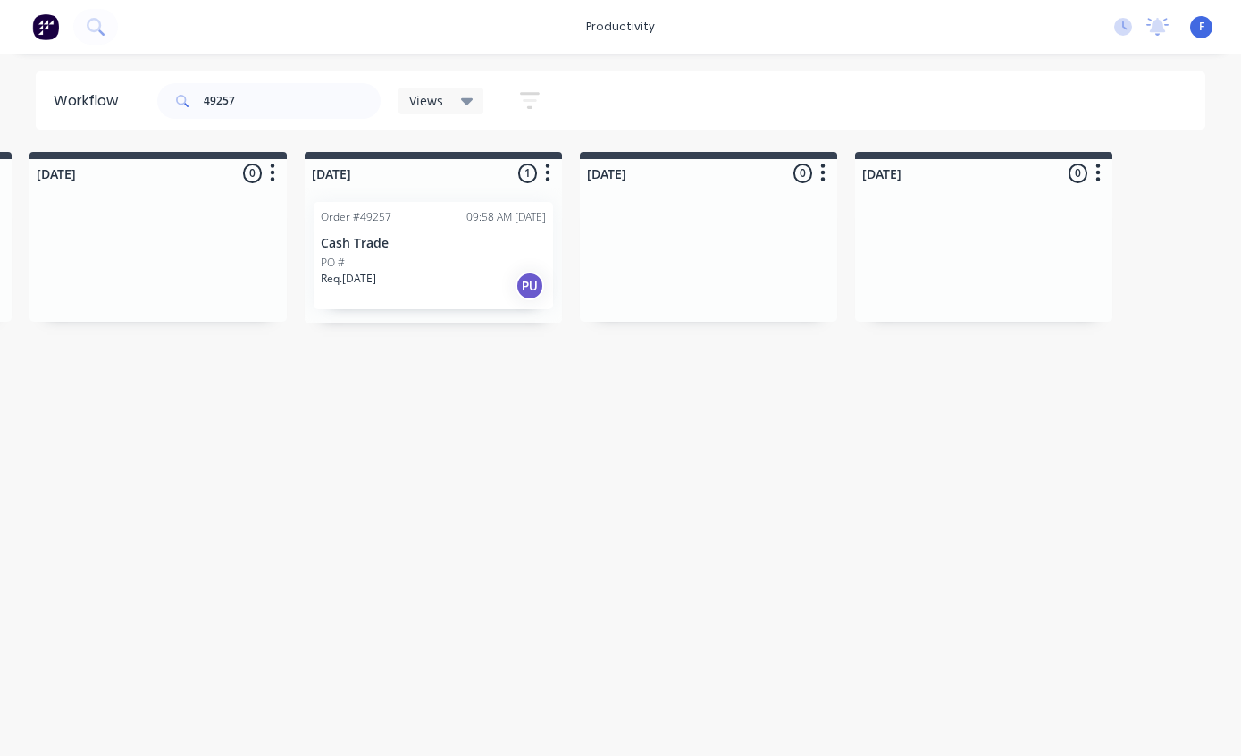
scroll to position [0, 1090]
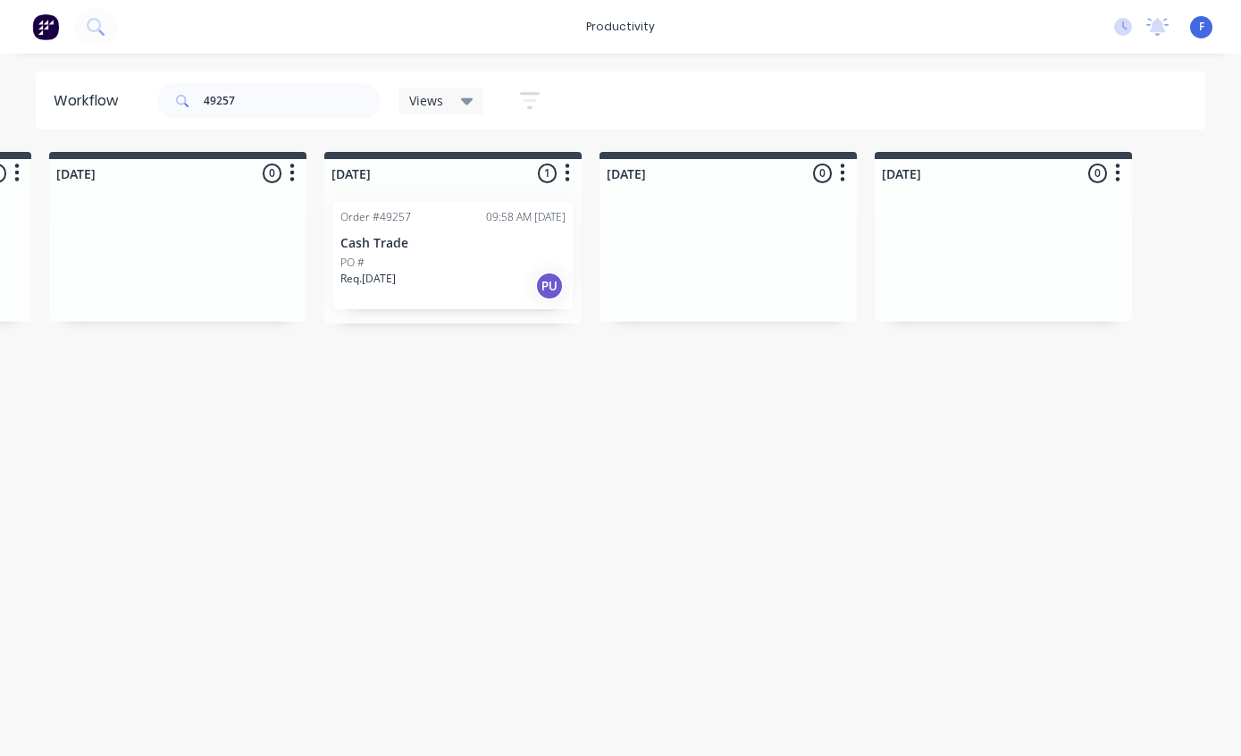
click at [455, 253] on div "Order #49257 09:58 AM [DATE] Cash Trade PO # Req. [DATE] PU" at bounding box center [452, 255] width 239 height 107
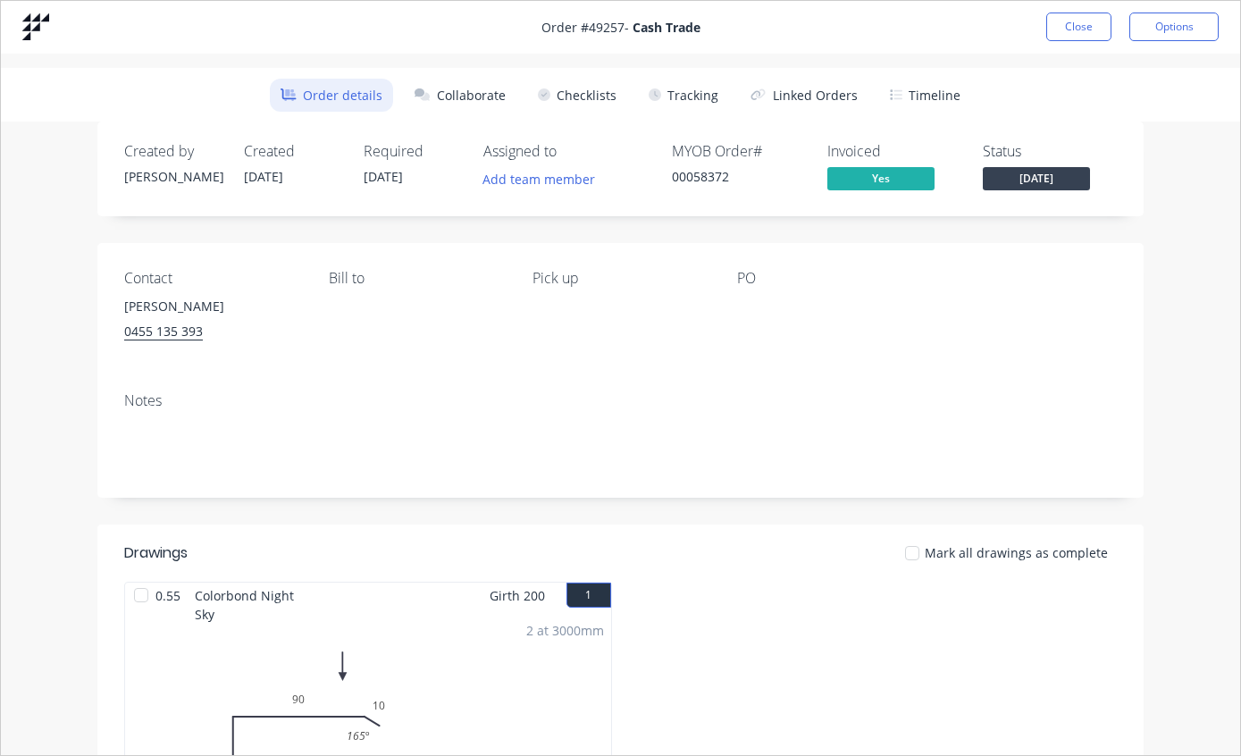
scroll to position [2, 0]
click at [700, 106] on button "Tracking" at bounding box center [683, 94] width 91 height 33
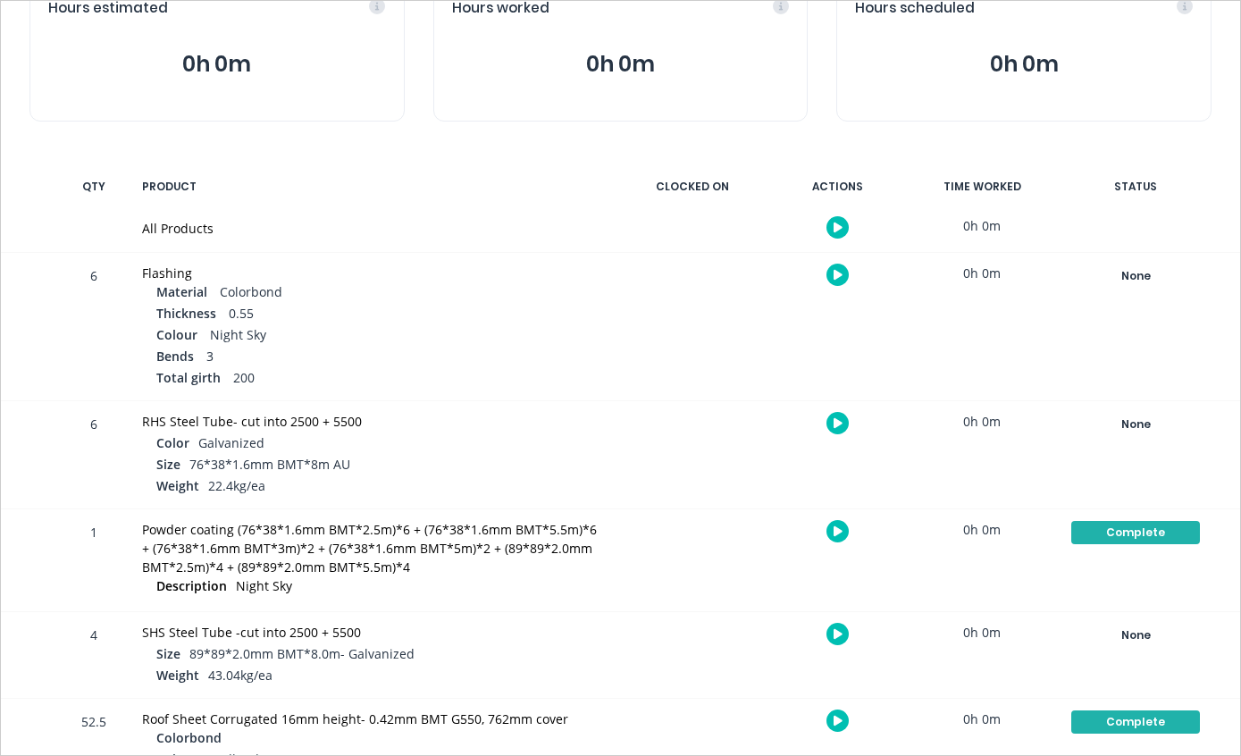
scroll to position [217, 0]
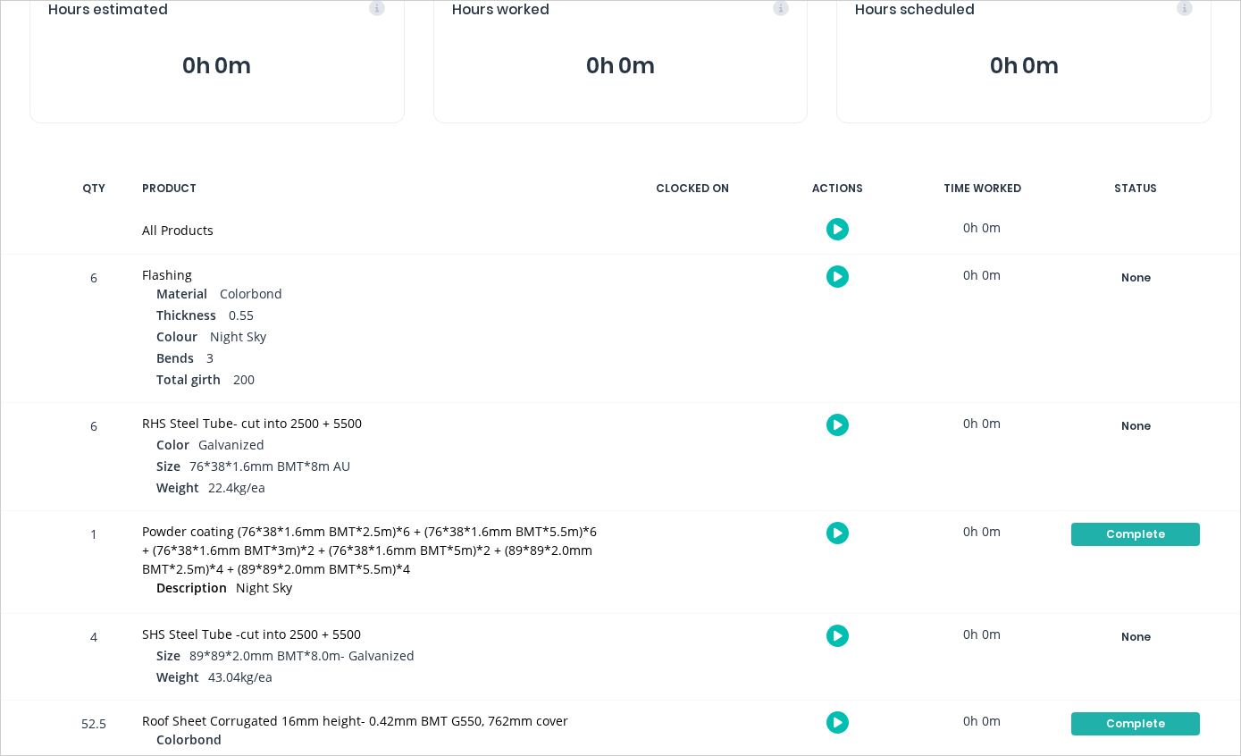
click at [1150, 281] on div "None" at bounding box center [1135, 277] width 129 height 23
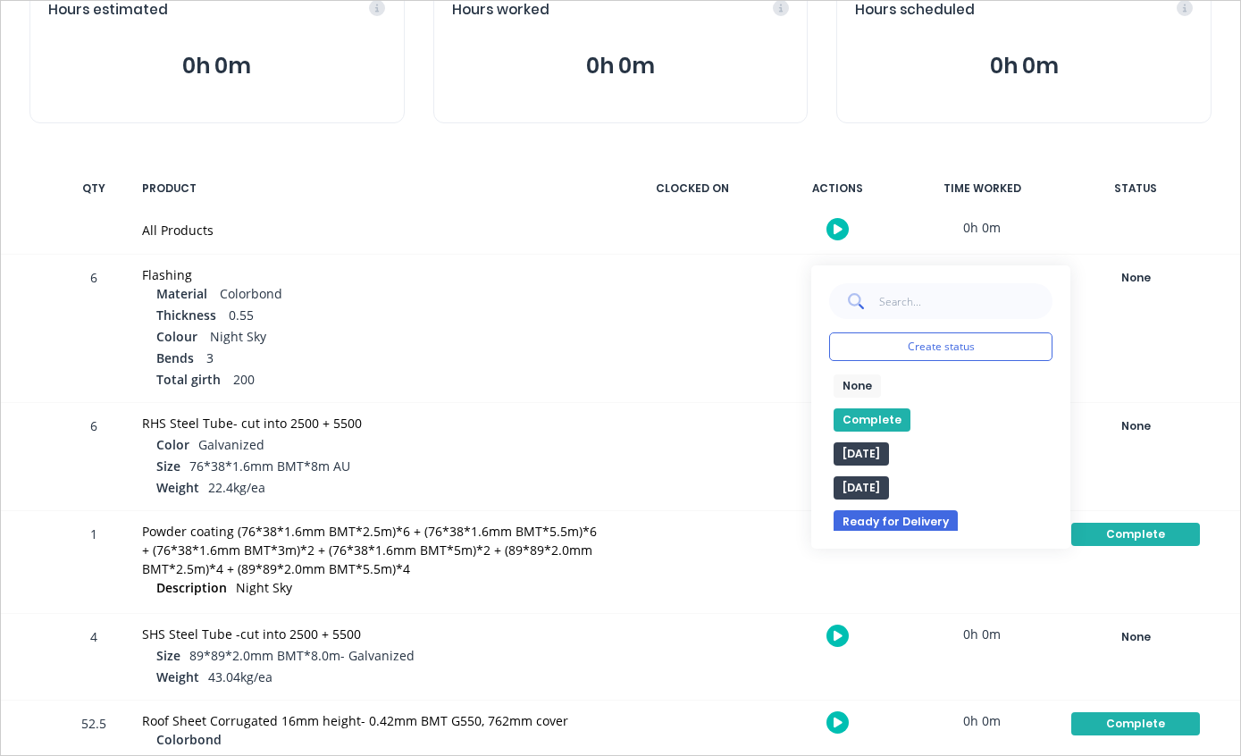
click at [878, 429] on button "Complete" at bounding box center [872, 419] width 77 height 23
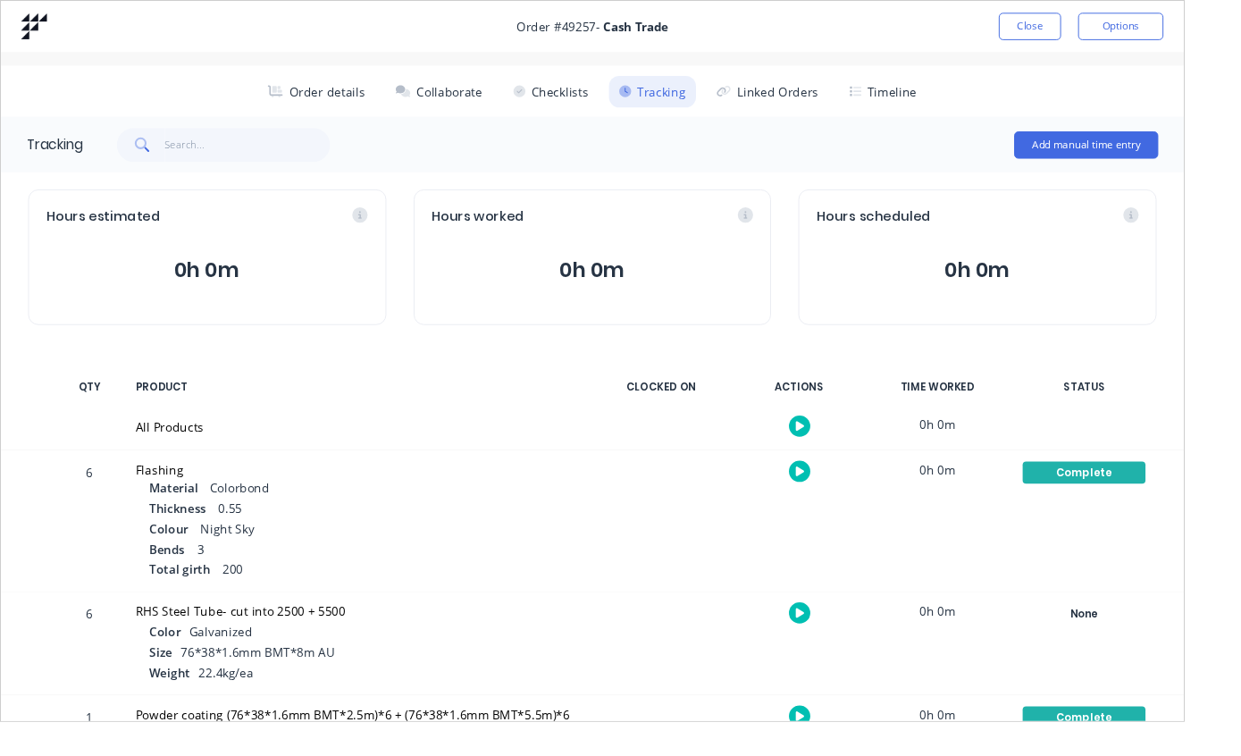
scroll to position [0, 0]
click at [1091, 29] on button "Close" at bounding box center [1078, 27] width 65 height 29
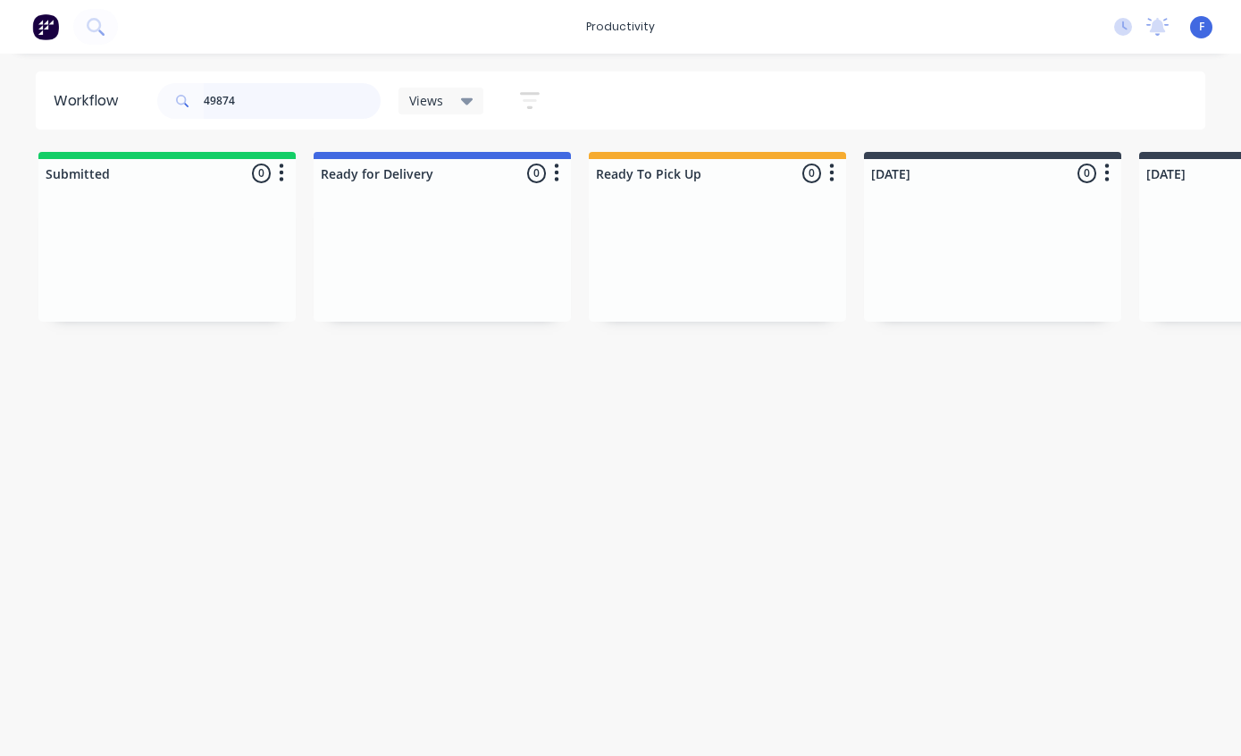
click at [286, 101] on input "49874" at bounding box center [292, 101] width 177 height 36
type input "4"
click at [286, 108] on input "50008" at bounding box center [292, 101] width 177 height 36
type input "5"
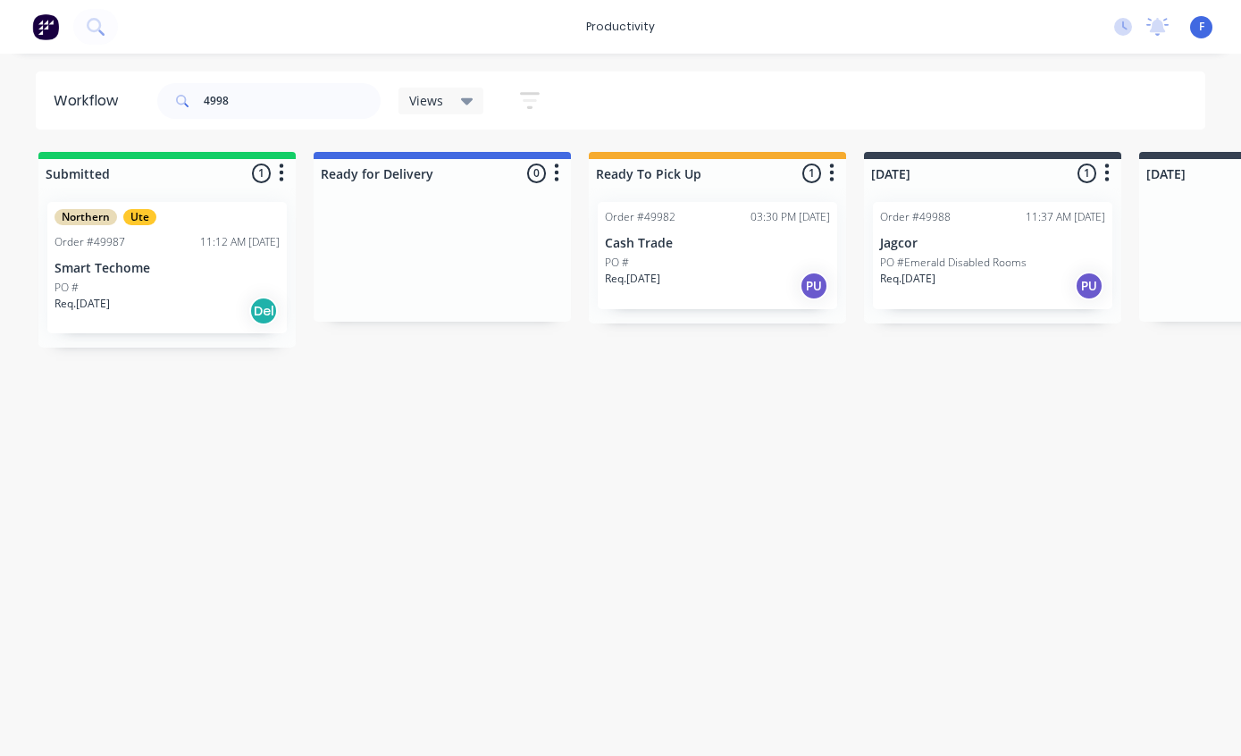
click at [226, 231] on div "Northern Ute Order #49987 11:12 AM [DATE] Smart Techome PO # Req. [DATE] Del" at bounding box center [166, 267] width 239 height 131
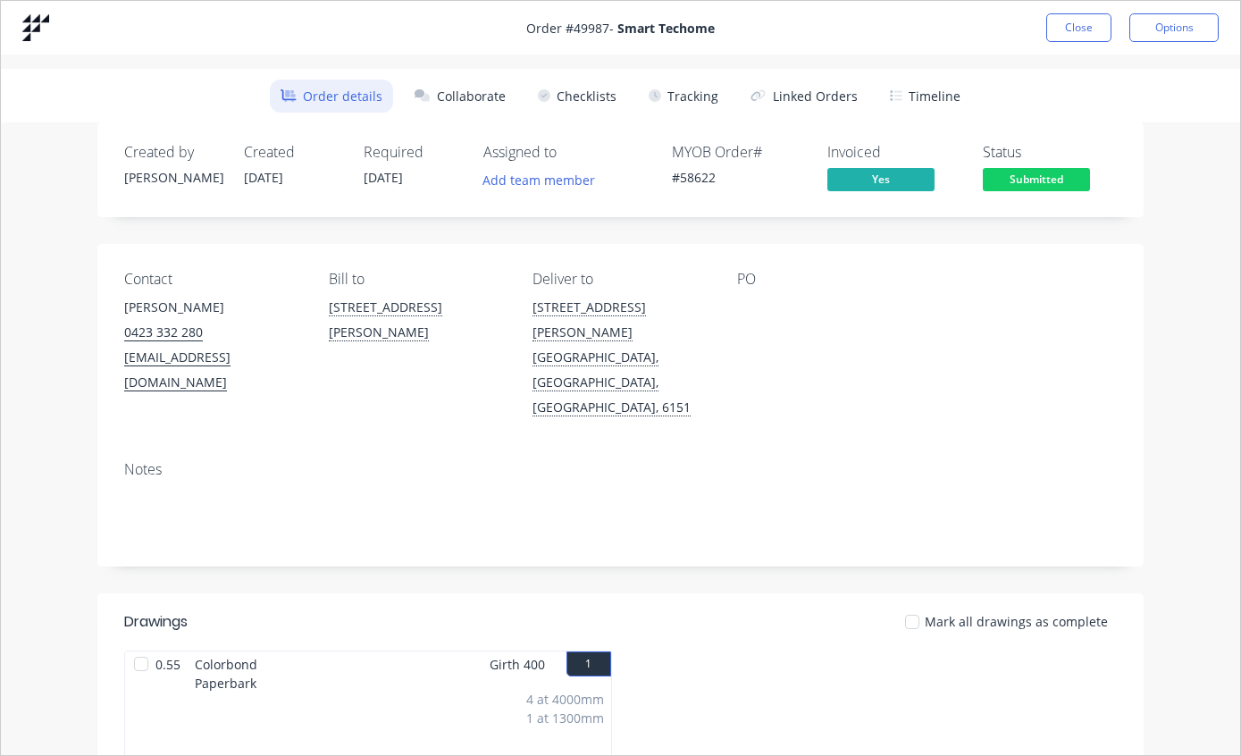
click at [694, 93] on button "Tracking" at bounding box center [683, 96] width 91 height 33
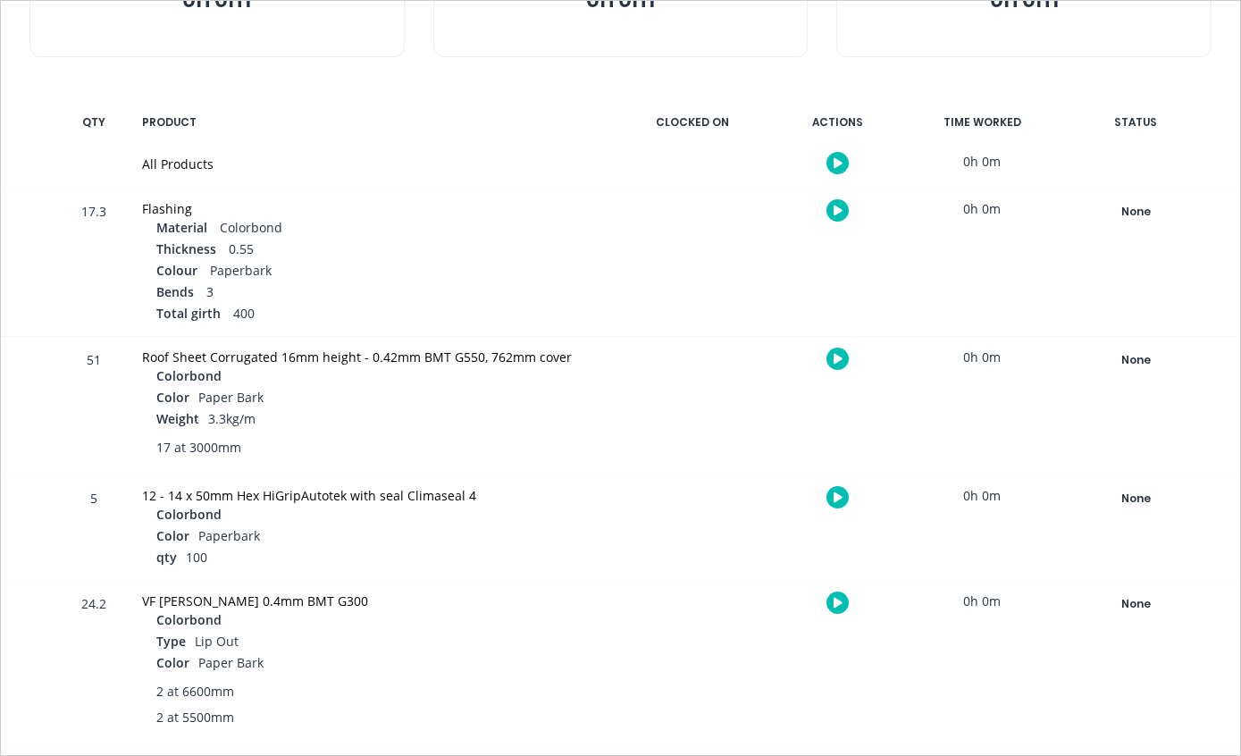
scroll to position [288, 0]
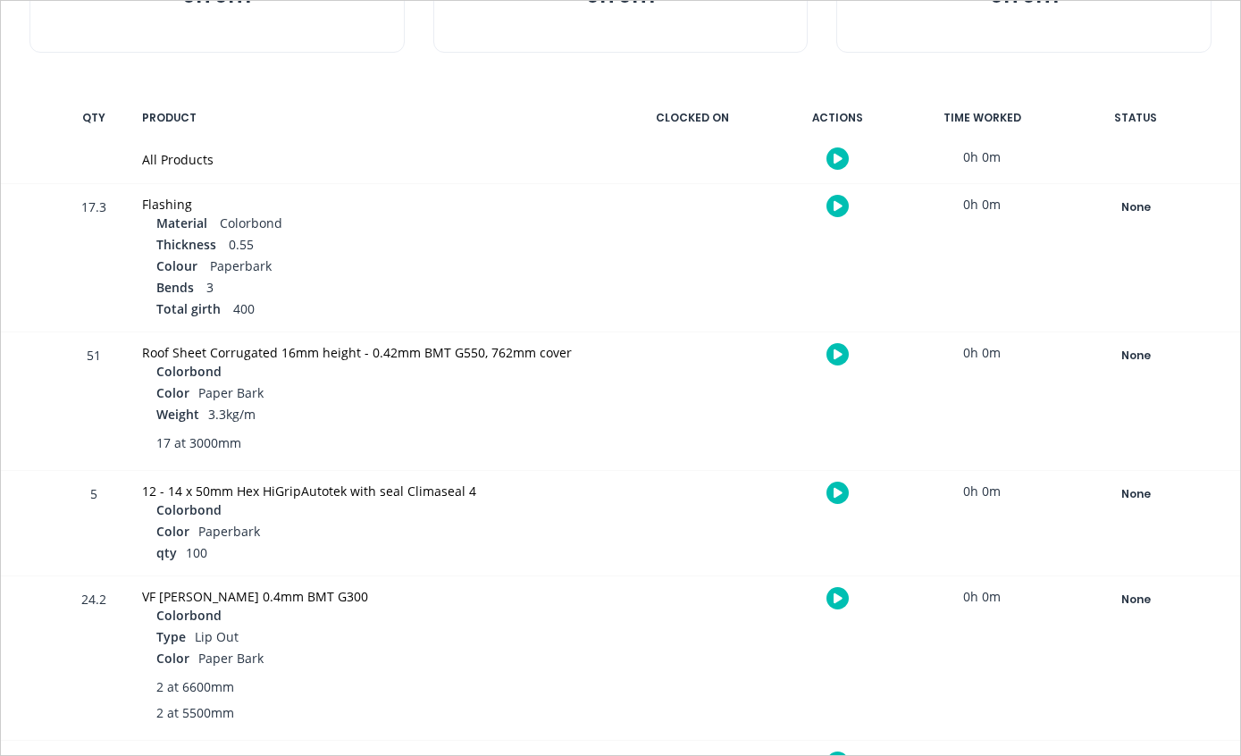
click at [1131, 353] on div "None" at bounding box center [1135, 355] width 129 height 23
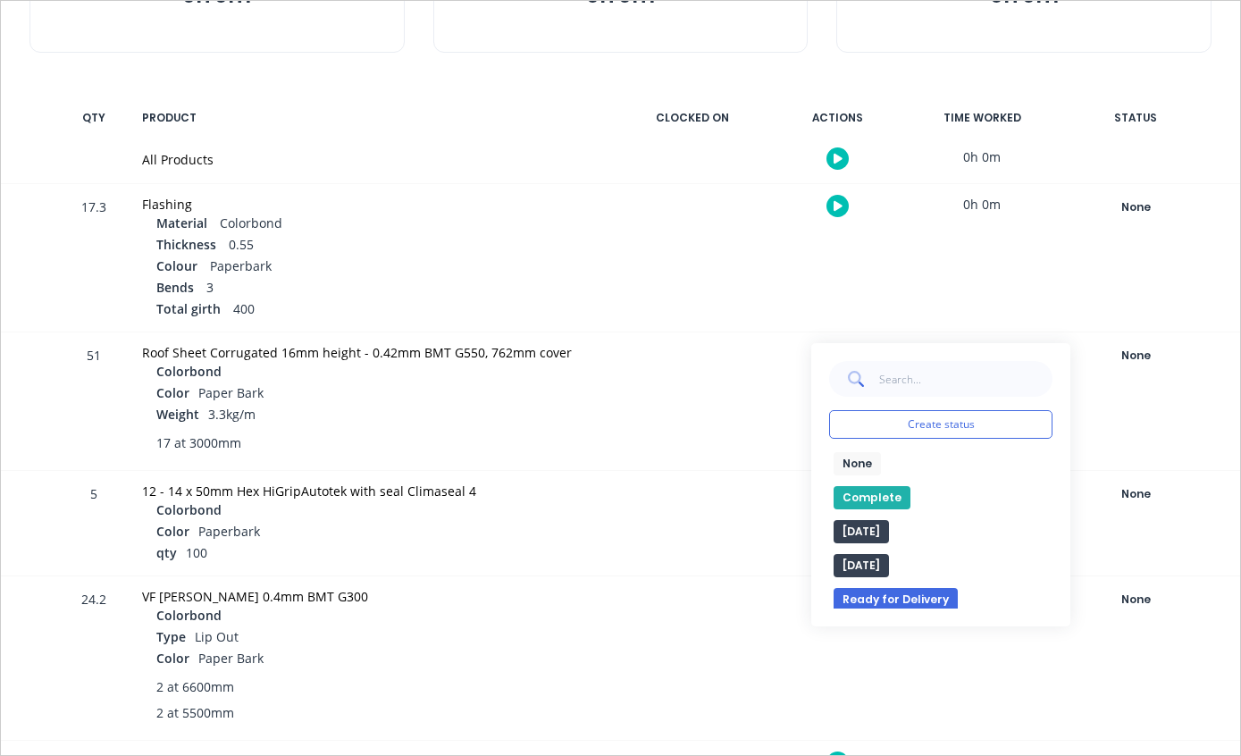
click at [864, 493] on button "Complete" at bounding box center [872, 497] width 77 height 23
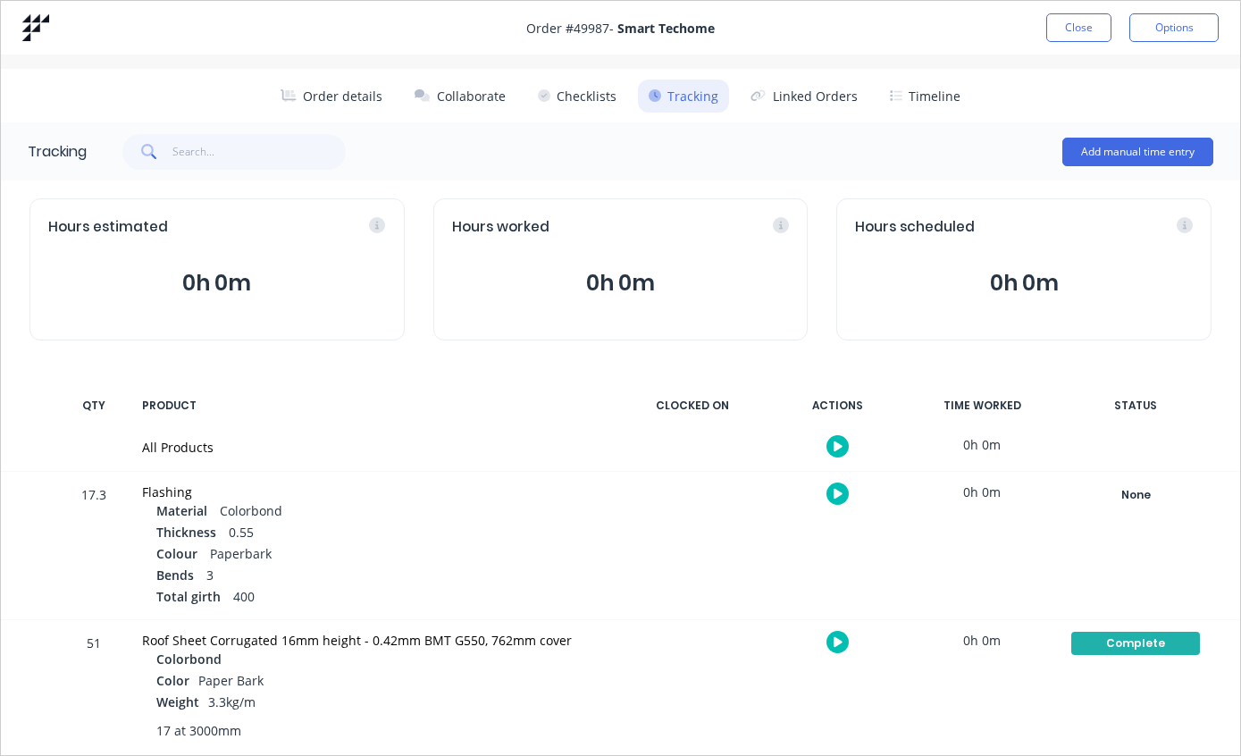
scroll to position [0, 0]
click at [1079, 20] on button "Close" at bounding box center [1078, 27] width 65 height 29
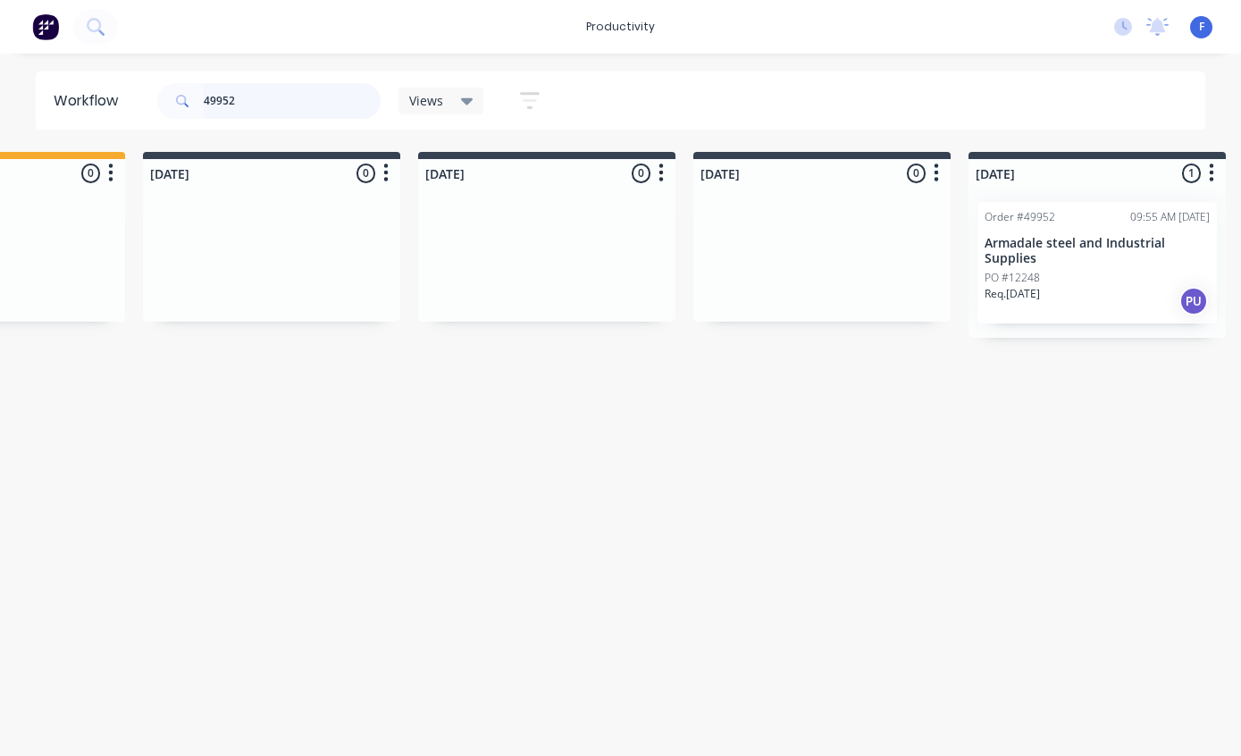
scroll to position [0, 721]
type input "49952"
click at [1046, 230] on div "Order #49952 09:55 AM [DATE] Armadale steel and Industrial Supplies PO #12248 R…" at bounding box center [1097, 263] width 239 height 122
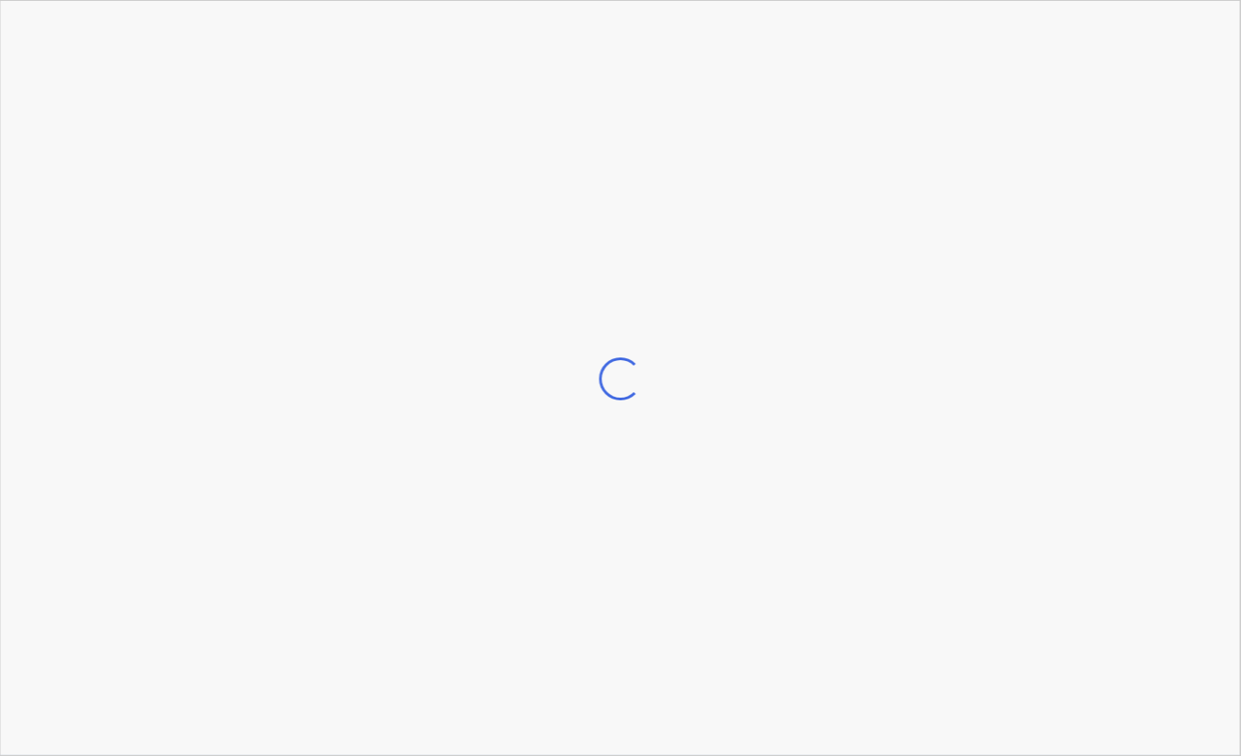
scroll to position [0, 722]
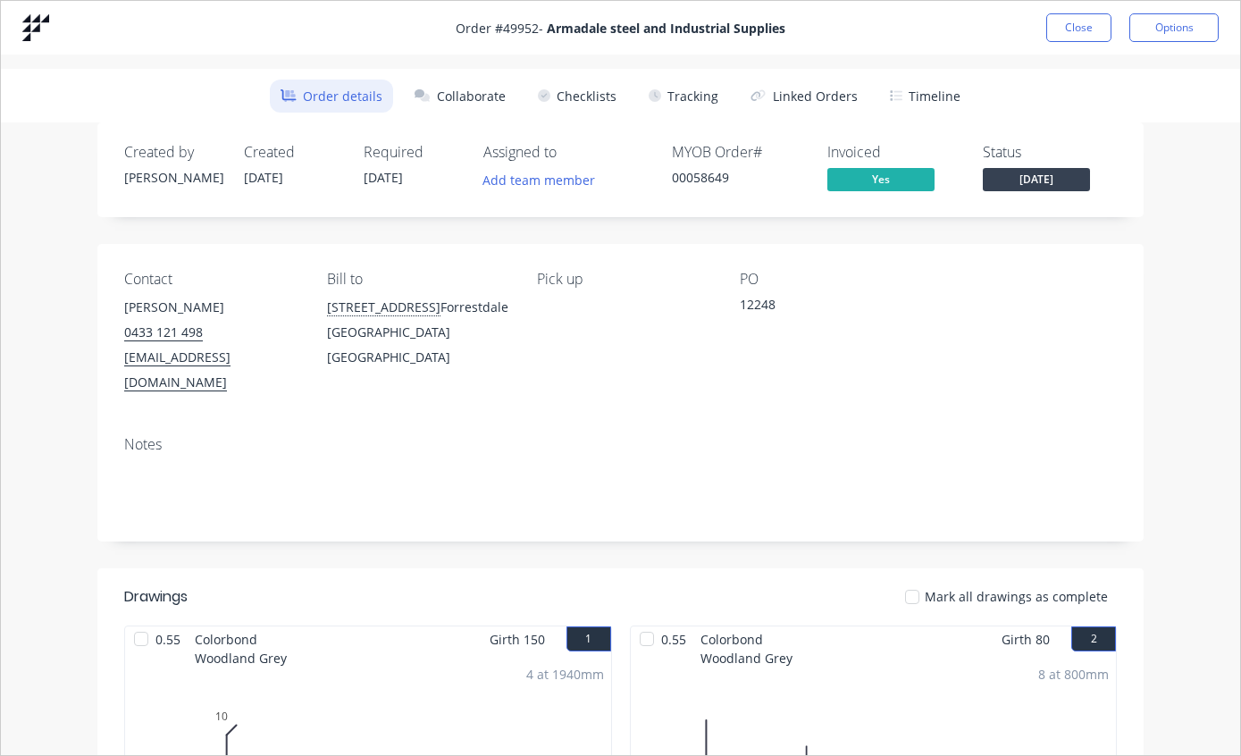
click at [689, 104] on button "Tracking" at bounding box center [683, 96] width 91 height 33
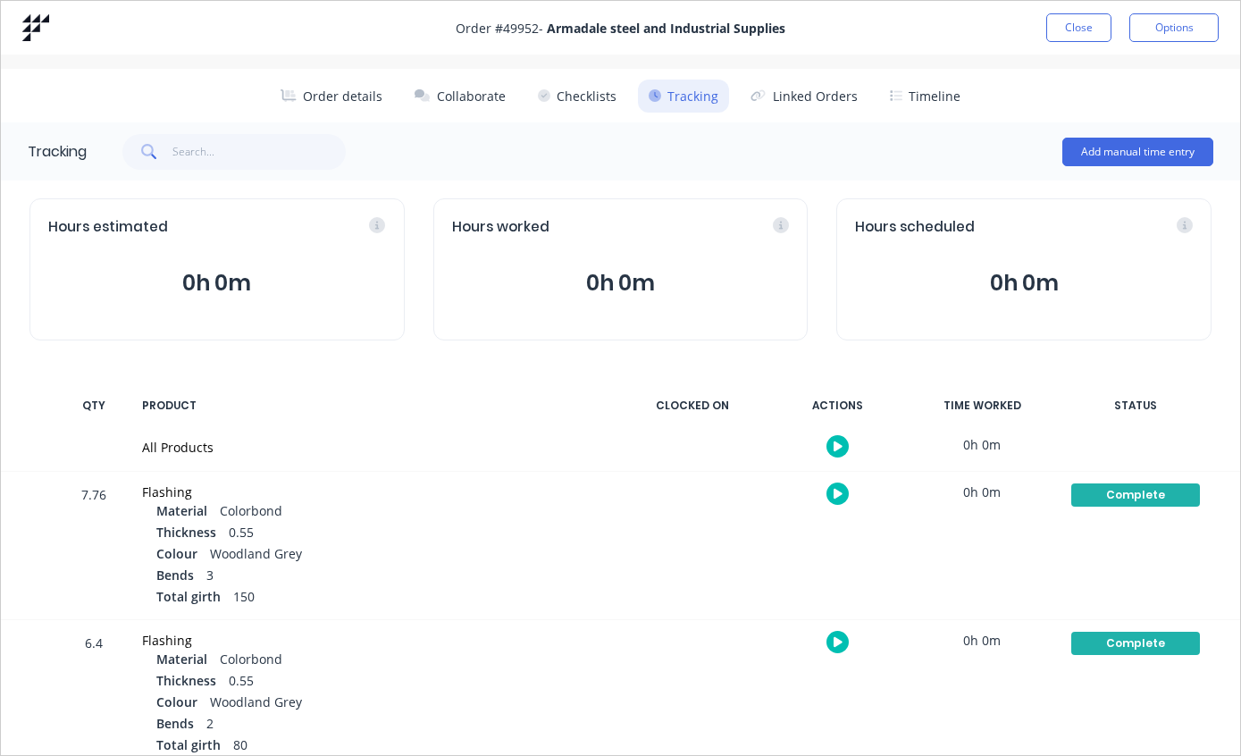
scroll to position [0, 0]
click at [1079, 23] on button "Close" at bounding box center [1078, 27] width 65 height 29
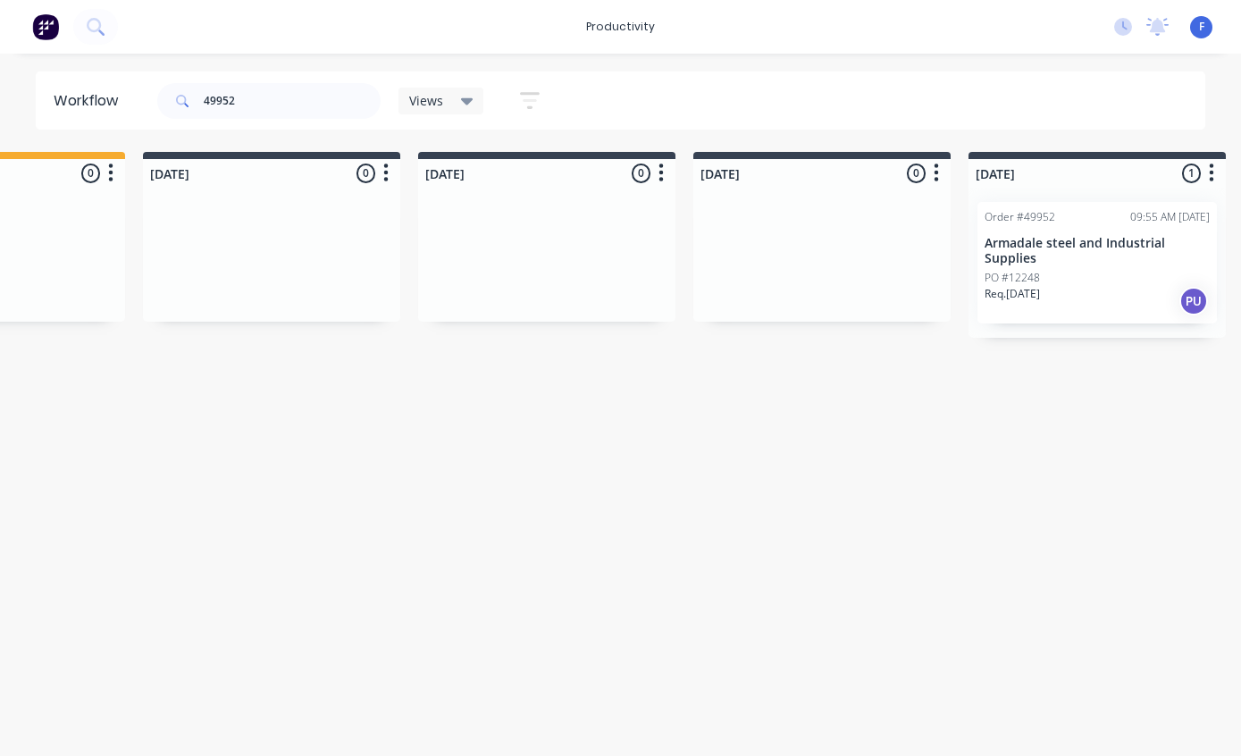
scroll to position [0, 722]
